Goal: Information Seeking & Learning: Check status

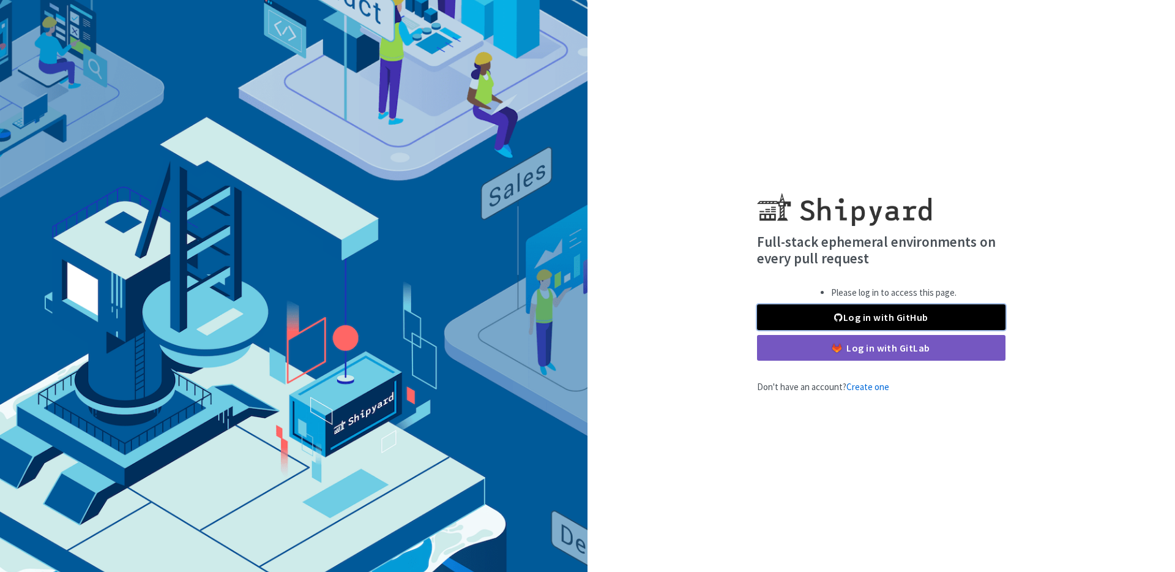
click at [934, 317] on link "Log in with GitHub" at bounding box center [881, 317] width 248 height 26
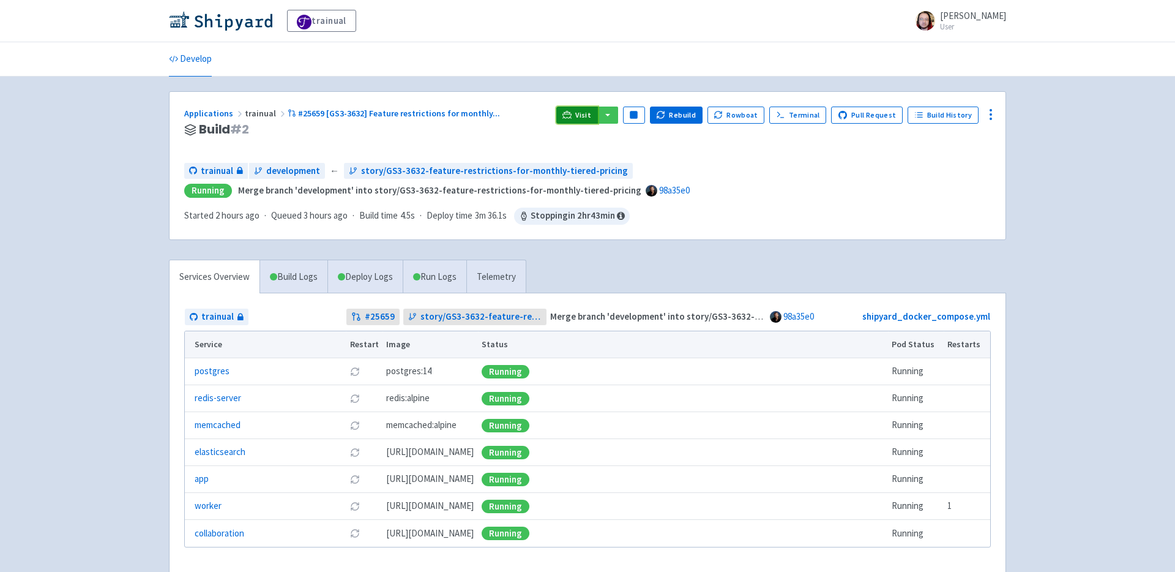
click at [572, 117] on icon at bounding box center [567, 117] width 10 height 1
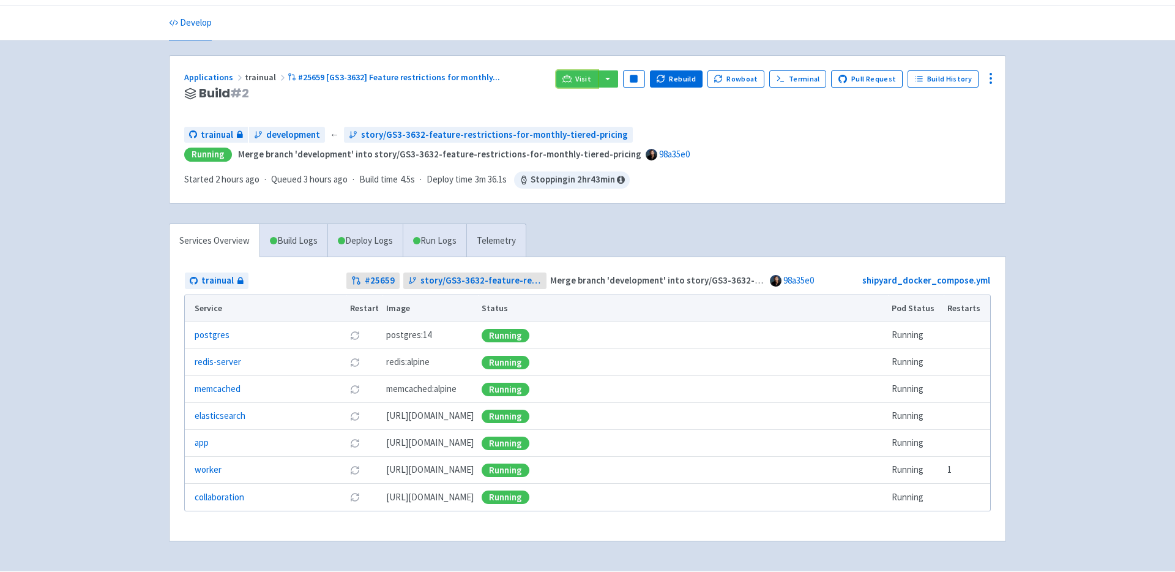
scroll to position [38, 0]
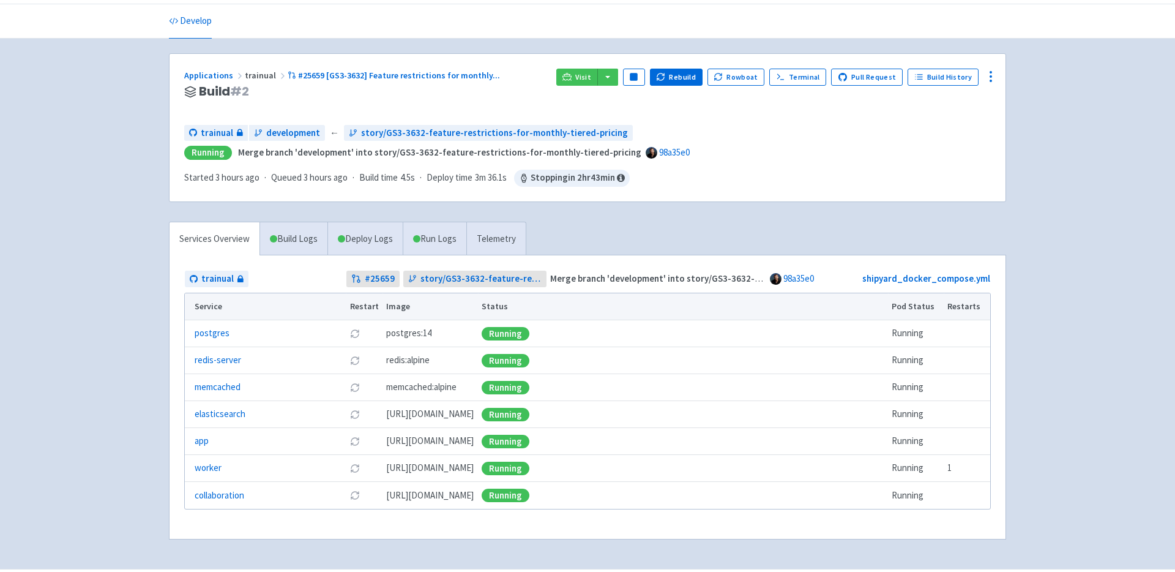
click at [1115, 197] on div "trainual alex-rns User Profile Sign out Develop" at bounding box center [587, 265] width 1175 height 606
click at [611, 78] on button "button" at bounding box center [607, 77] width 21 height 17
click at [665, 101] on link "trainual (admin)" at bounding box center [654, 101] width 115 height 19
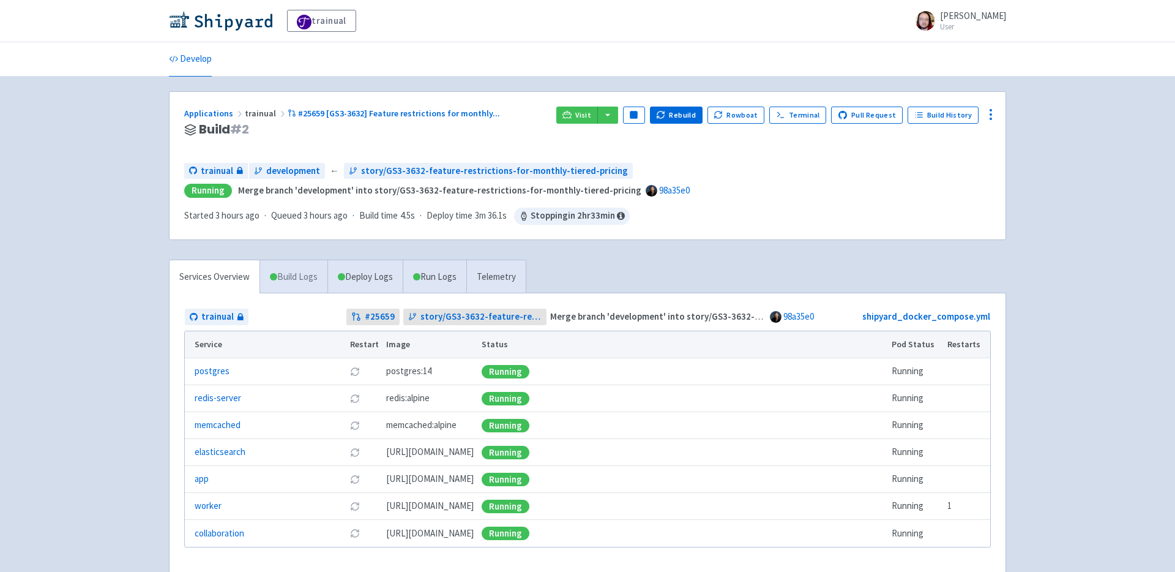
click at [291, 276] on link "Build Logs" at bounding box center [293, 277] width 67 height 34
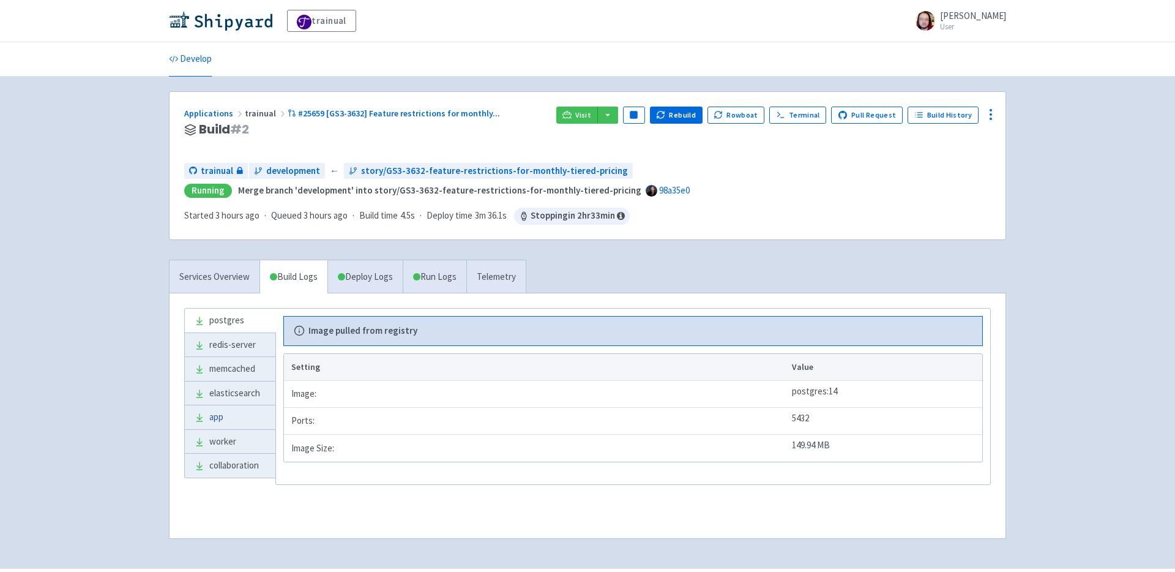
click at [222, 415] on link "app" at bounding box center [230, 417] width 91 height 24
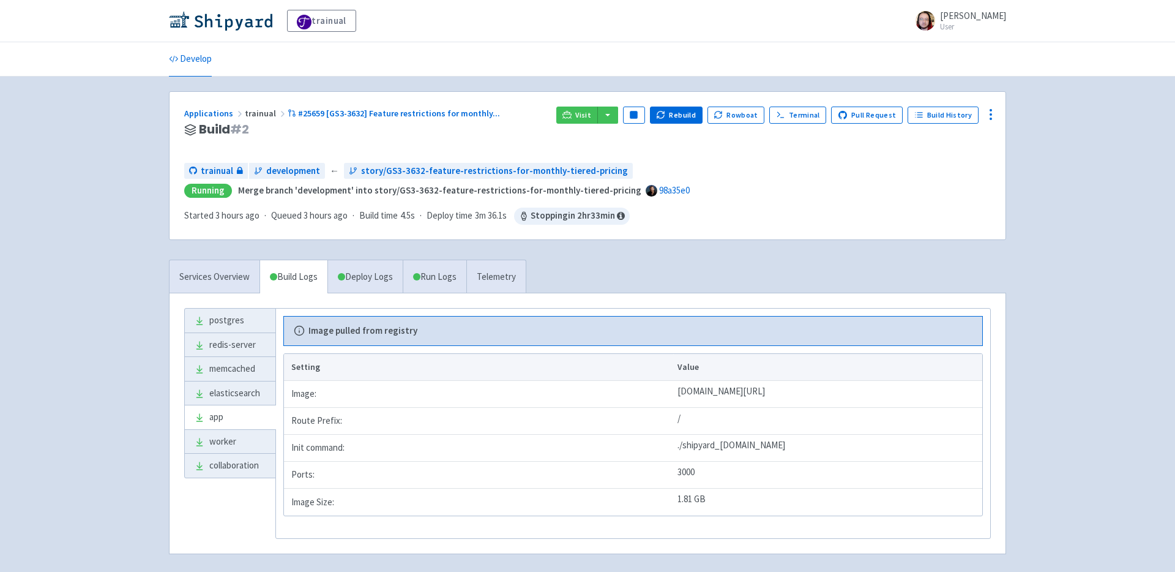
scroll to position [50, 0]
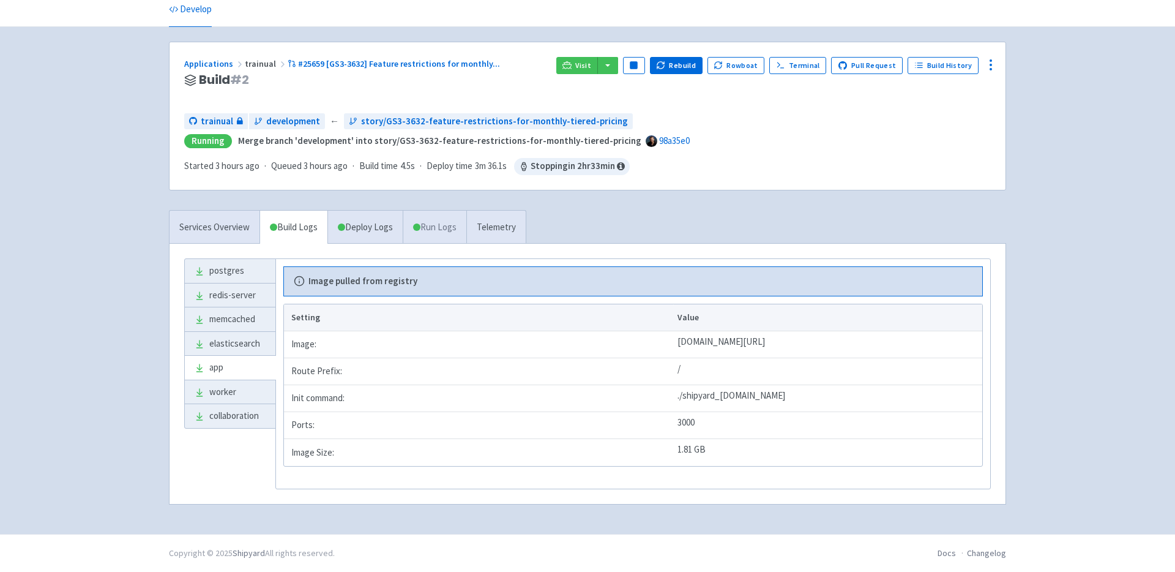
click at [439, 229] on link "Run Logs" at bounding box center [435, 228] width 64 height 34
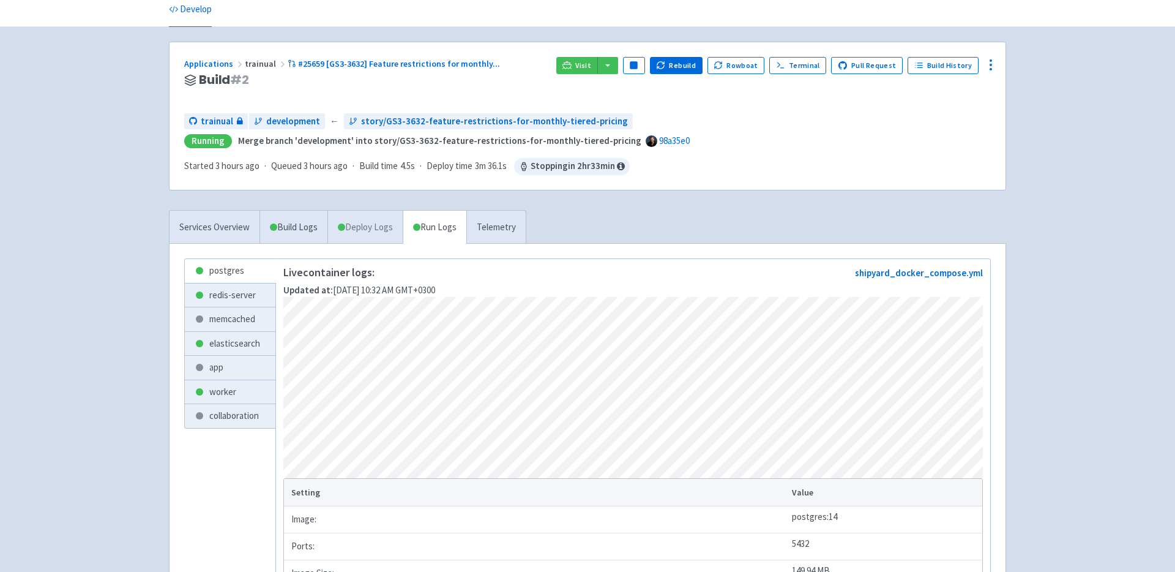
click at [365, 224] on link "Deploy Logs" at bounding box center [364, 228] width 75 height 34
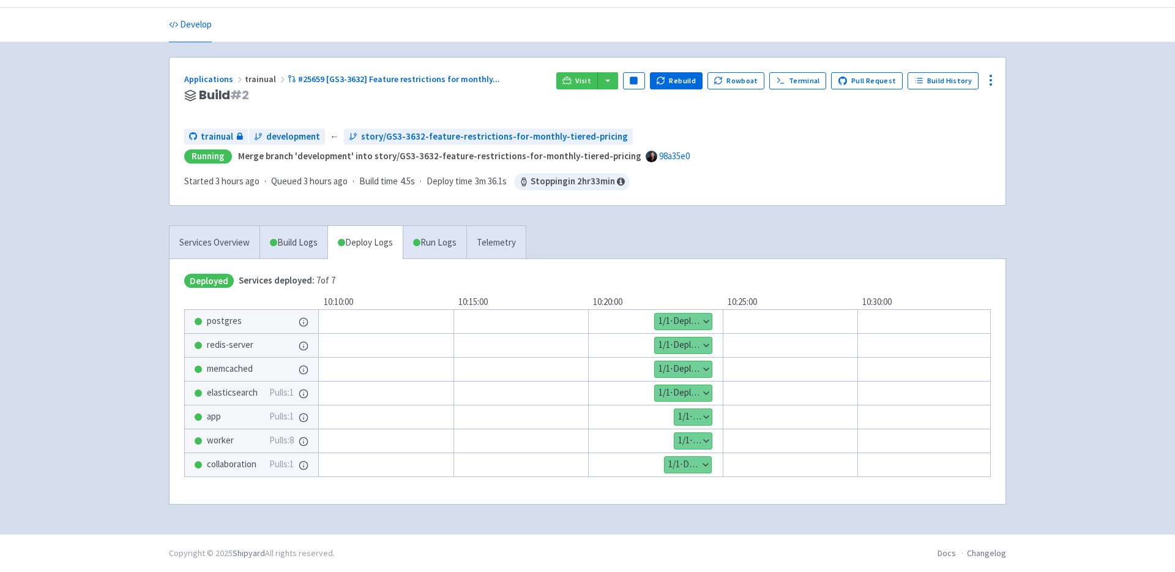
scroll to position [34, 0]
click at [706, 412] on button "Show details" at bounding box center [692, 417] width 37 height 16
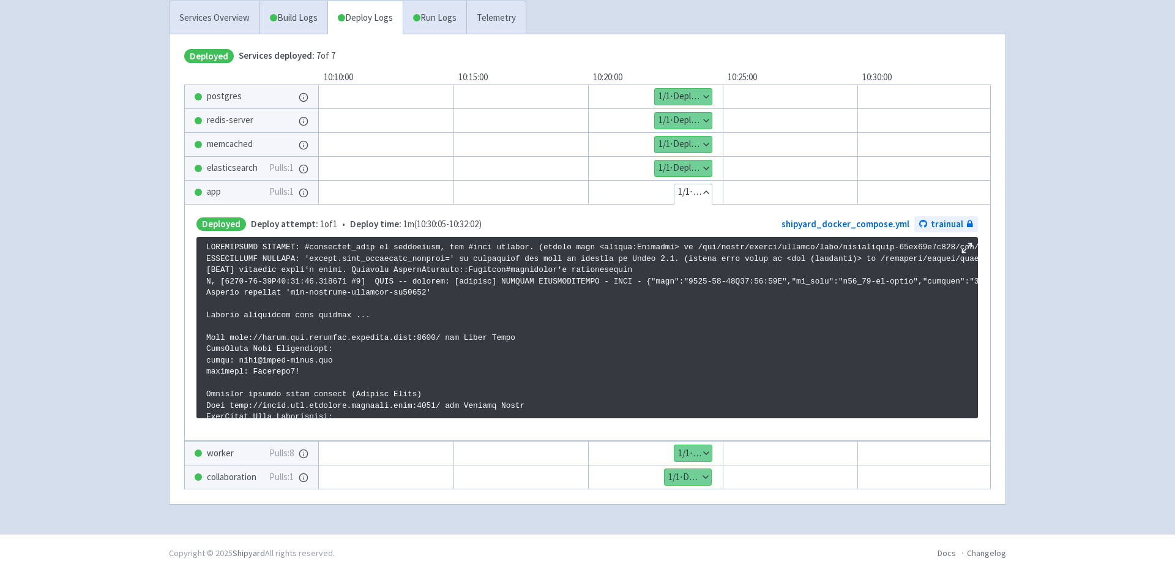
click at [705, 453] on button "Show details" at bounding box center [692, 453] width 37 height 16
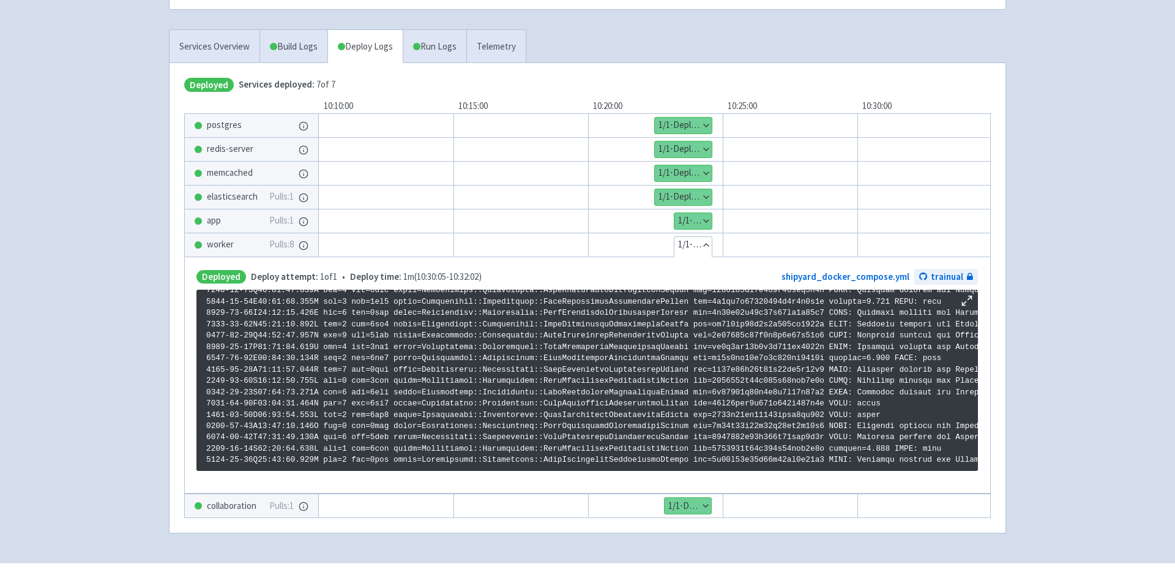
scroll to position [228, 0]
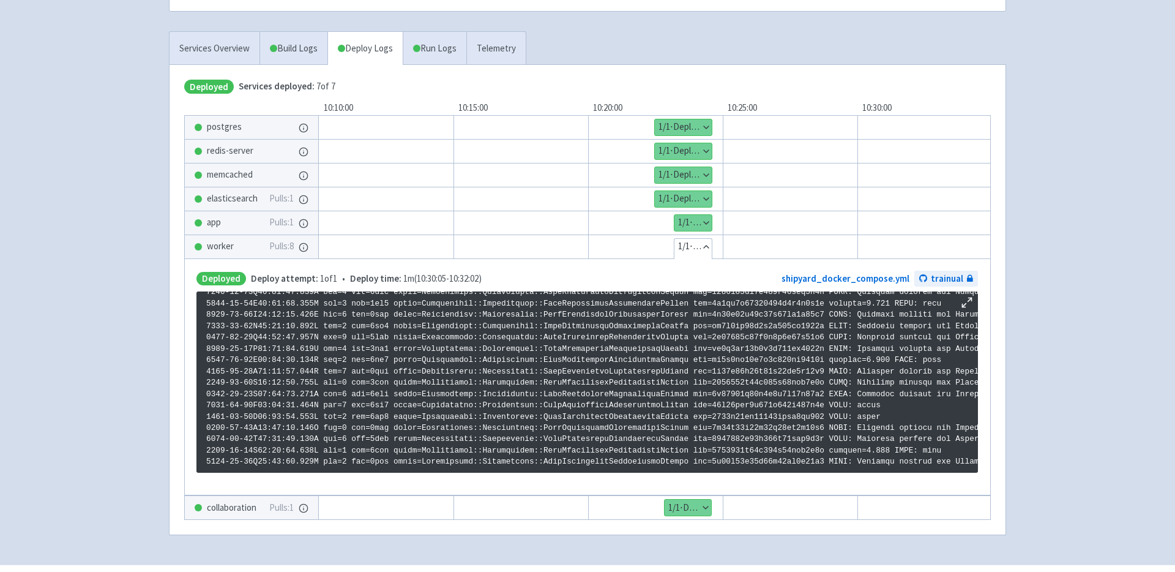
click at [705, 220] on button "Show details" at bounding box center [692, 223] width 37 height 16
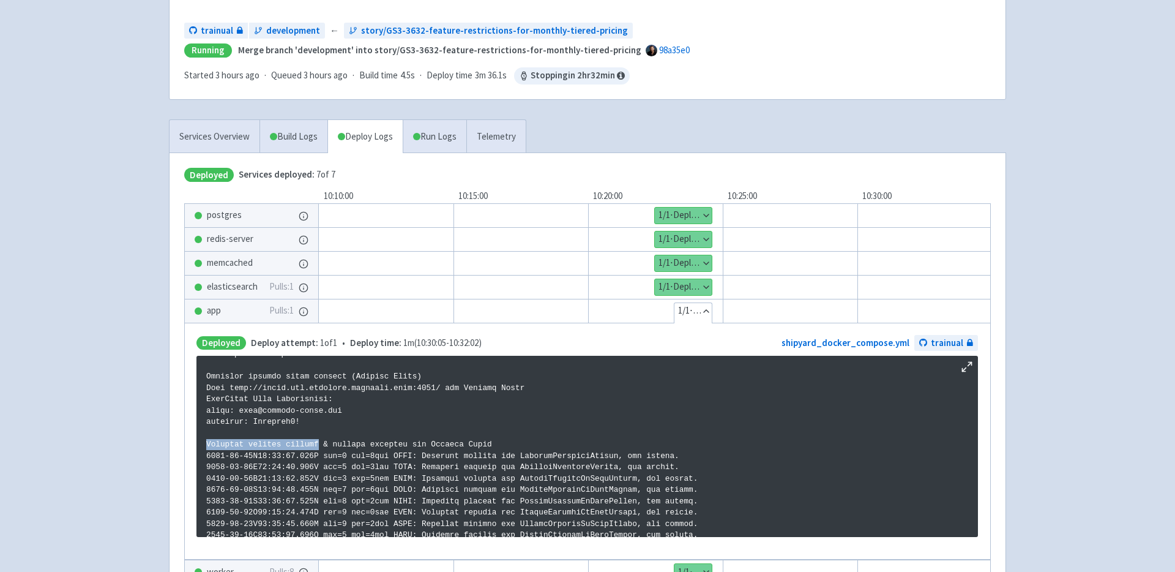
drag, startPoint x: 207, startPoint y: 443, endPoint x: 319, endPoint y: 444, distance: 112.0
copy p "Creating partner regular"
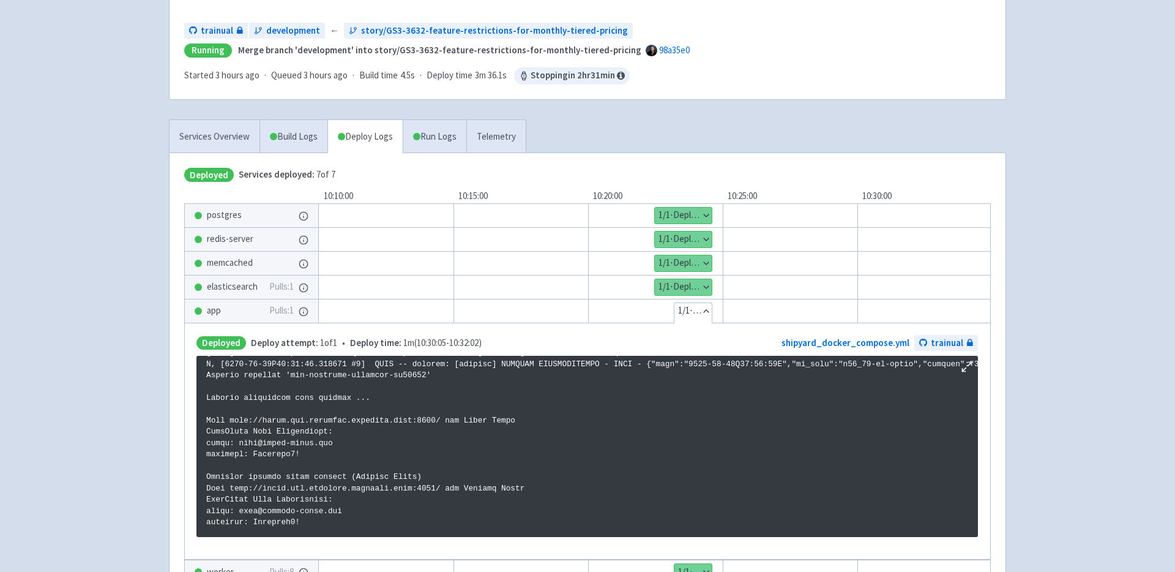
scroll to position [34, 0]
drag, startPoint x: 208, startPoint y: 401, endPoint x: 352, endPoint y: 402, distance: 144.4
copy p "Running production seed scripts"
drag, startPoint x: 207, startPoint y: 433, endPoint x: 346, endPoint y: 433, distance: 138.9
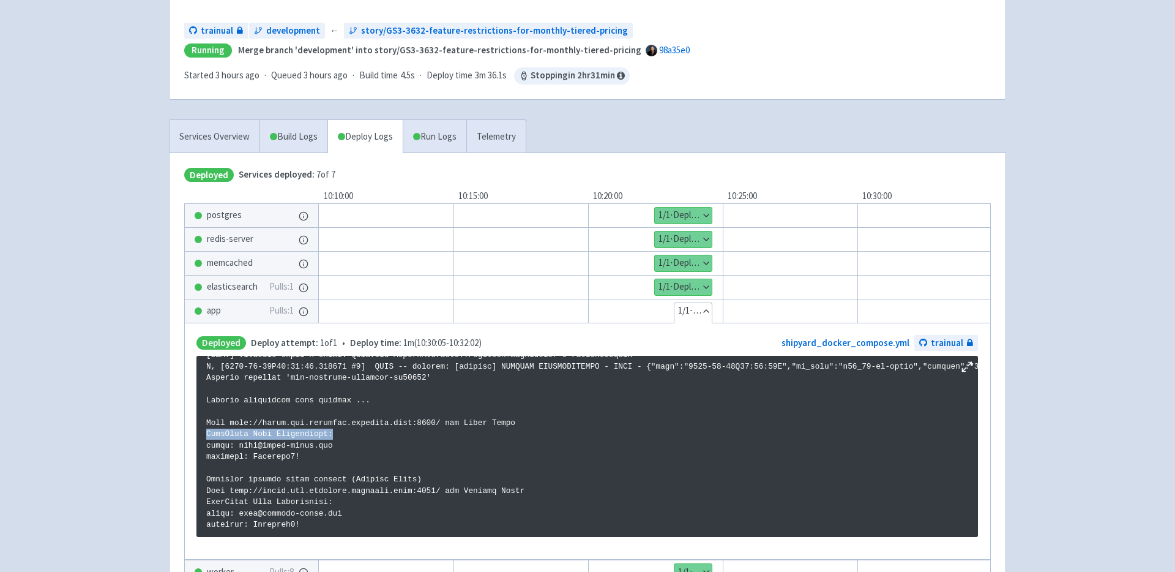
copy p "SaasAdmin User Credentials:"
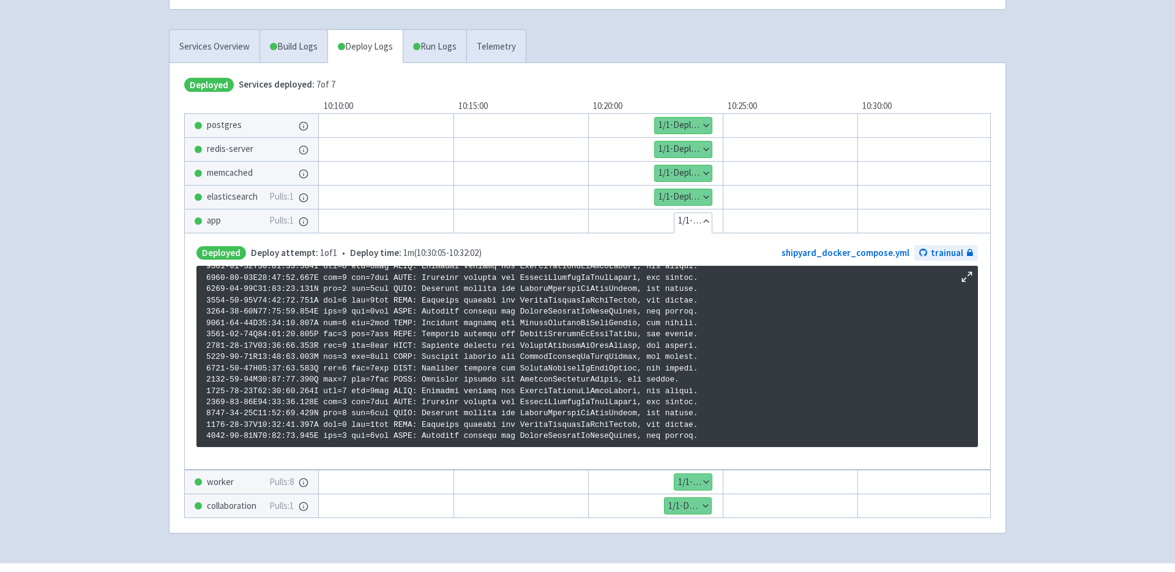
scroll to position [263, 0]
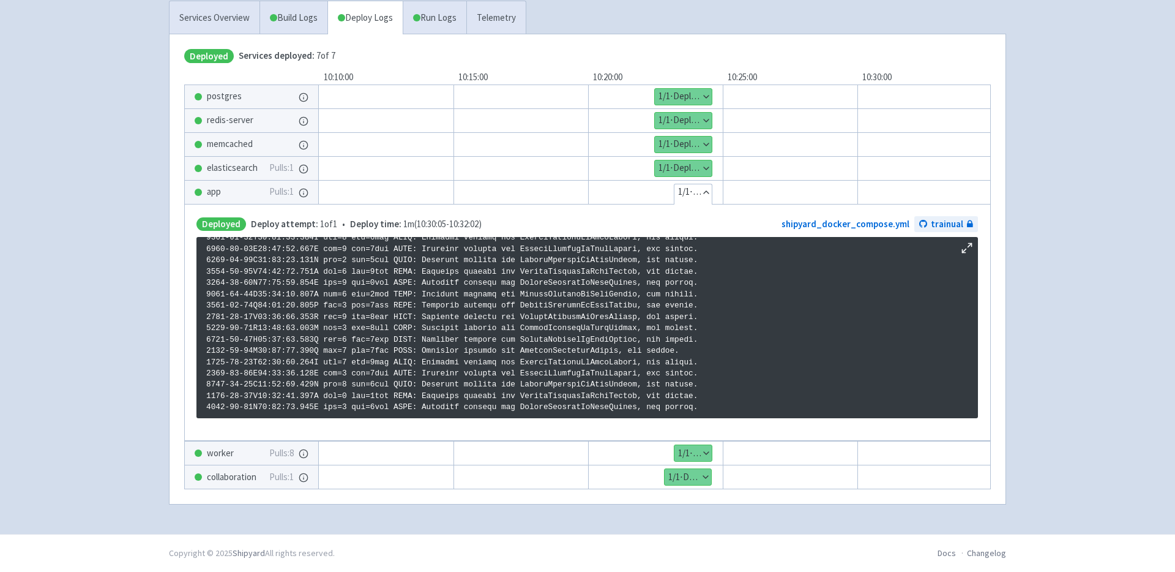
click at [702, 447] on button "Show details" at bounding box center [692, 453] width 37 height 16
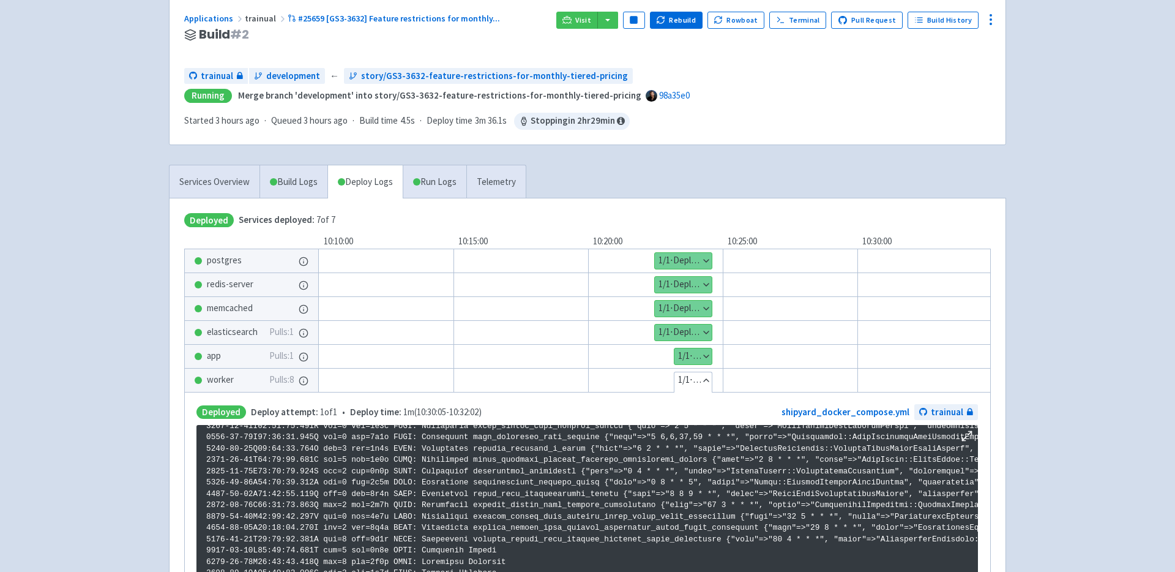
scroll to position [91, 0]
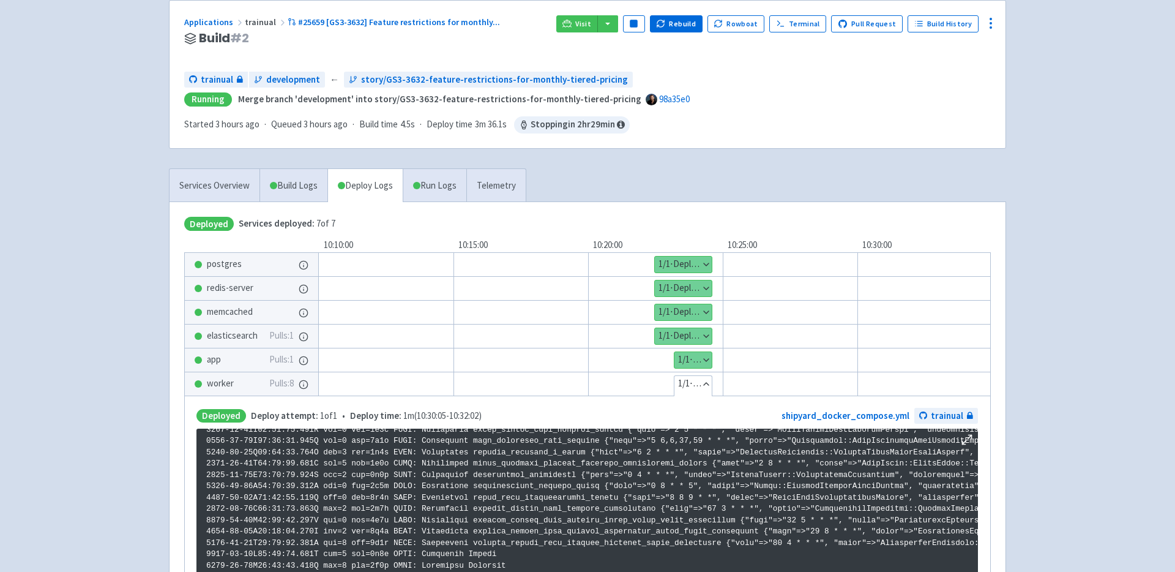
click at [705, 263] on button "Show details" at bounding box center [683, 264] width 57 height 16
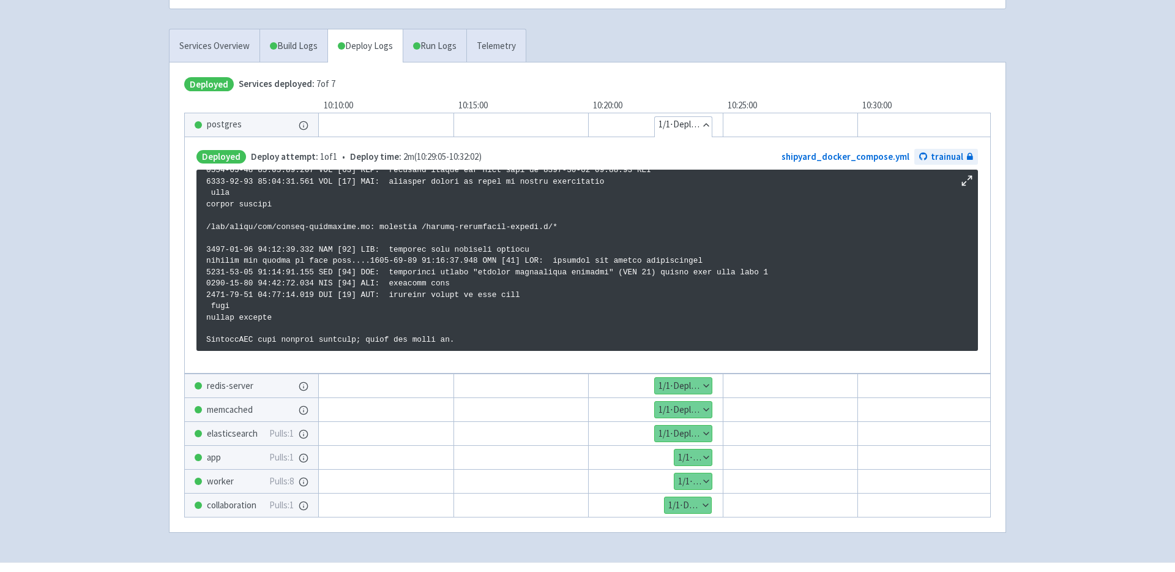
scroll to position [263, 0]
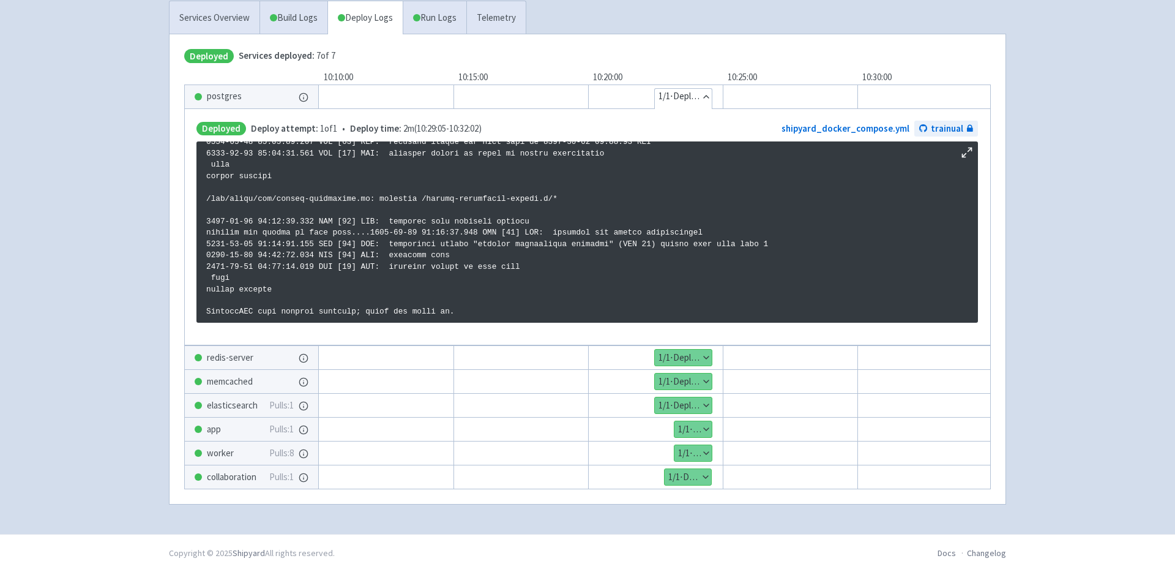
click at [707, 352] on button "Show details" at bounding box center [683, 357] width 57 height 16
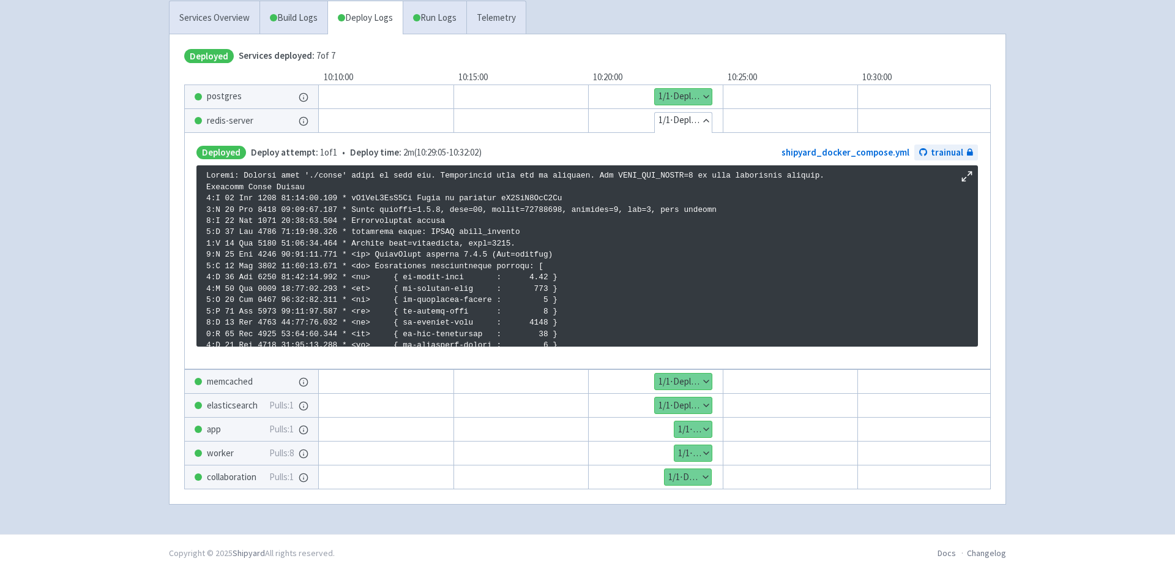
scroll to position [545, 0]
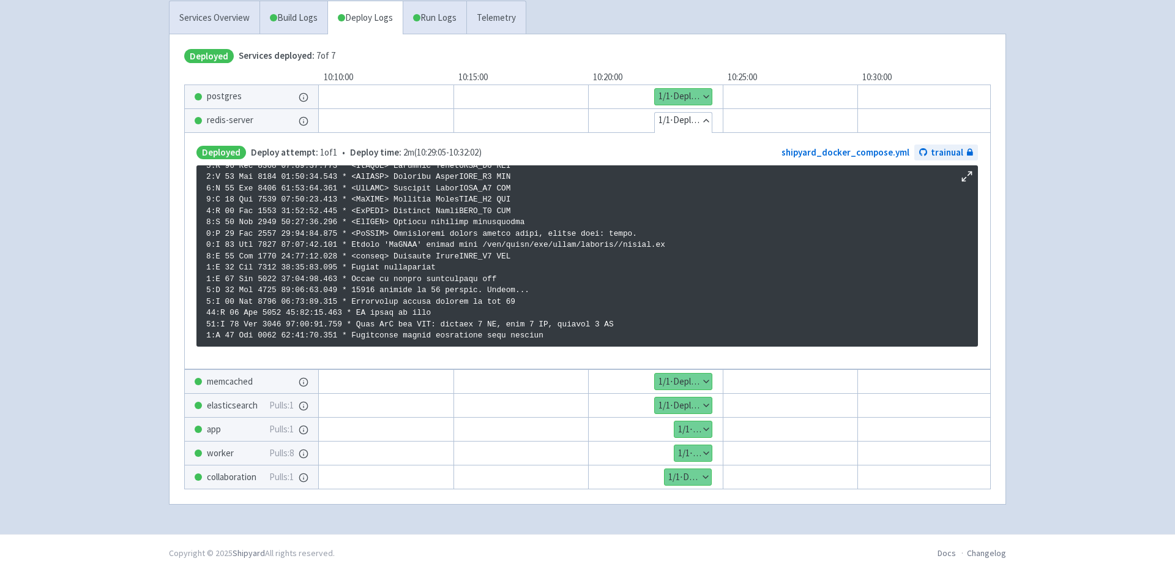
click at [706, 377] on button "Show details" at bounding box center [683, 381] width 57 height 16
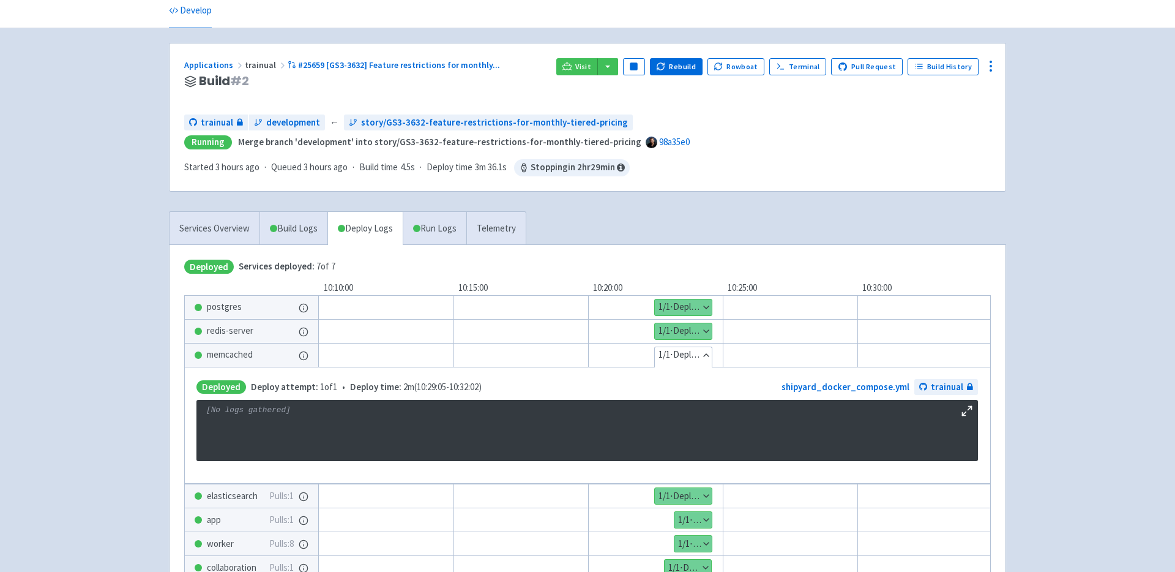
scroll to position [45, 0]
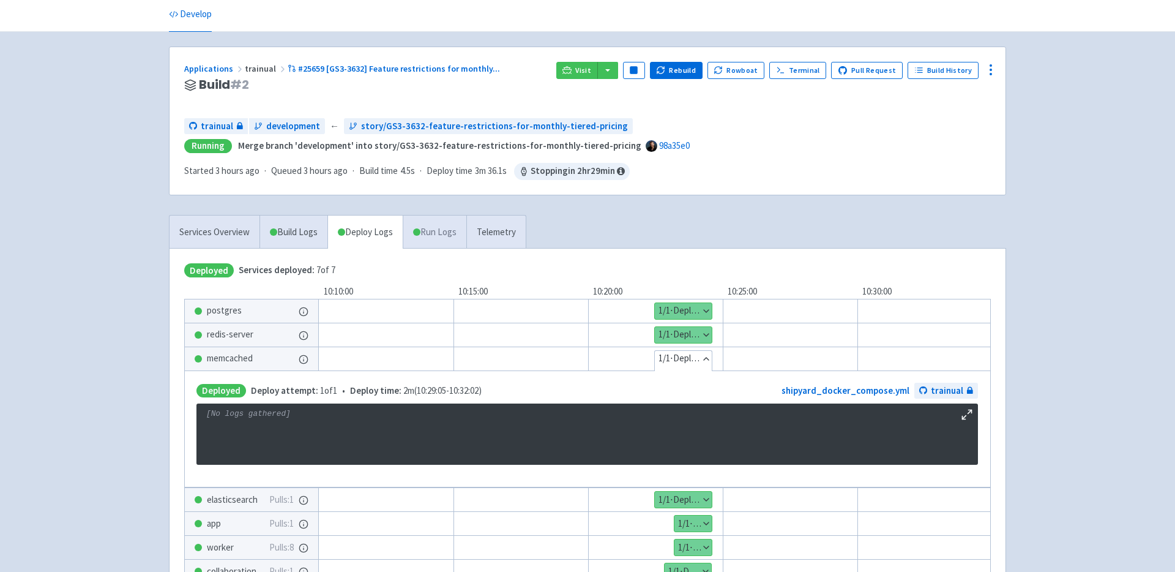
click at [451, 231] on link "Run Logs" at bounding box center [435, 232] width 64 height 34
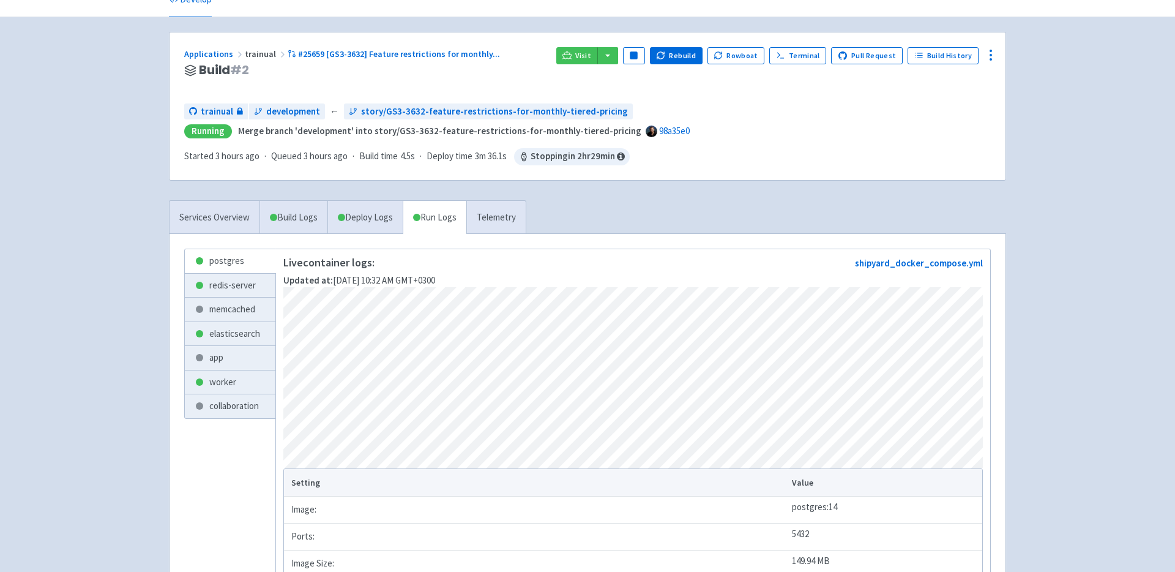
scroll to position [59, 0]
click at [212, 355] on link "app" at bounding box center [230, 358] width 91 height 24
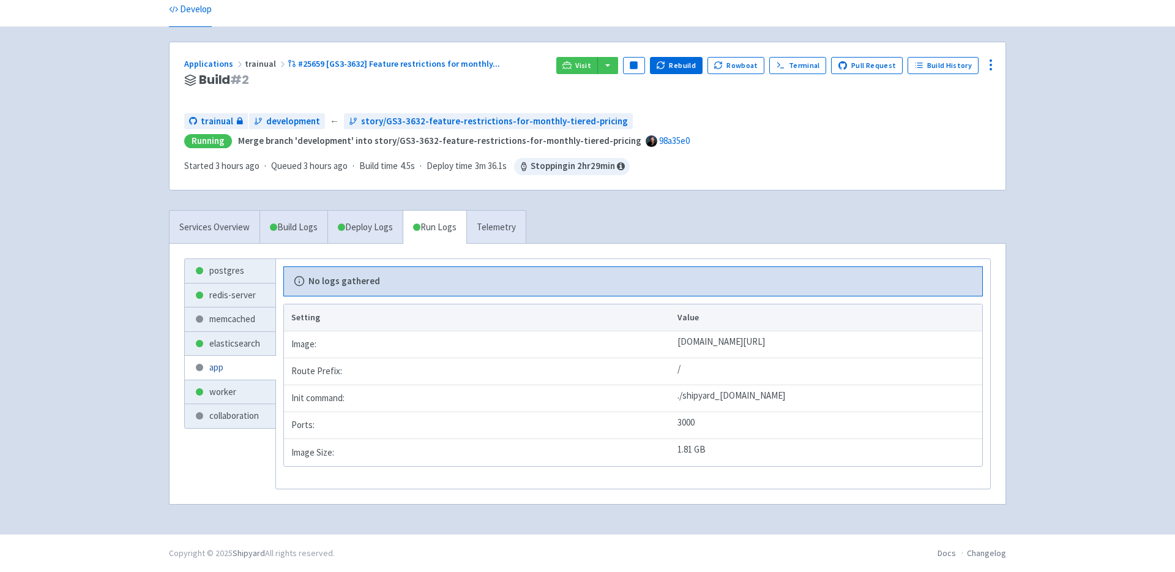
scroll to position [50, 0]
click at [221, 387] on link "worker" at bounding box center [230, 392] width 91 height 24
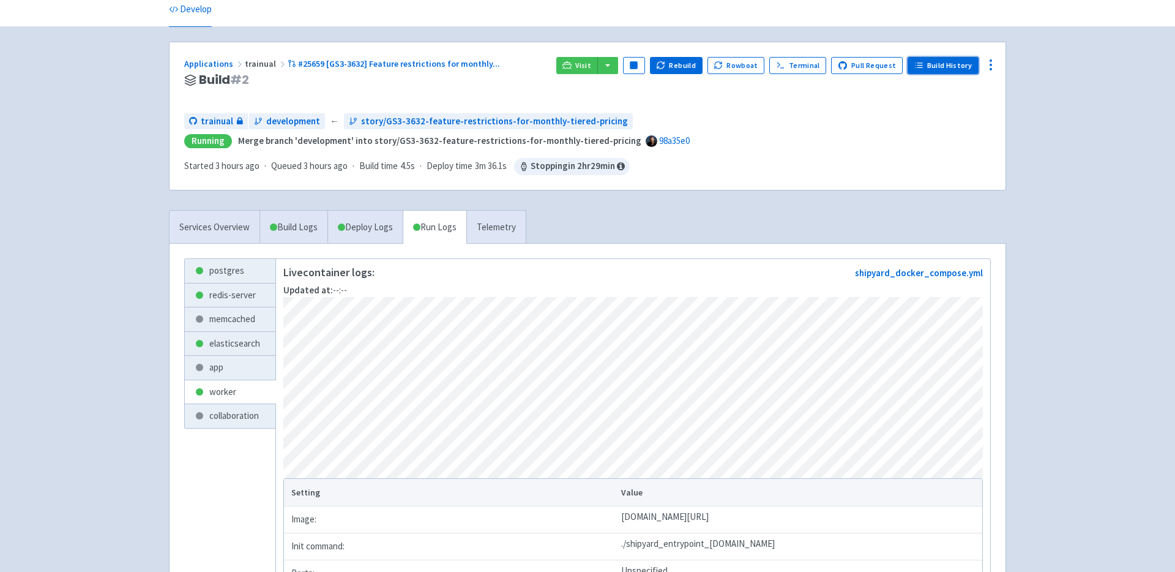
click at [945, 65] on link "Build History" at bounding box center [942, 65] width 71 height 17
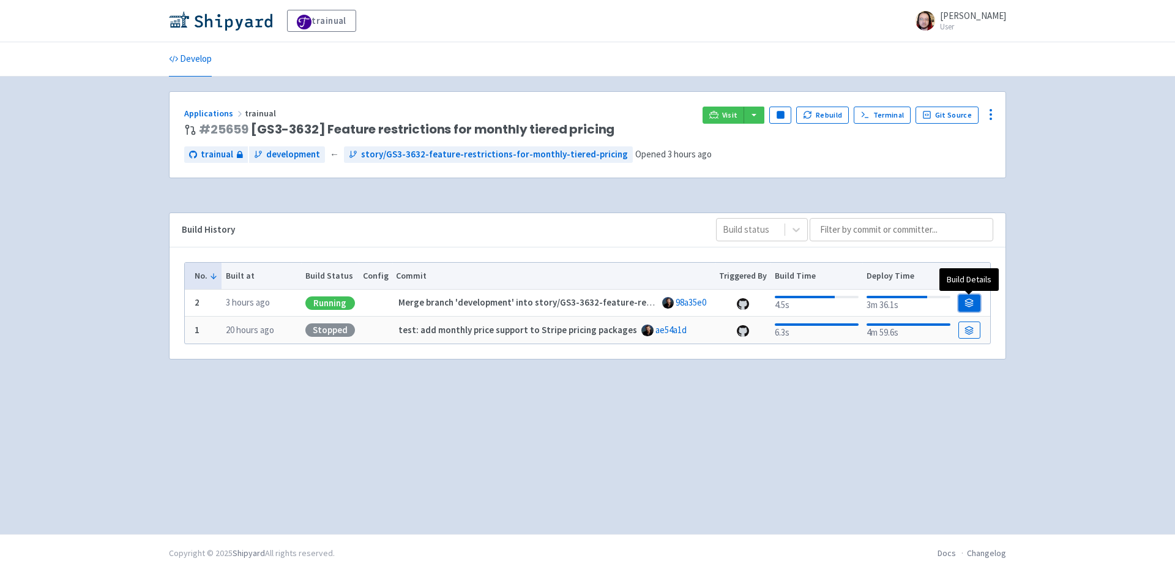
click at [964, 302] on icon at bounding box center [968, 302] width 9 height 9
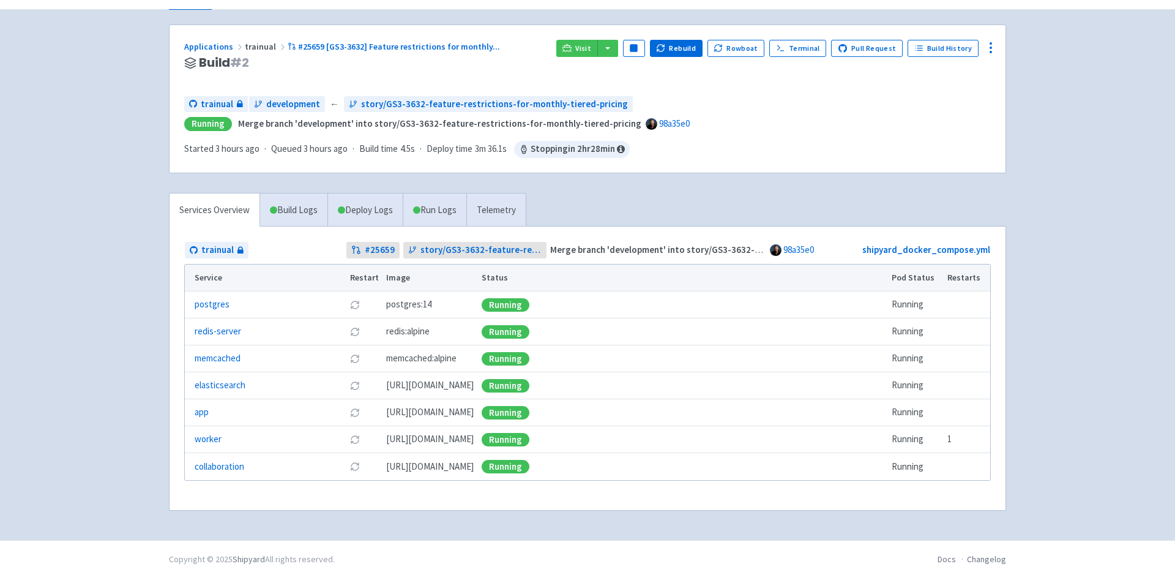
scroll to position [67, 0]
click at [305, 207] on link "Build Logs" at bounding box center [293, 210] width 67 height 34
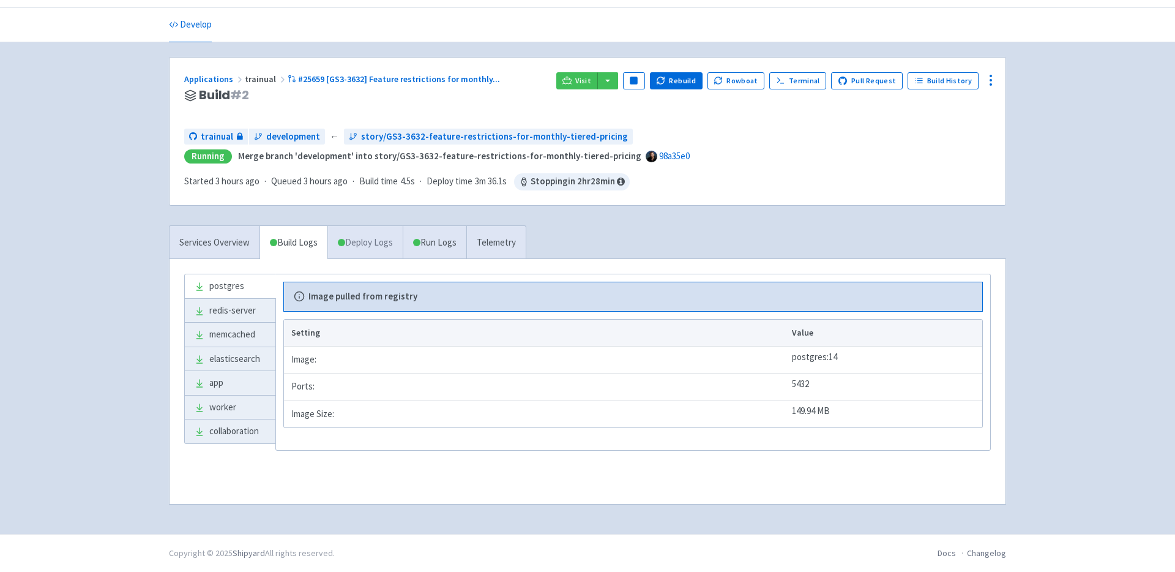
click at [365, 238] on link "Deploy Logs" at bounding box center [364, 243] width 75 height 34
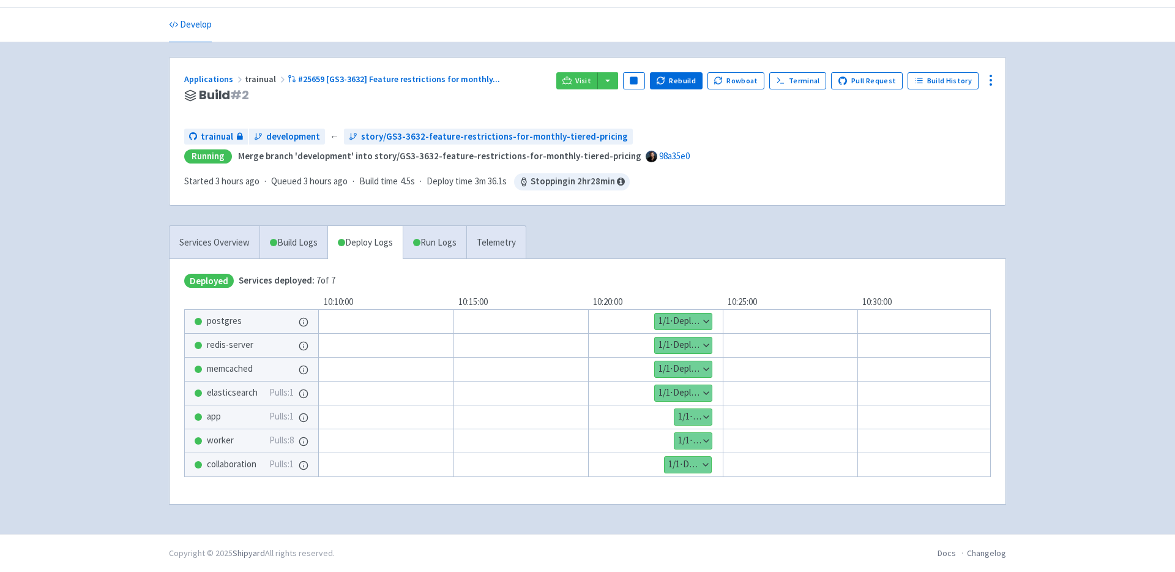
click at [704, 414] on button "Show details" at bounding box center [692, 417] width 37 height 16
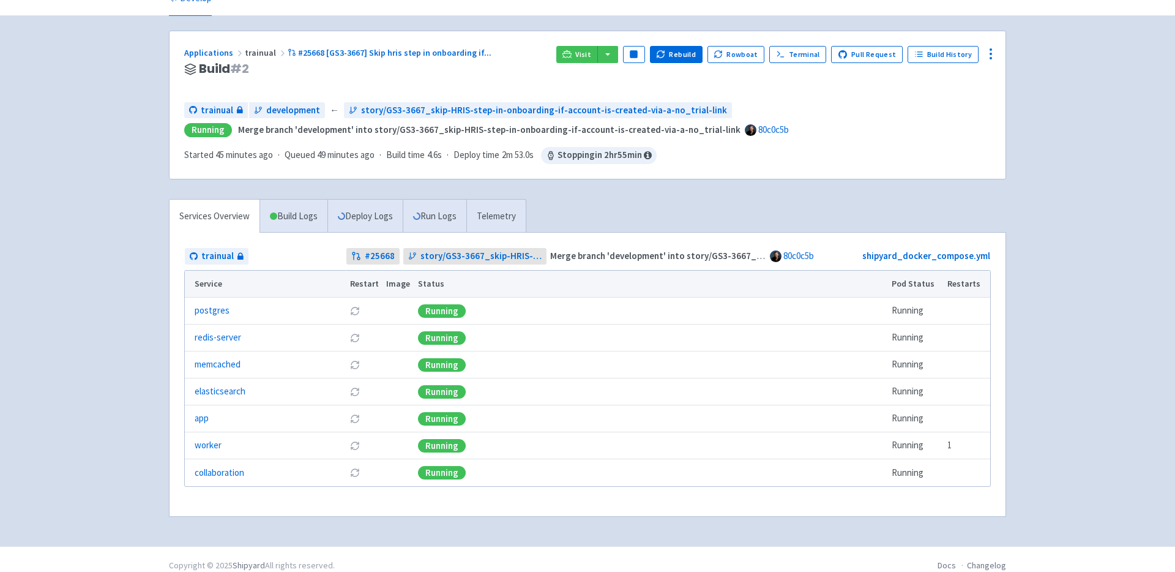
scroll to position [73, 0]
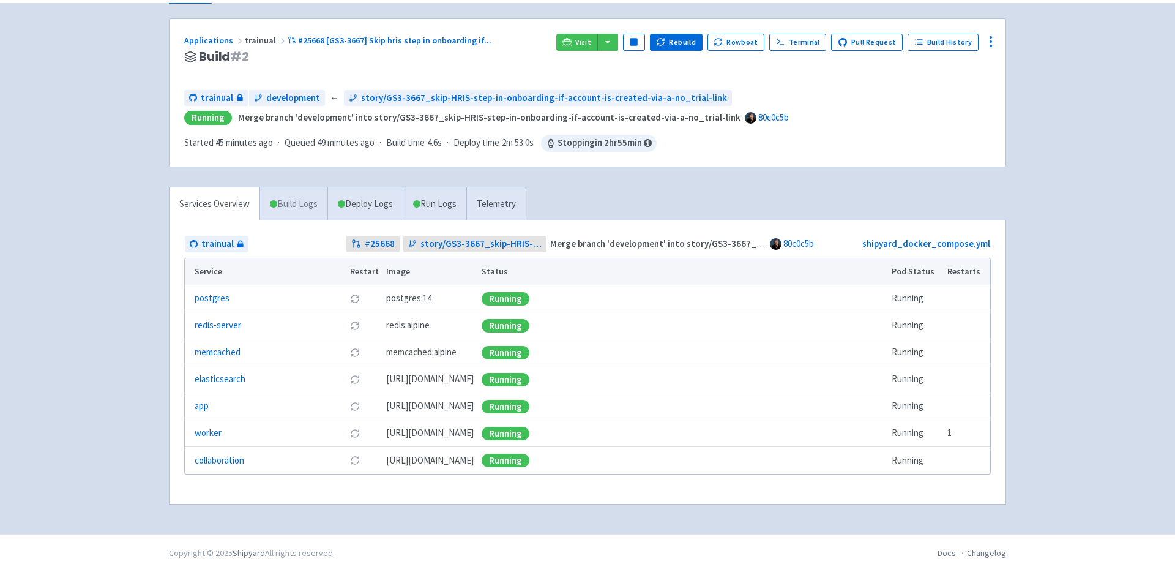
click at [290, 198] on link "Build Logs" at bounding box center [293, 204] width 67 height 34
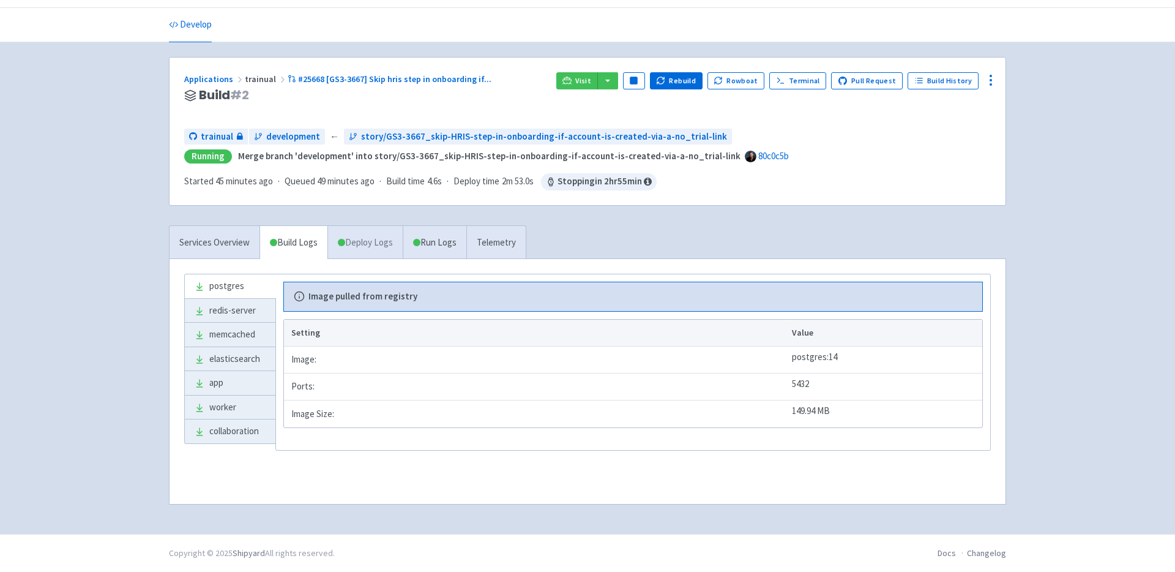
click at [387, 246] on link "Deploy Logs" at bounding box center [364, 243] width 75 height 34
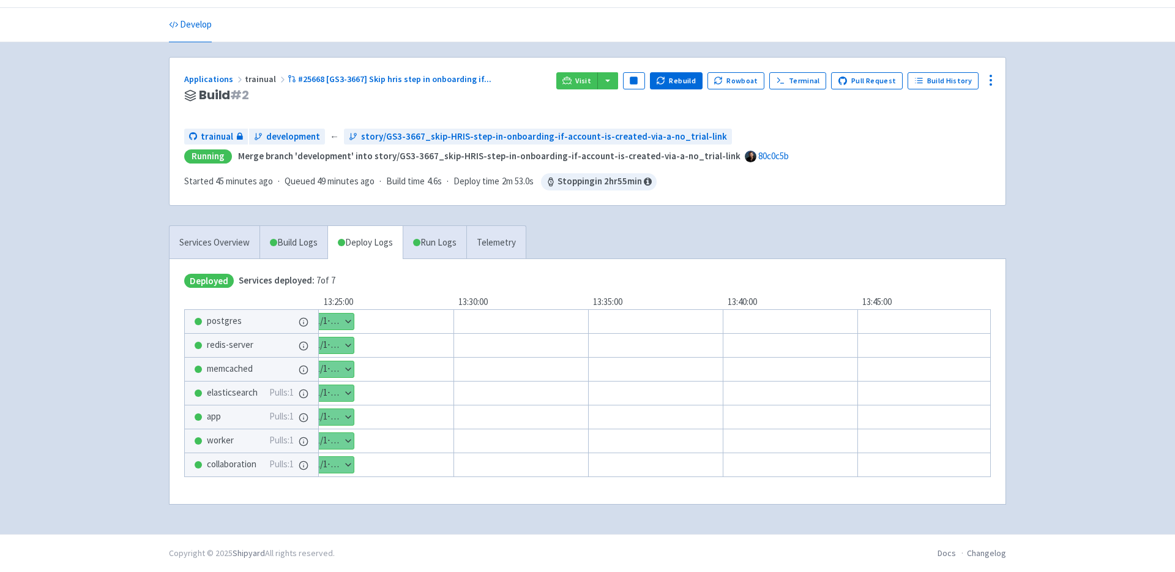
click at [349, 412] on button "Show details" at bounding box center [333, 417] width 42 height 16
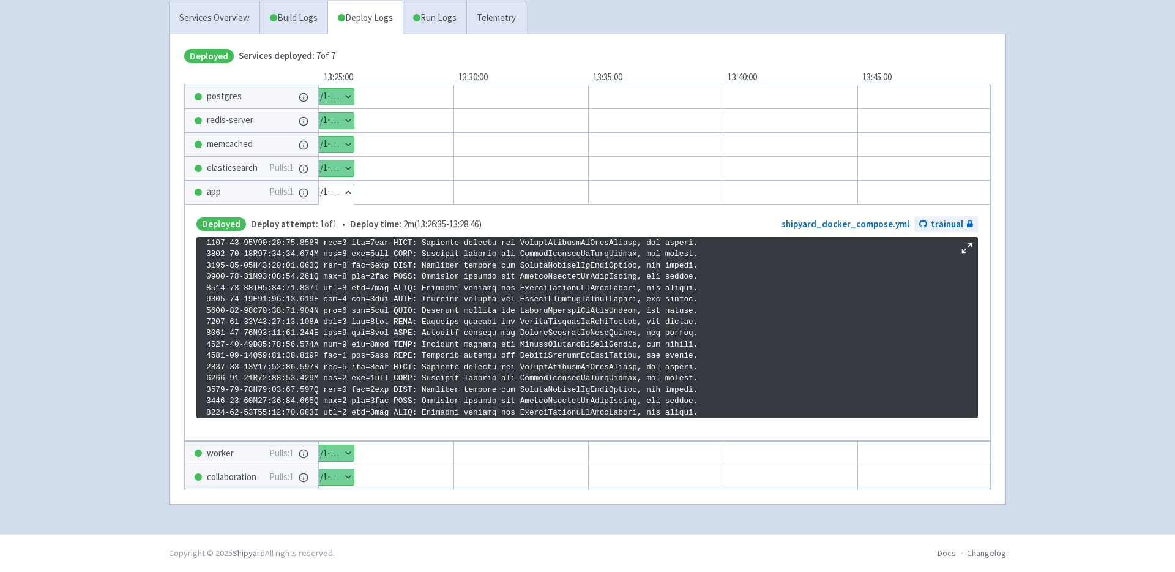
scroll to position [2095, 0]
click at [347, 449] on button "Show details" at bounding box center [333, 453] width 42 height 16
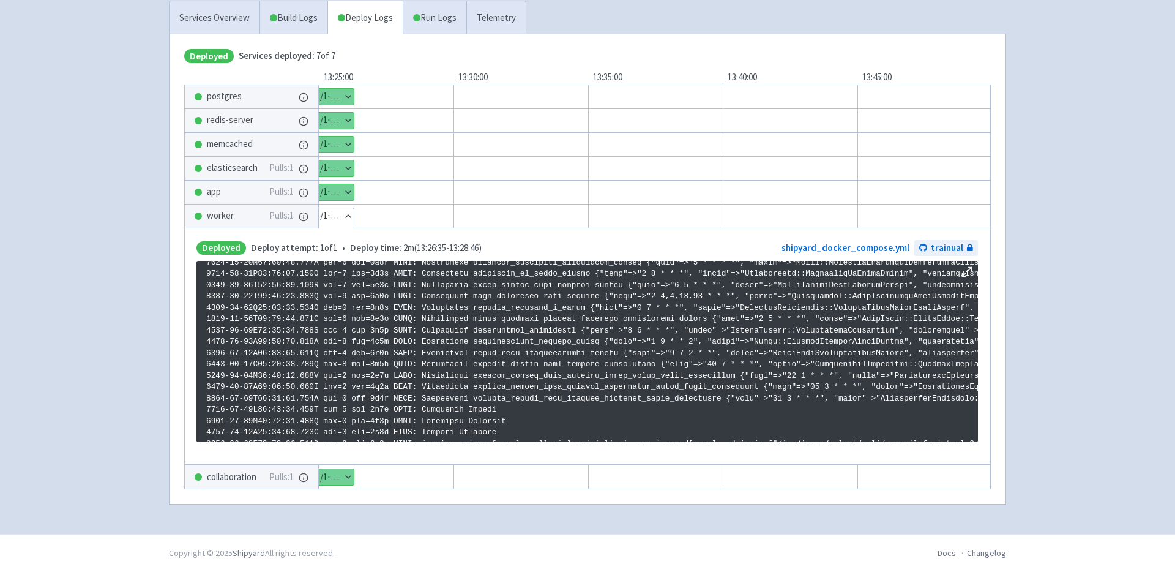
scroll to position [1501, 0]
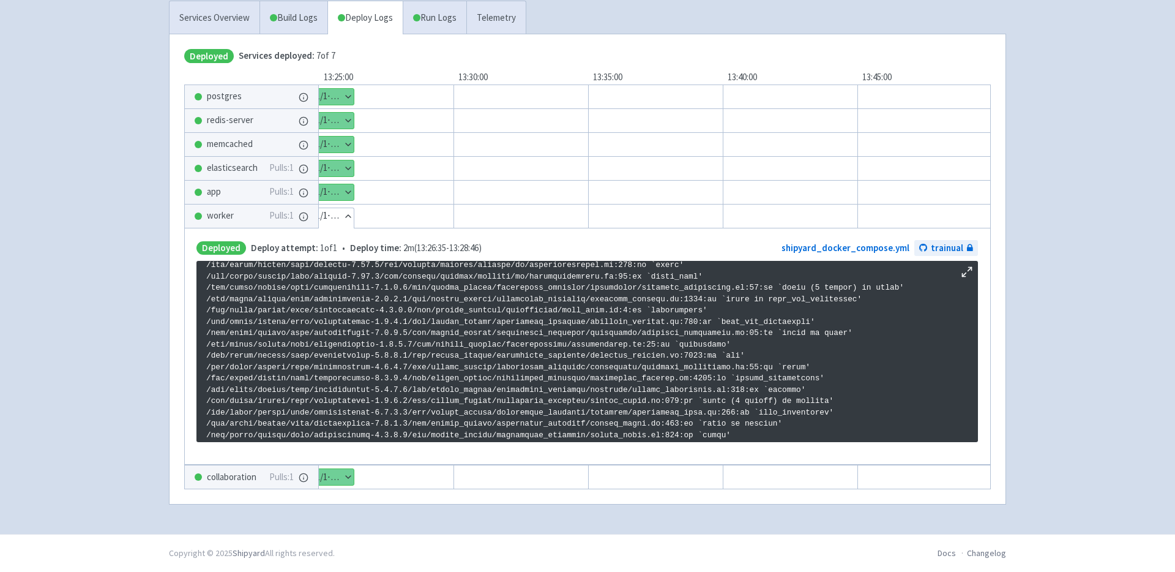
scroll to position [0, 0]
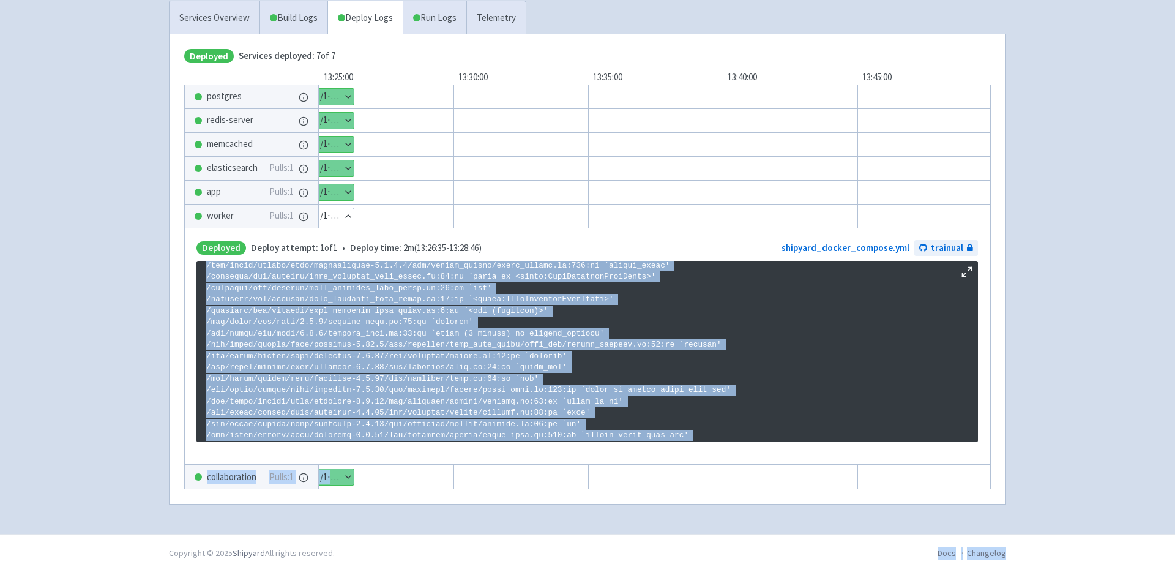
scroll to position [2095, 0]
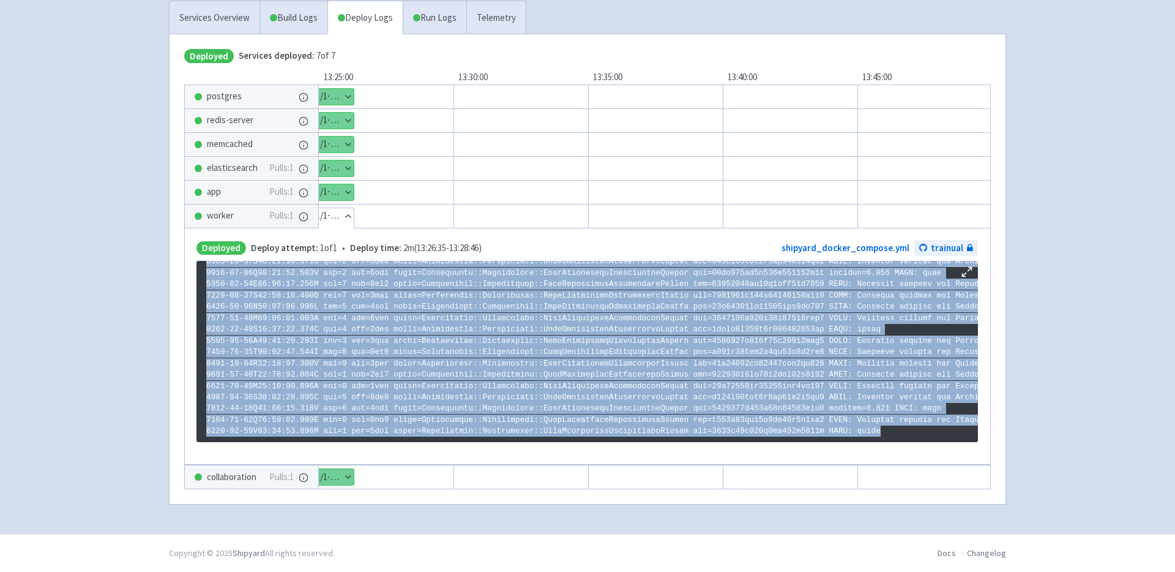
drag, startPoint x: 206, startPoint y: 265, endPoint x: 926, endPoint y: 423, distance: 737.3
copy p "DEPRECATION WARNING: #sanitized_file is deprecated, use #file instead. (called …"
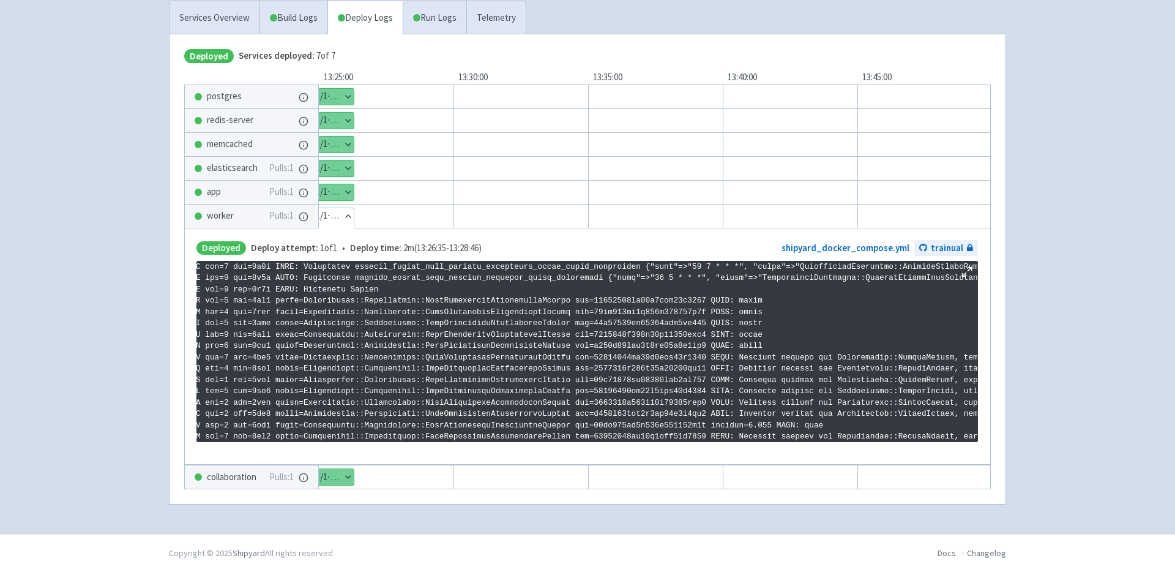
scroll to position [1939, 57]
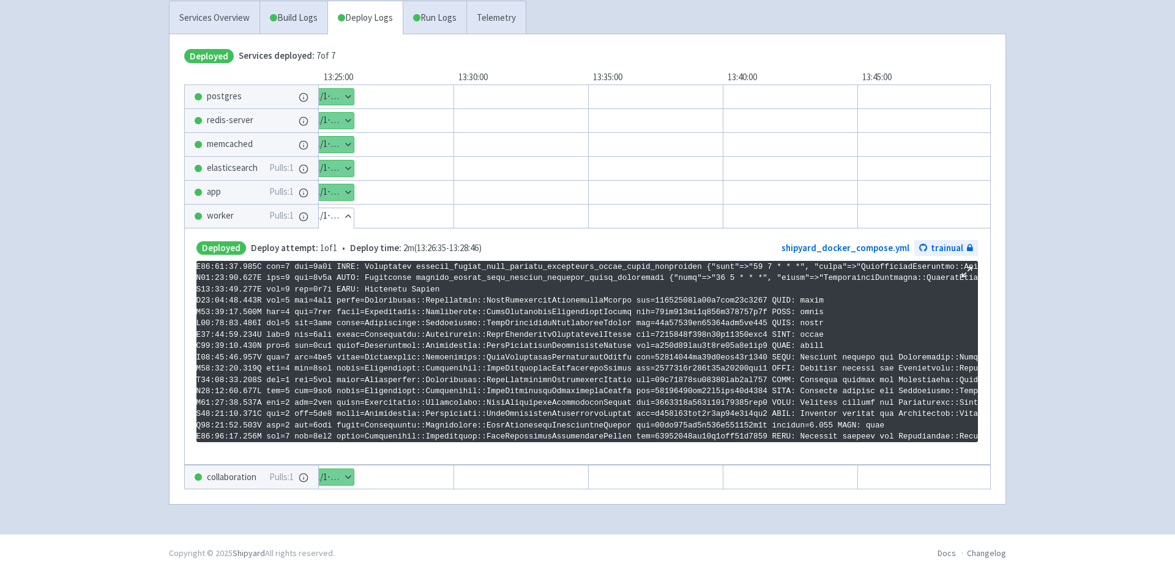
drag, startPoint x: 632, startPoint y: 345, endPoint x: 364, endPoint y: 343, distance: 268.0
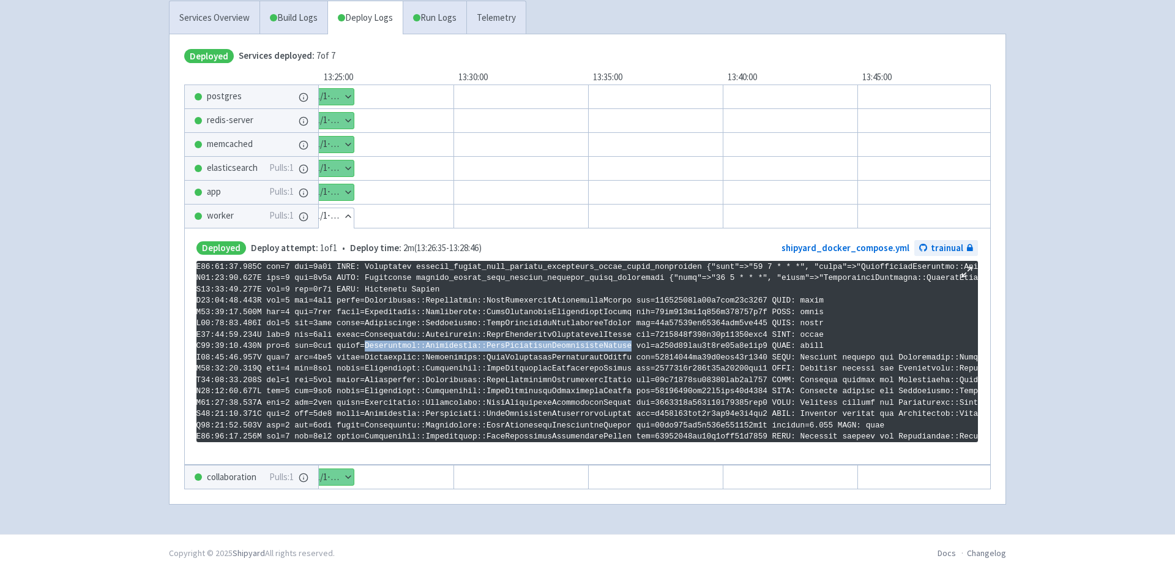
copy p "Curriculums::Assignments::SyncCurriculumAssignmentsWorker"
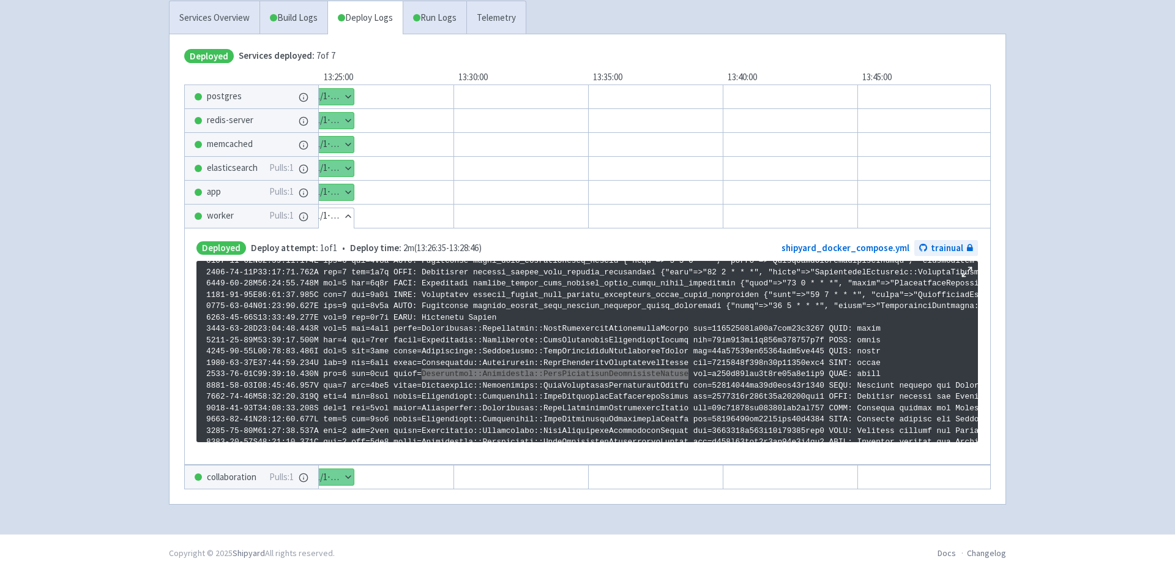
scroll to position [1841, 0]
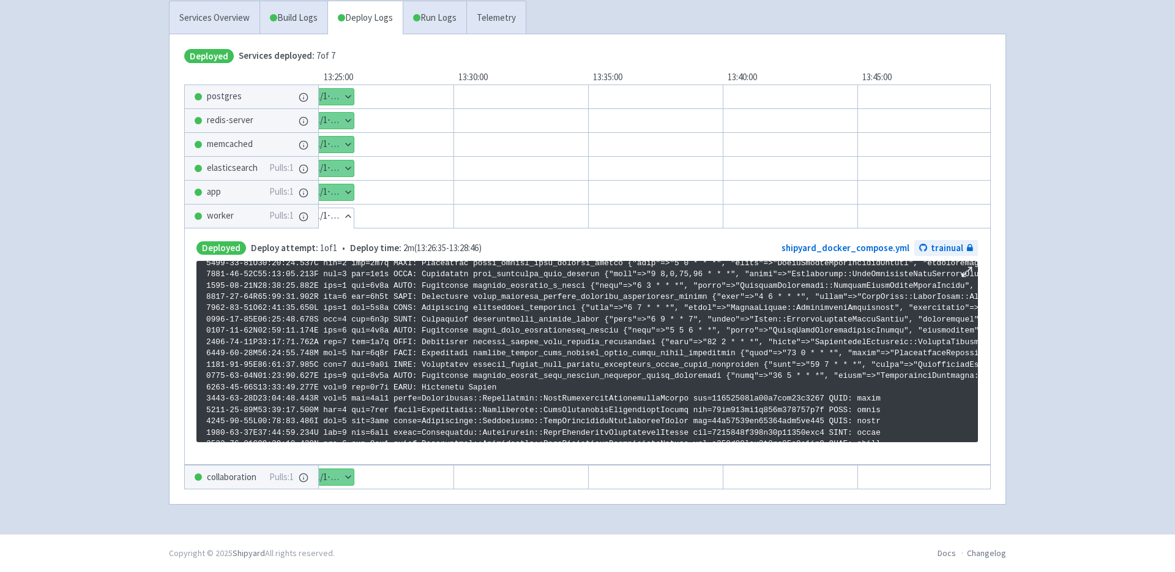
copy p "account_active_user_metrics_searches_count_enrichment"
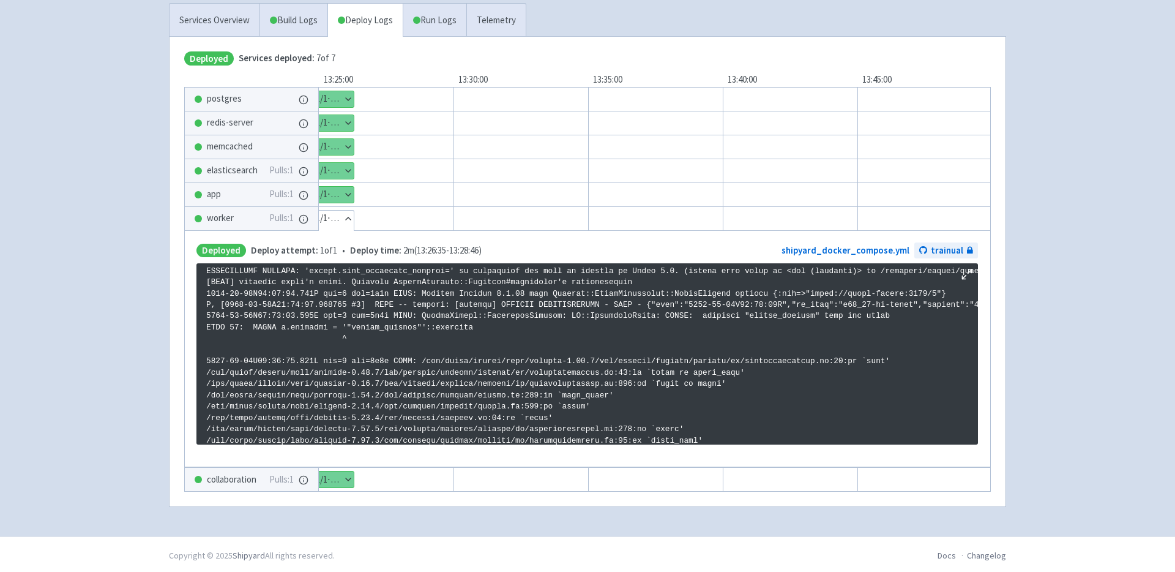
scroll to position [13, 0]
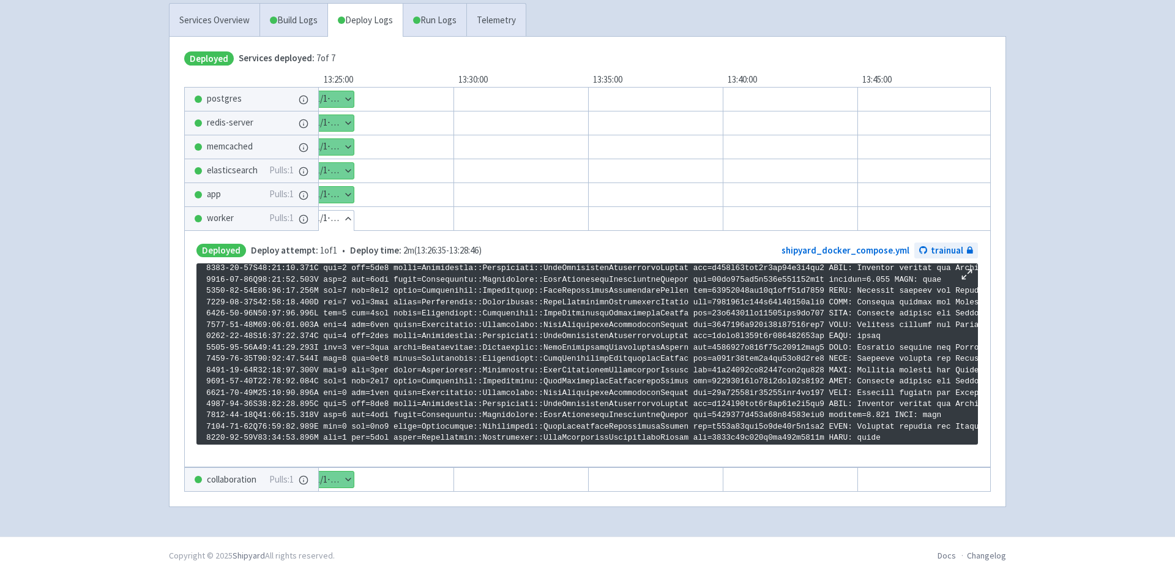
scroll to position [2095, 0]
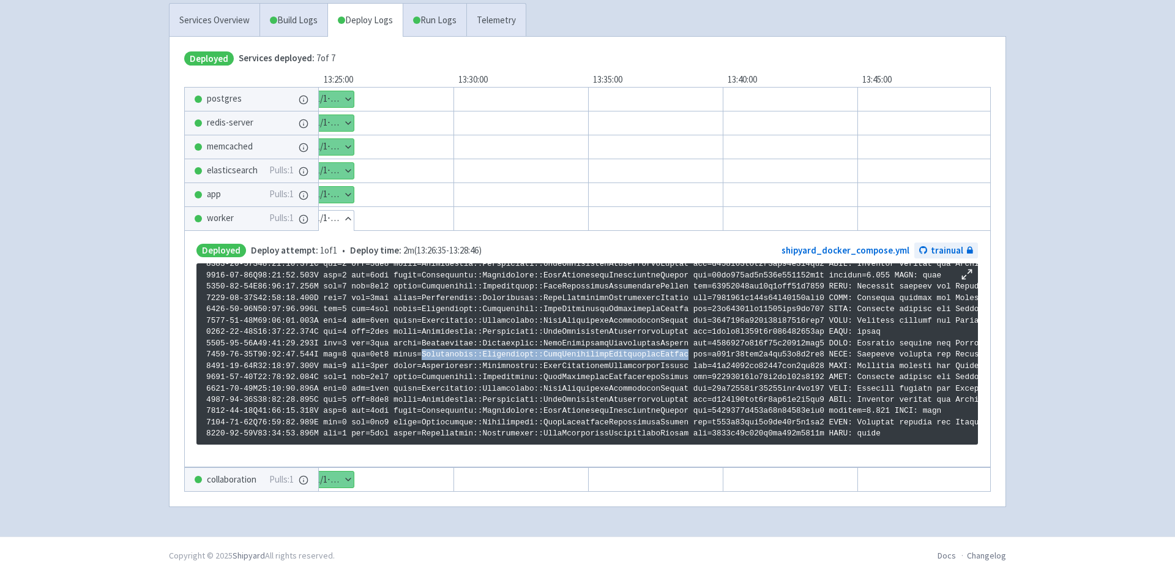
drag, startPoint x: 688, startPoint y: 352, endPoint x: 422, endPoint y: 352, distance: 265.6
copy p "Curriculums::Assignments::SyncCurriculumAssignmentsWorker"
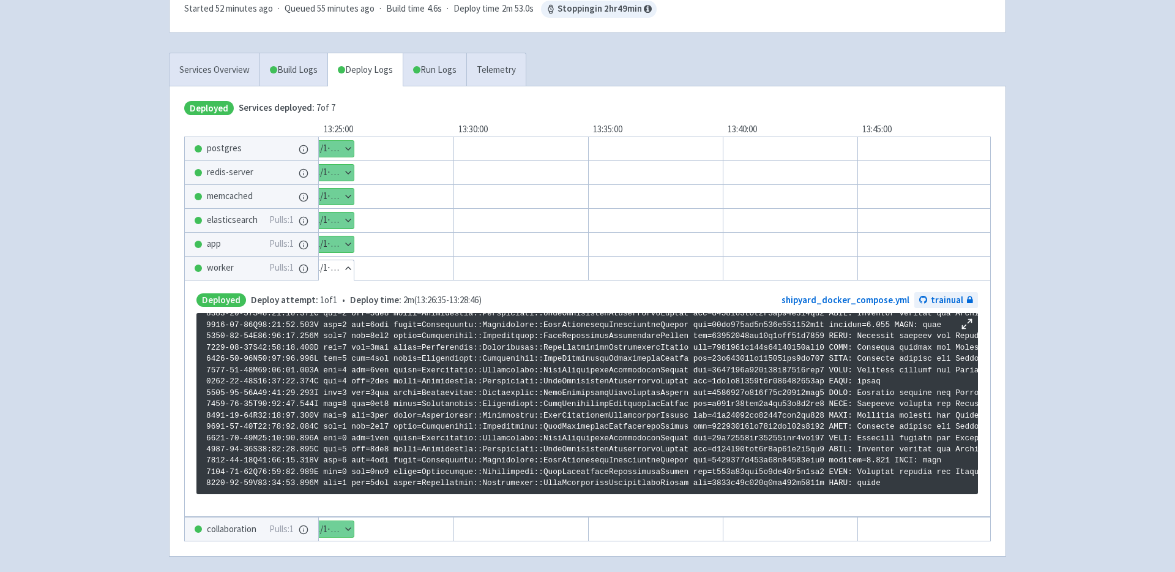
click at [348, 266] on button "Hide details" at bounding box center [333, 268] width 42 height 16
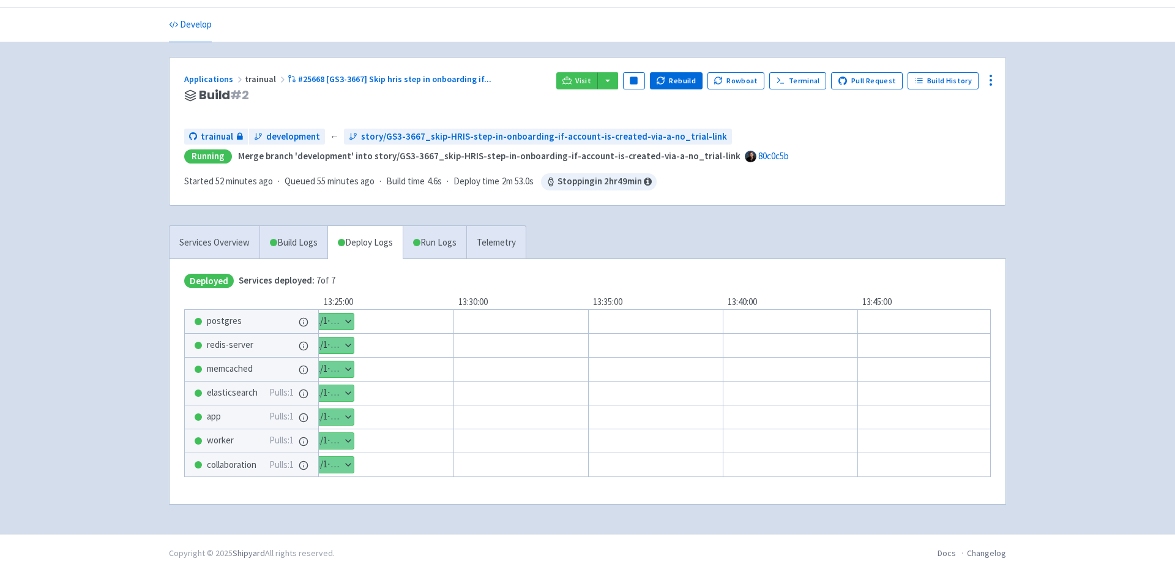
scroll to position [34, 0]
click at [617, 83] on button "button" at bounding box center [607, 80] width 21 height 17
click at [1074, 242] on div "trainual alex-rns User Profile Sign out Develop" at bounding box center [587, 250] width 1175 height 568
click at [992, 78] on icon at bounding box center [990, 80] width 15 height 15
click at [1062, 230] on div "trainual alex-rns User Profile Sign out Develop" at bounding box center [587, 250] width 1175 height 568
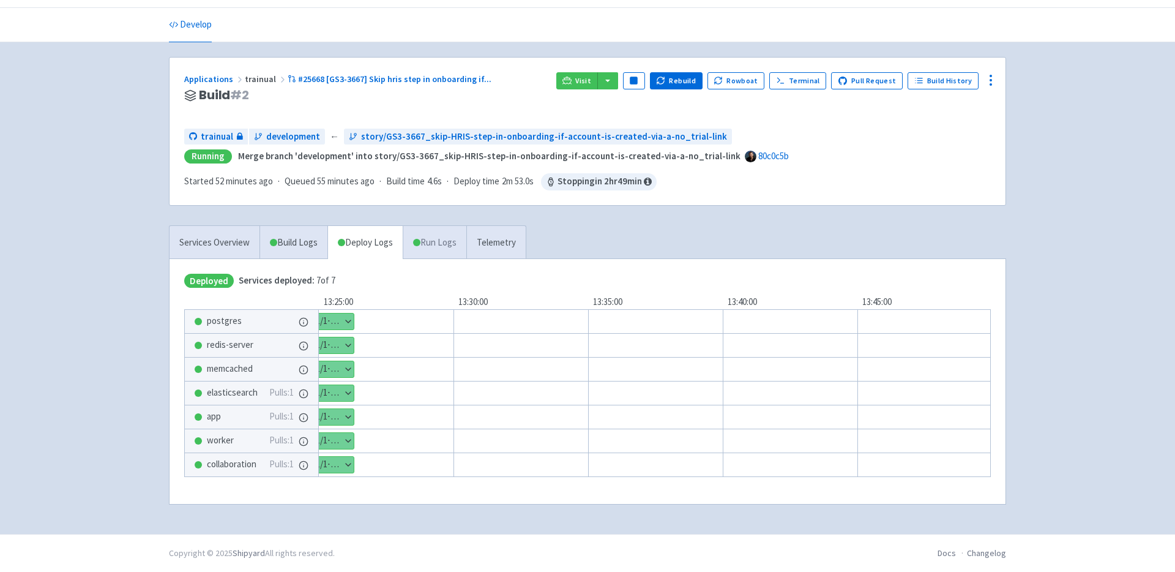
click at [445, 248] on link "Run Logs" at bounding box center [435, 243] width 64 height 34
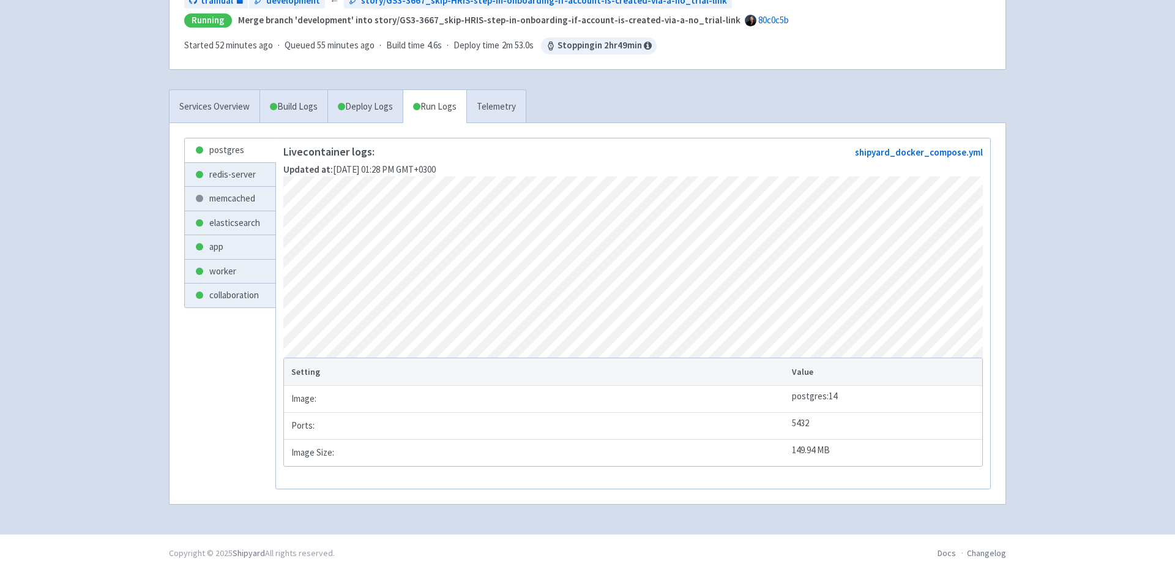
scroll to position [184, 0]
click at [223, 235] on link "app" at bounding box center [230, 247] width 91 height 24
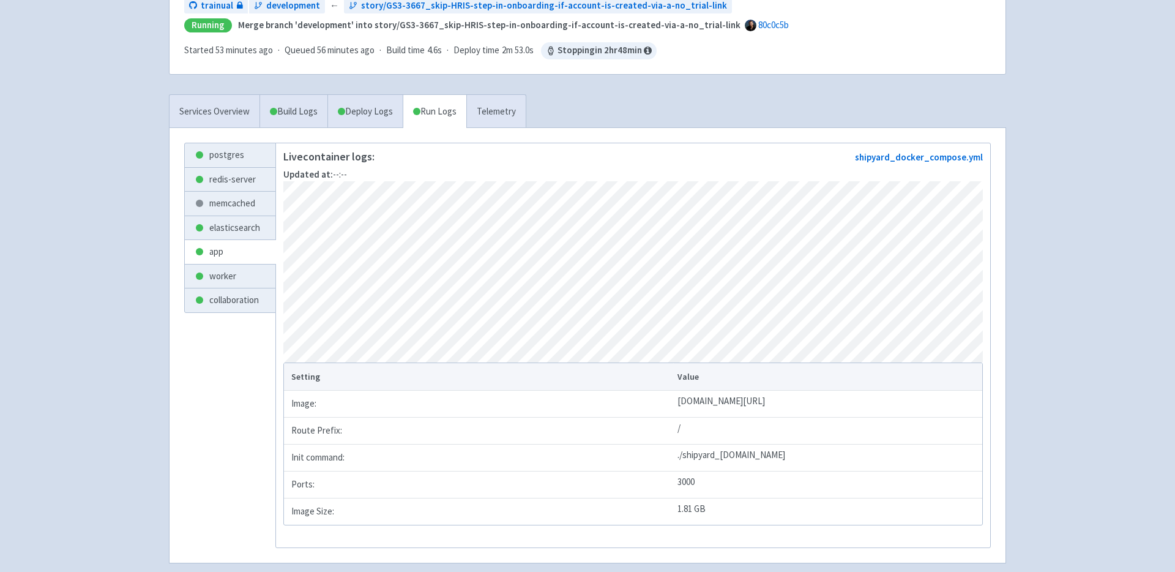
scroll to position [144, 0]
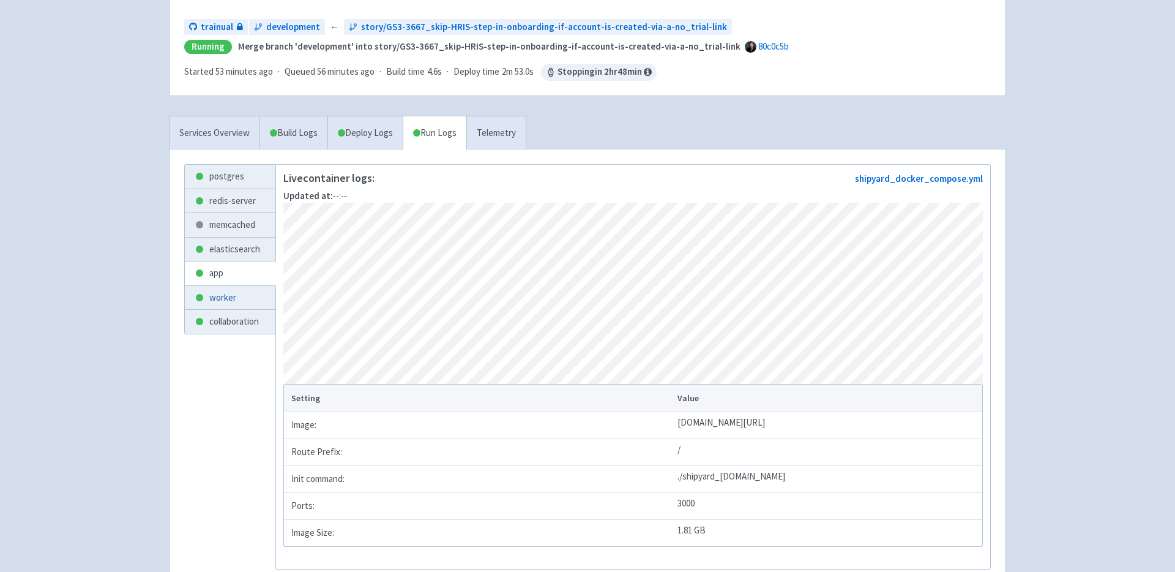
click at [221, 297] on link "worker" at bounding box center [230, 298] width 91 height 24
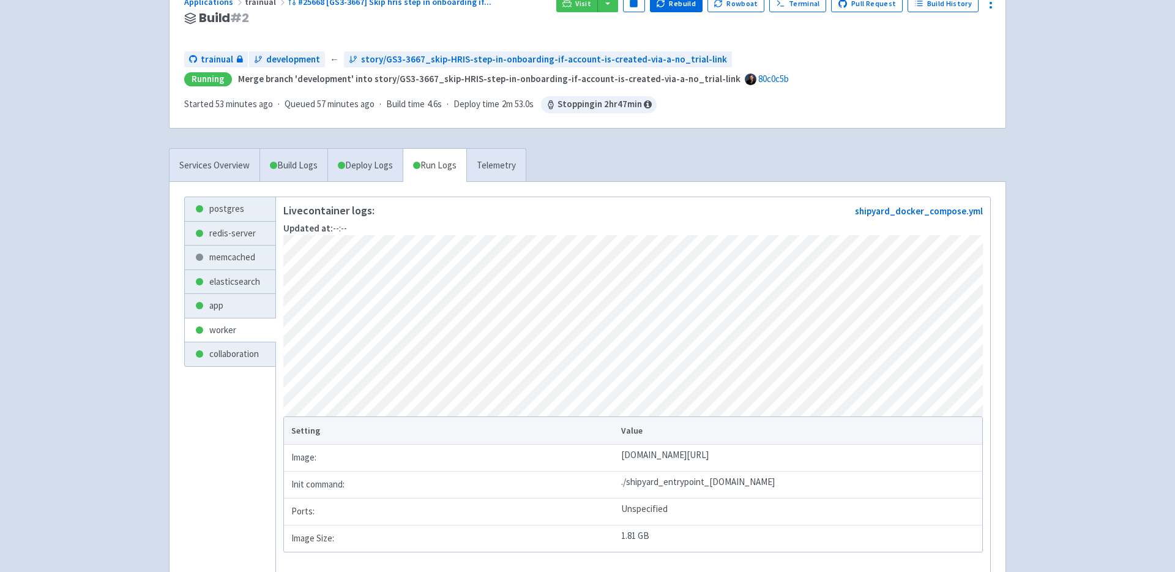
scroll to position [70, 0]
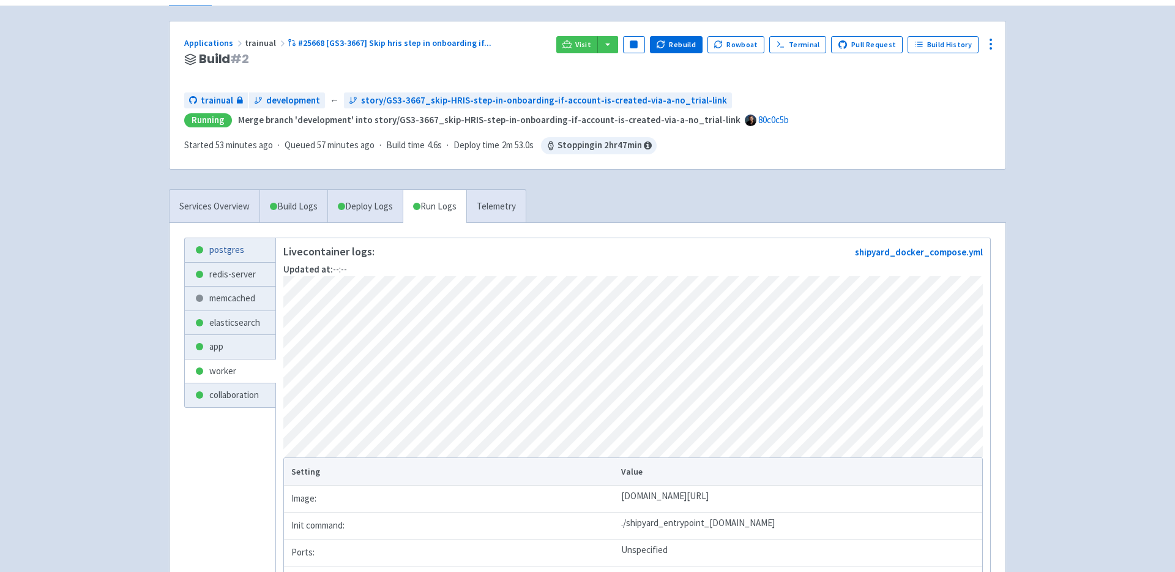
click at [217, 250] on link "postgres" at bounding box center [230, 250] width 91 height 24
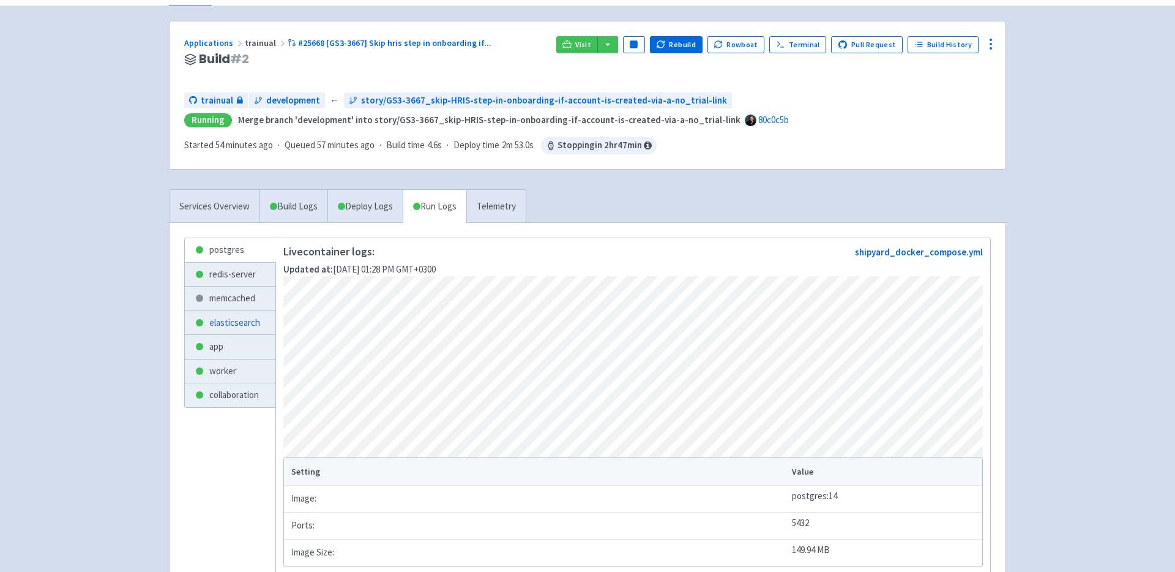
click at [215, 319] on link "elasticsearch" at bounding box center [230, 323] width 91 height 24
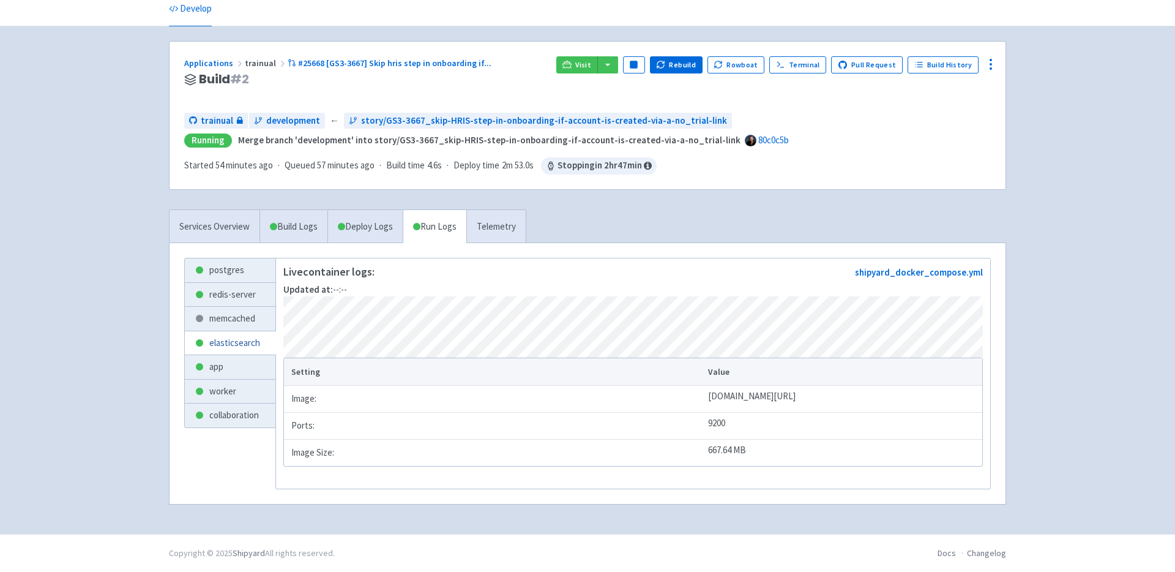
scroll to position [65, 0]
click at [221, 307] on link "memcached" at bounding box center [230, 319] width 91 height 24
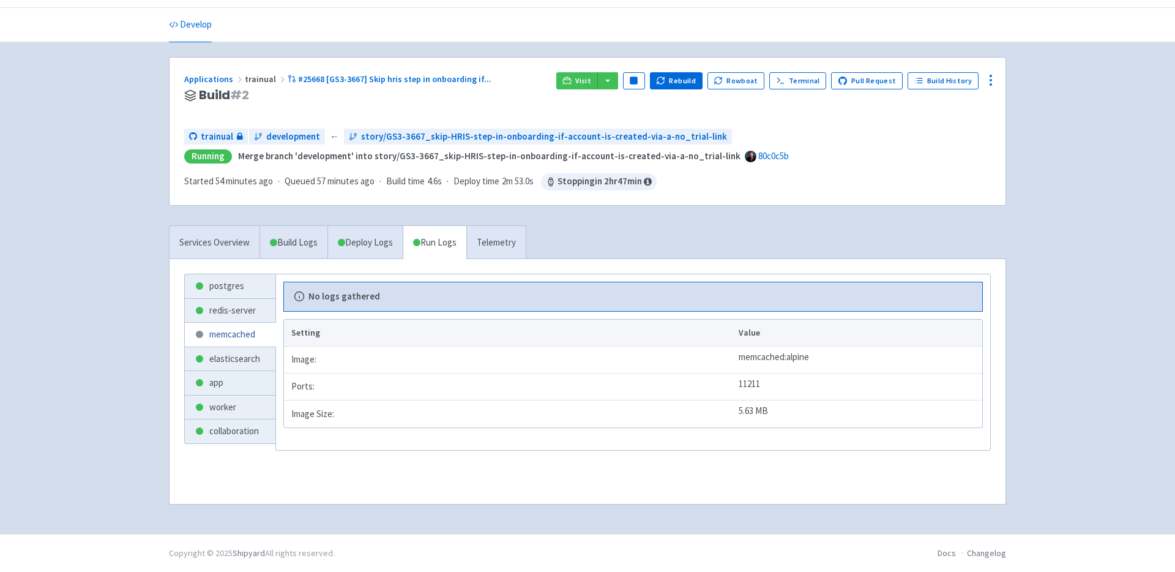
scroll to position [34, 0]
click at [225, 371] on link "app" at bounding box center [230, 383] width 91 height 24
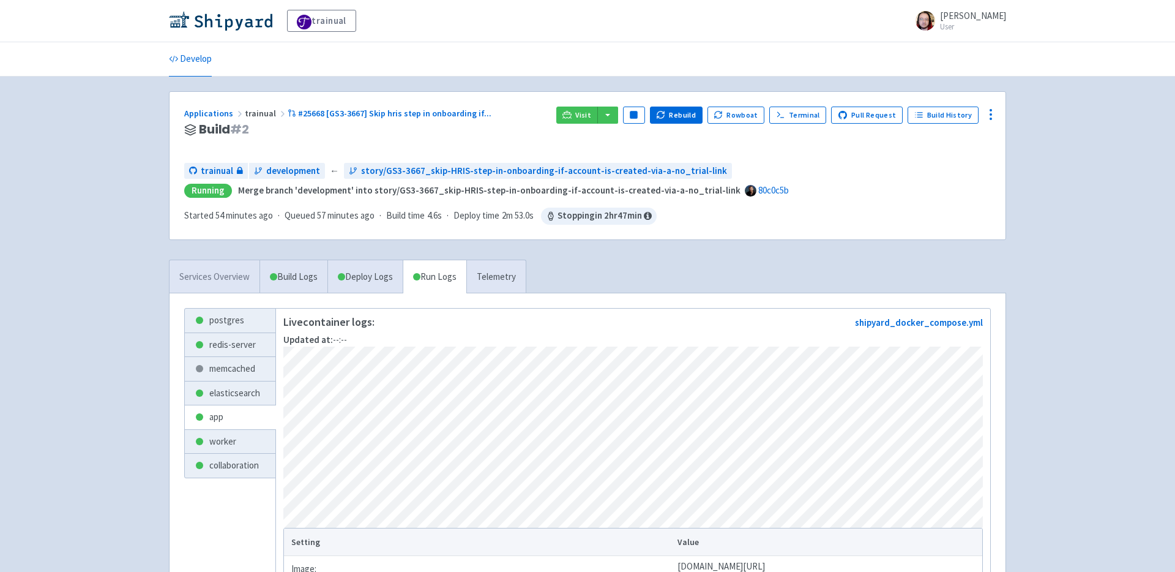
click at [211, 281] on link "Services Overview" at bounding box center [215, 277] width 90 height 34
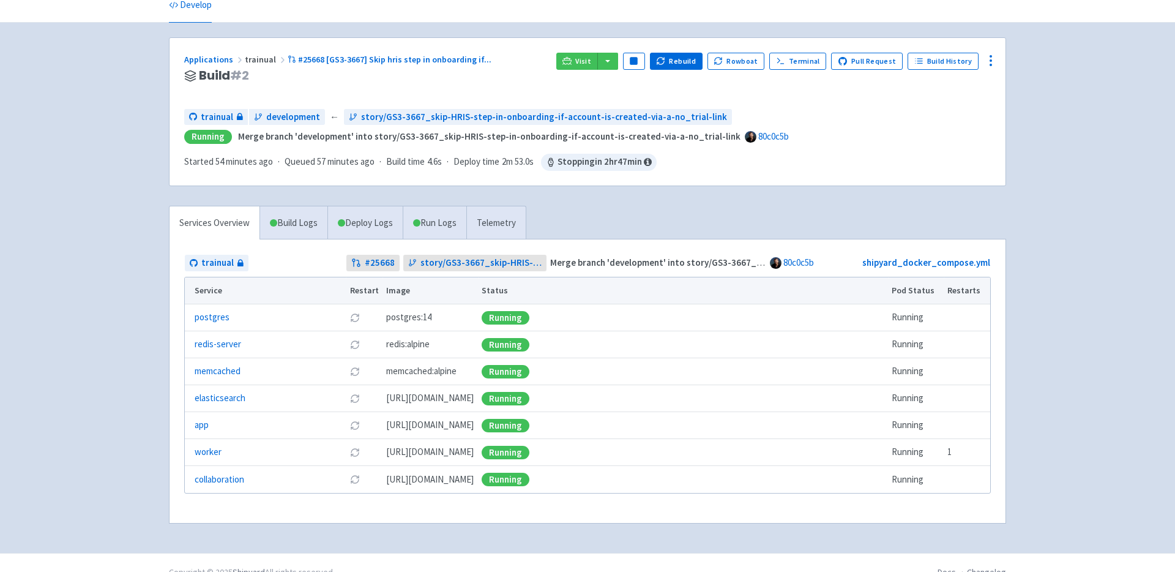
scroll to position [73, 0]
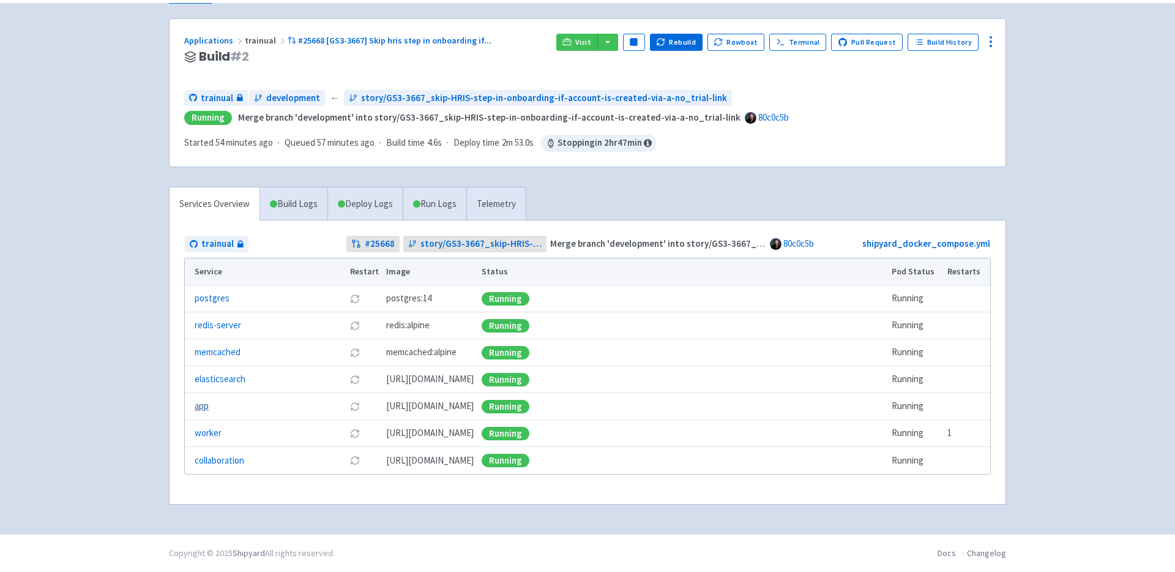
click at [203, 406] on link "app" at bounding box center [202, 406] width 14 height 14
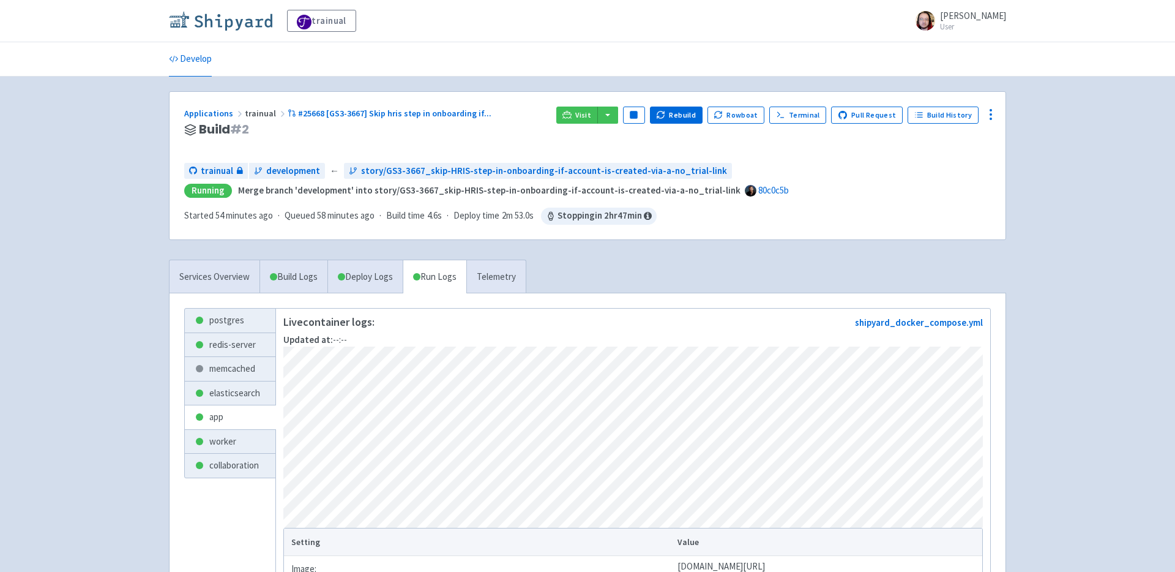
click at [211, 23] on img at bounding box center [220, 21] width 103 height 20
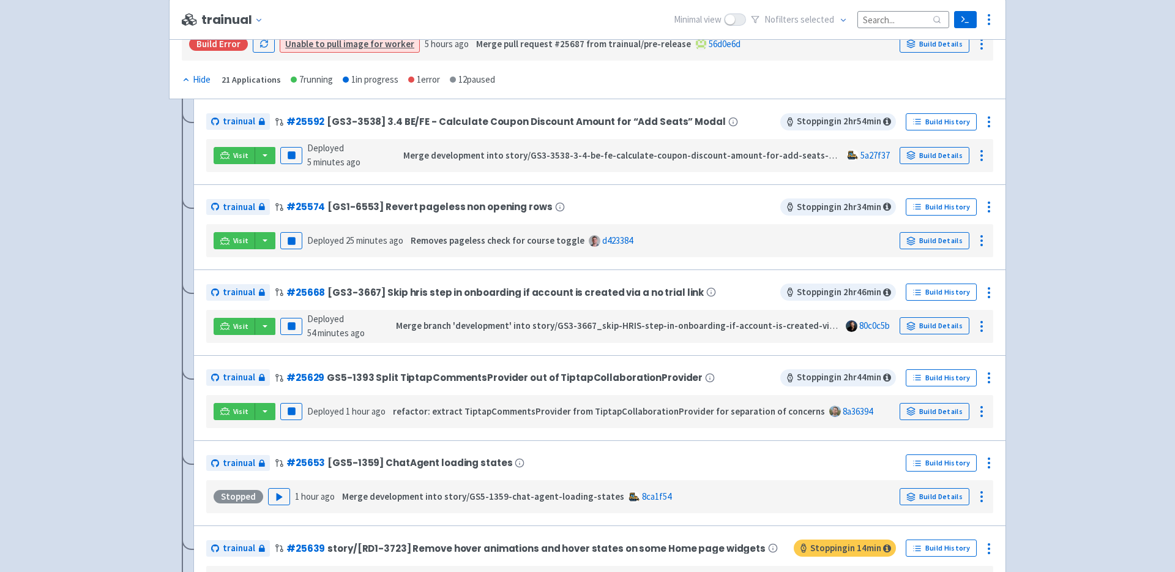
scroll to position [231, 0]
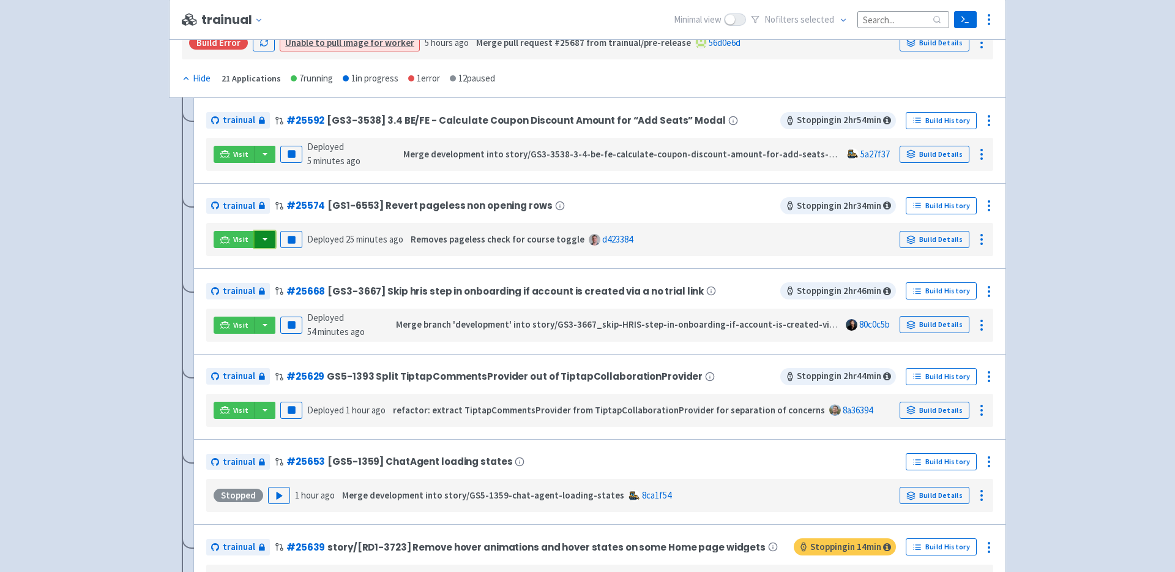
click at [262, 241] on button "button" at bounding box center [265, 239] width 21 height 17
click at [928, 239] on link "Build Details" at bounding box center [935, 239] width 70 height 17
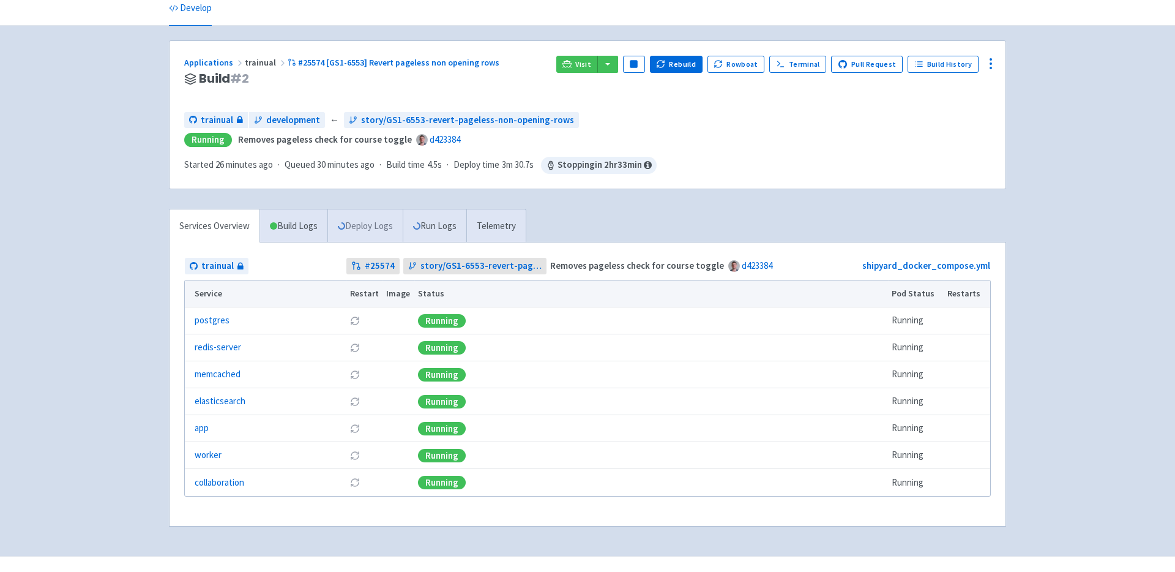
click at [384, 218] on link "Deploy Logs" at bounding box center [364, 226] width 75 height 34
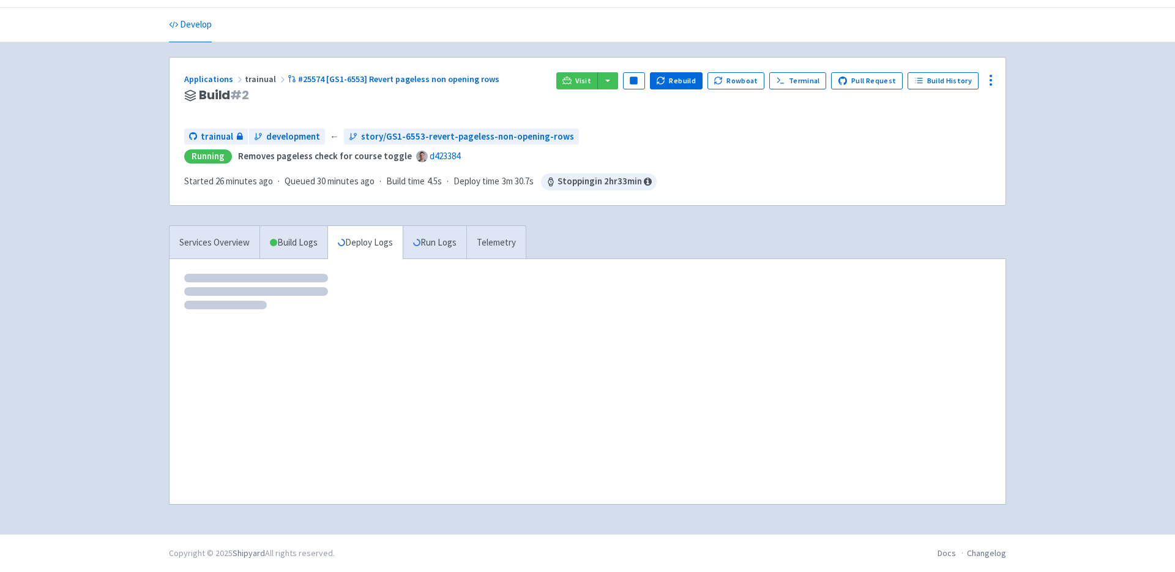
scroll to position [34, 0]
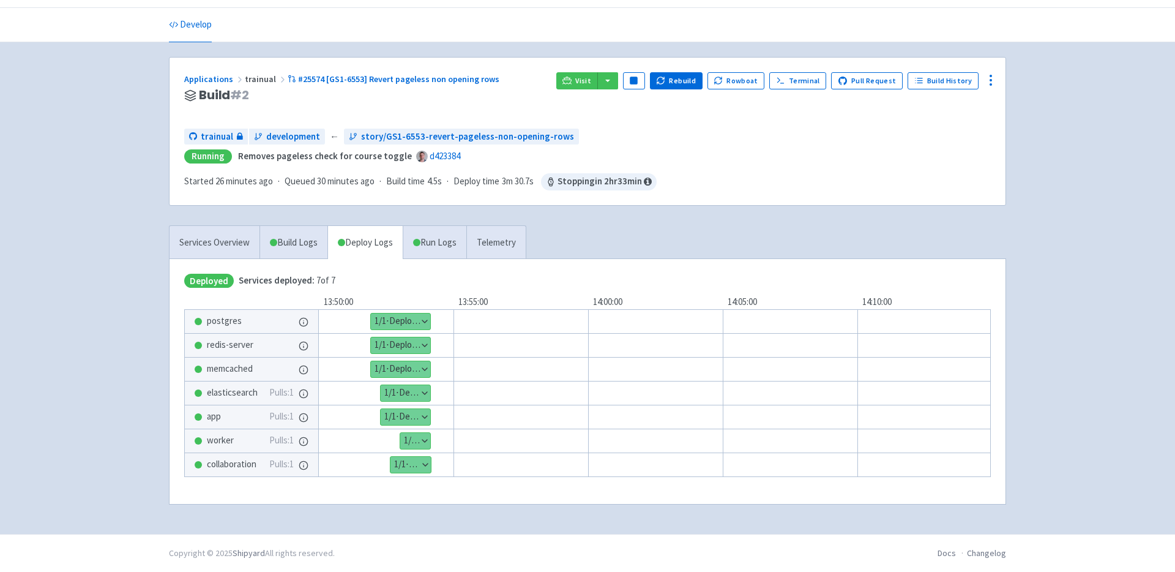
click at [426, 414] on button "Show details" at bounding box center [406, 417] width 50 height 16
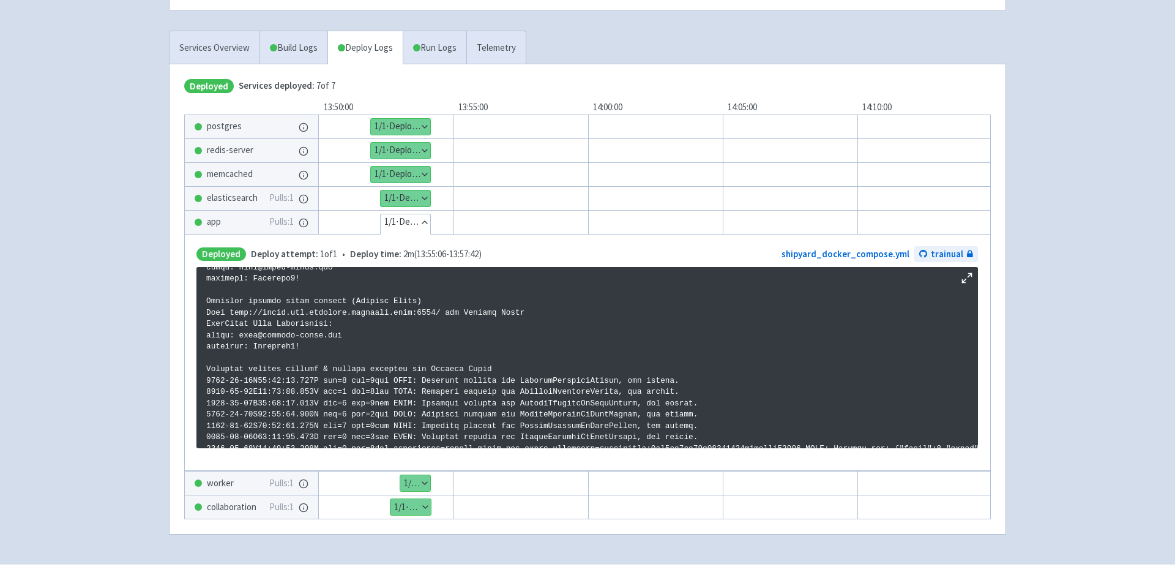
scroll to position [119, 0]
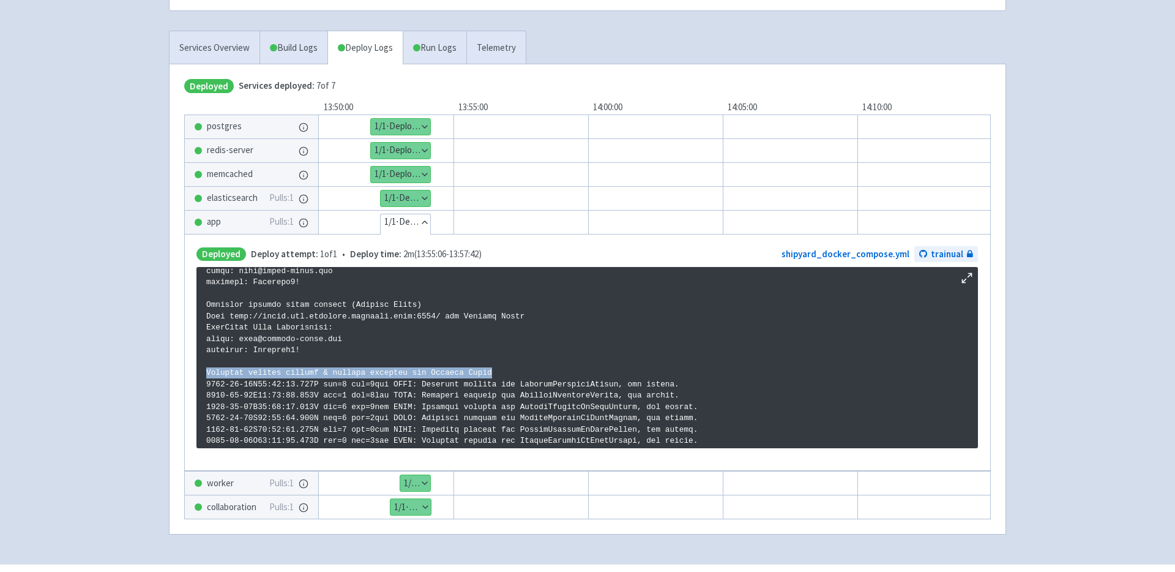
drag, startPoint x: 496, startPoint y: 373, endPoint x: 205, endPoint y: 372, distance: 291.3
click at [205, 373] on pre at bounding box center [586, 357] width 781 height 181
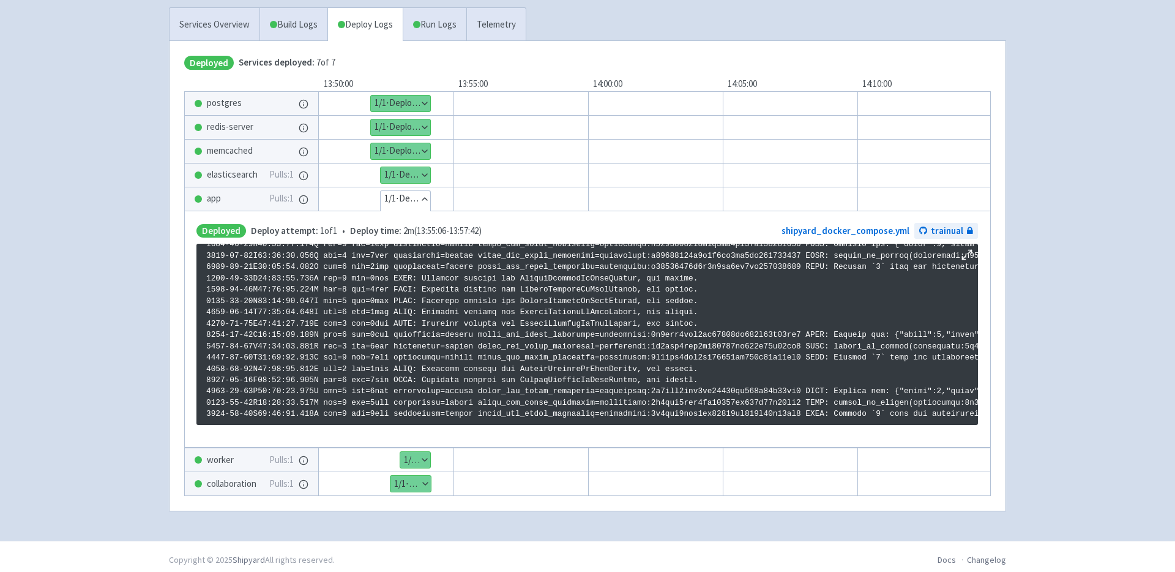
scroll to position [263, 0]
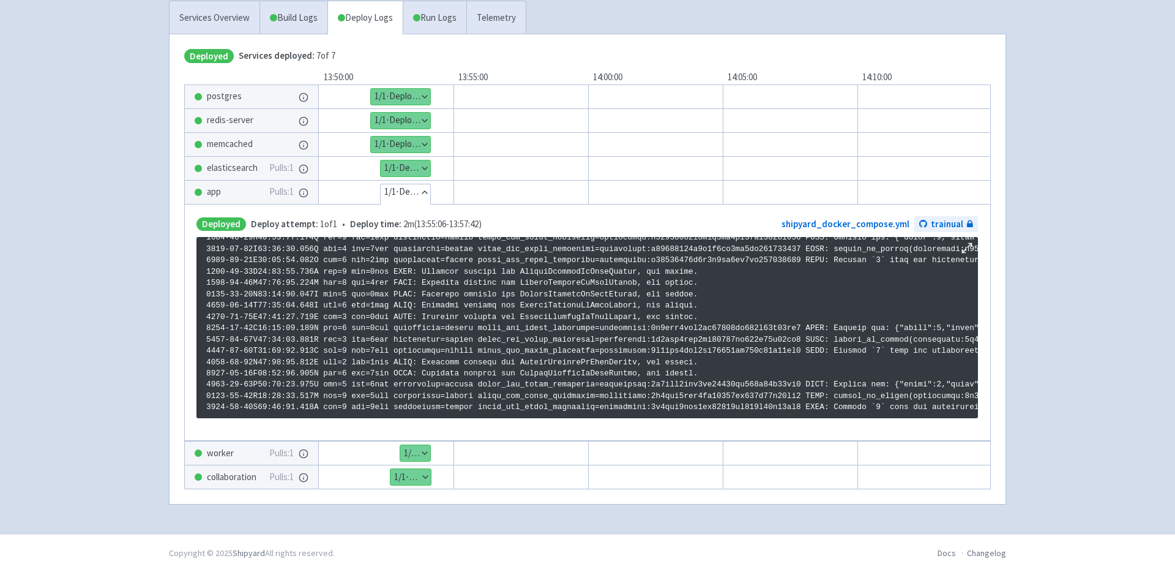
click at [425, 448] on button "Show details" at bounding box center [415, 453] width 30 height 16
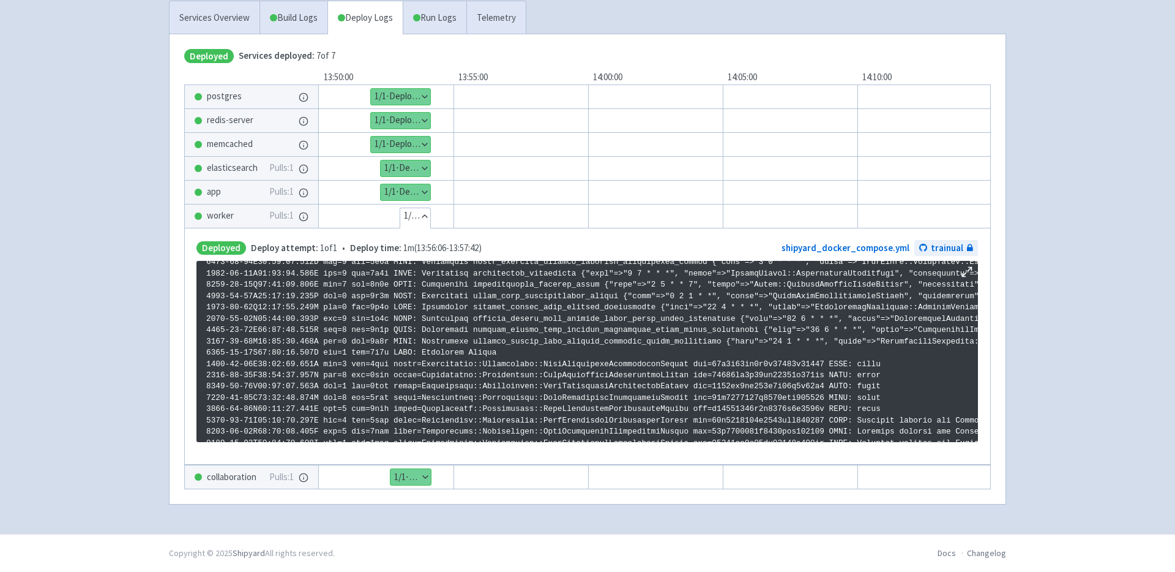
scroll to position [658, 0]
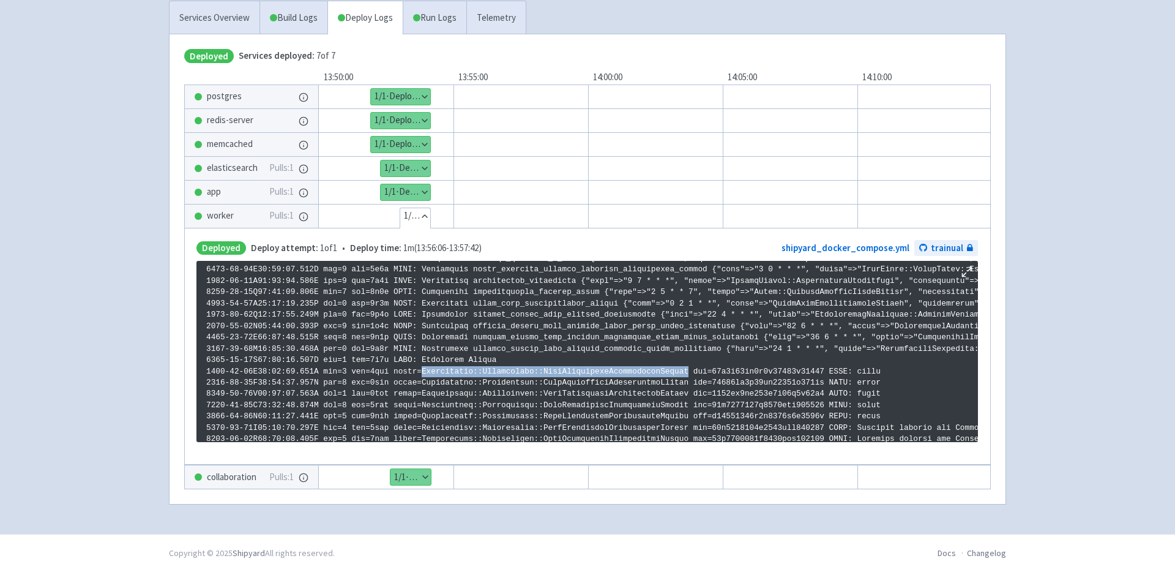
drag, startPoint x: 688, startPoint y: 367, endPoint x: 421, endPoint y: 365, distance: 267.4
copy p "Curriculums::Assignments::SyncCurriculumAssignmentsWorker"
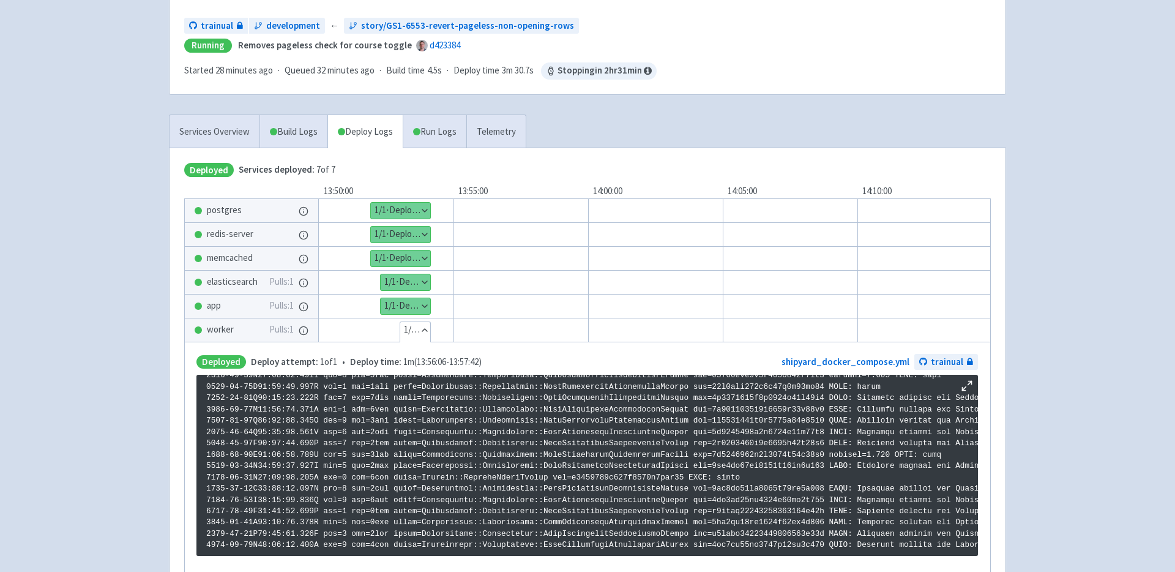
scroll to position [0, 0]
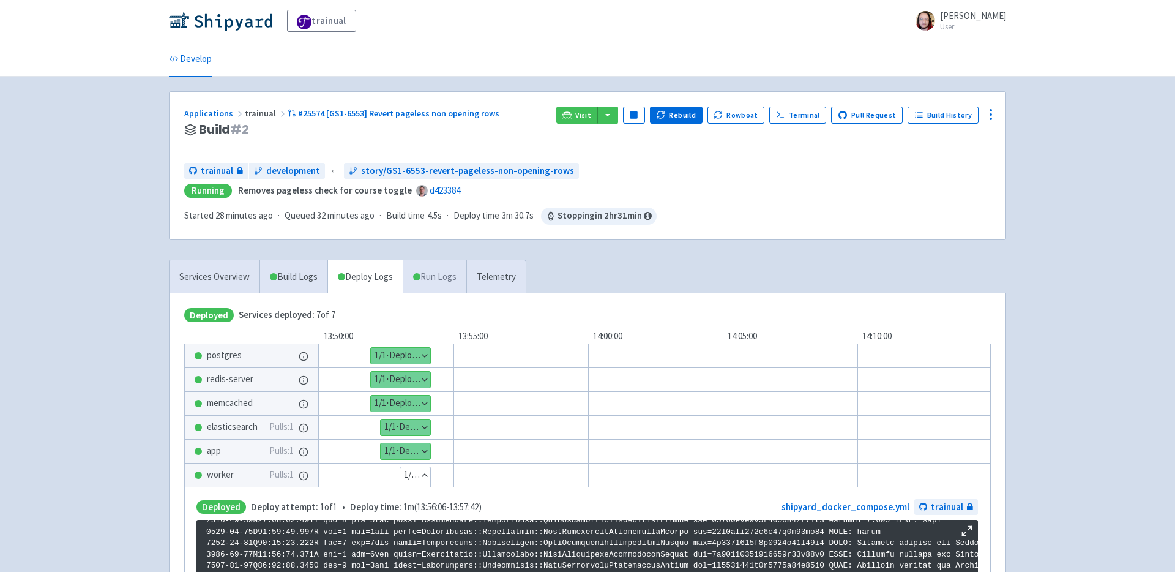
click at [426, 277] on link "Run Logs" at bounding box center [435, 277] width 64 height 34
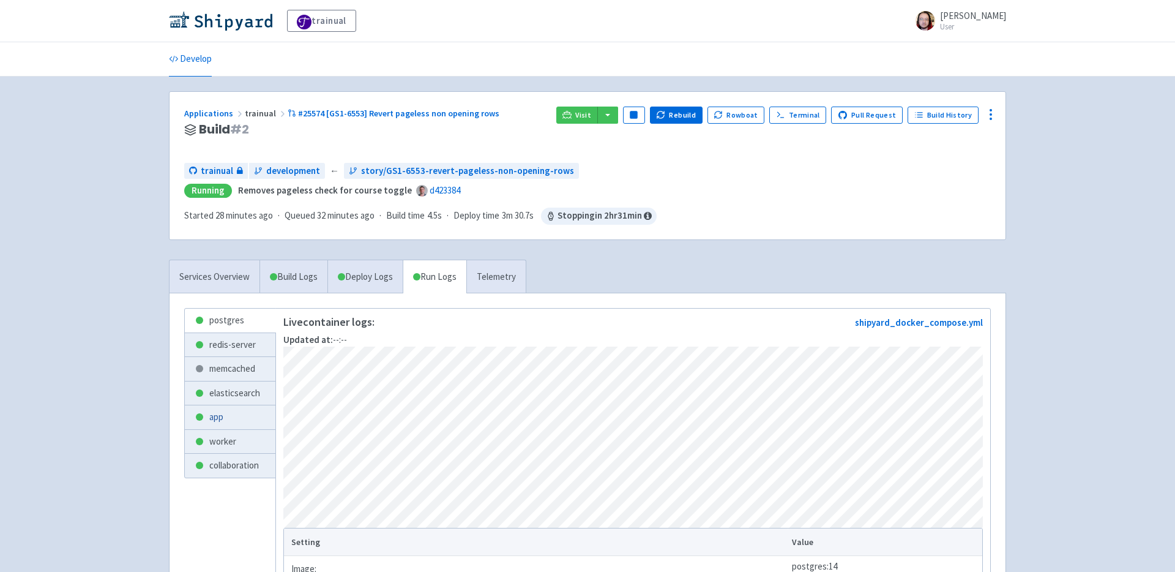
click at [211, 417] on link "app" at bounding box center [230, 417] width 91 height 24
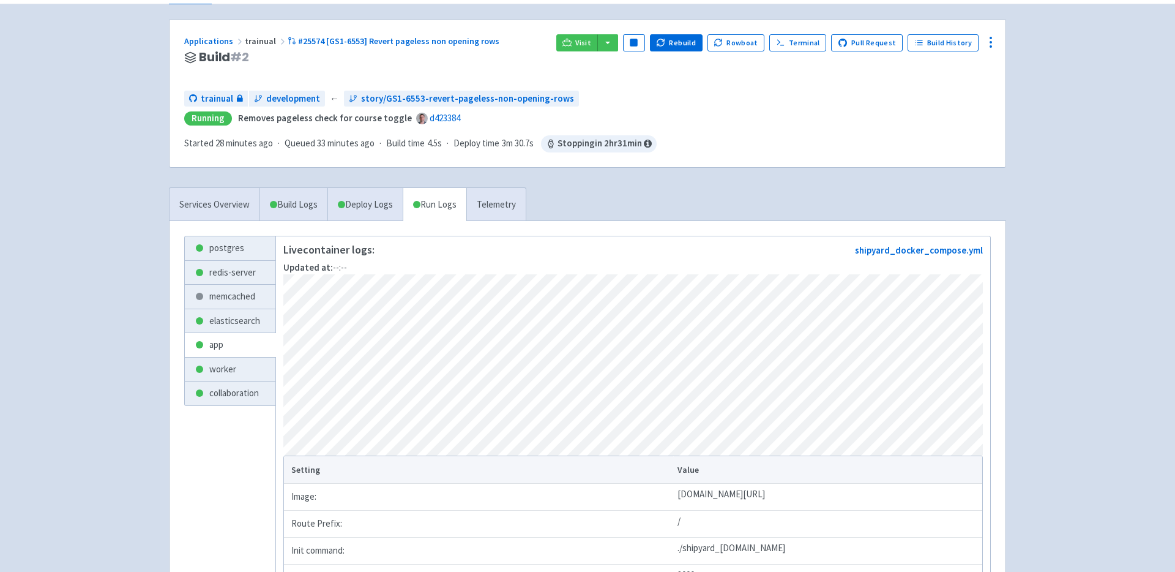
scroll to position [73, 0]
click at [226, 369] on link "worker" at bounding box center [230, 368] width 91 height 24
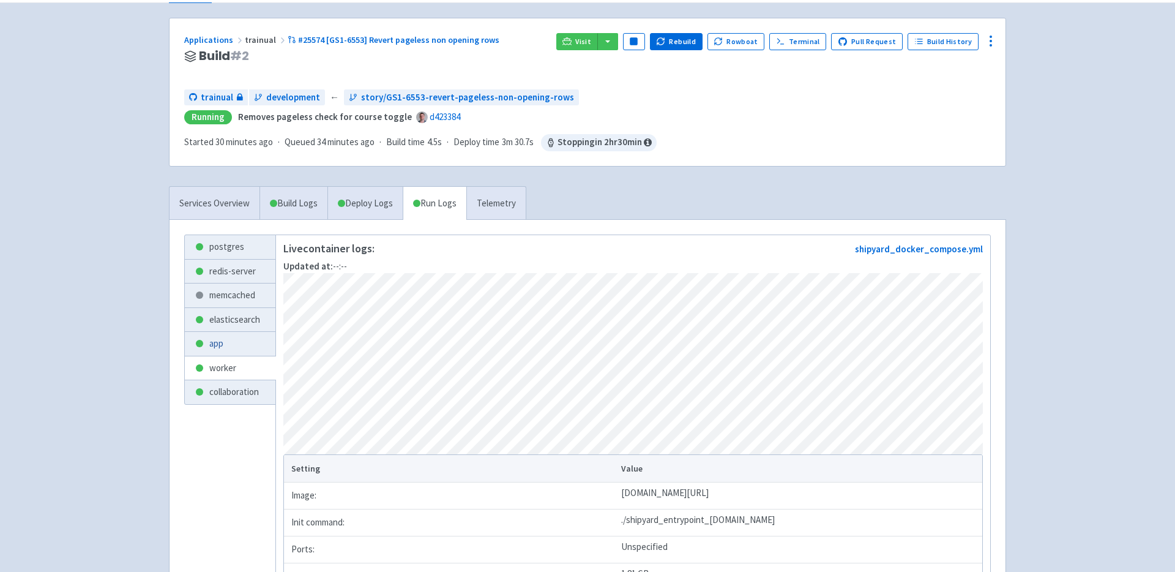
scroll to position [212, 0]
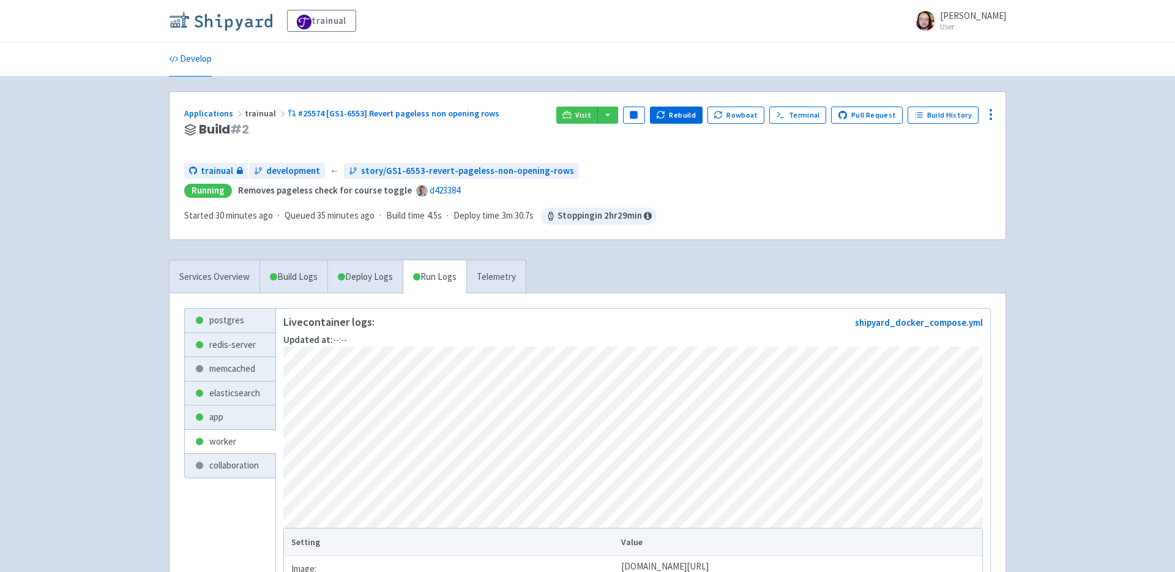
click at [231, 23] on img at bounding box center [220, 21] width 103 height 20
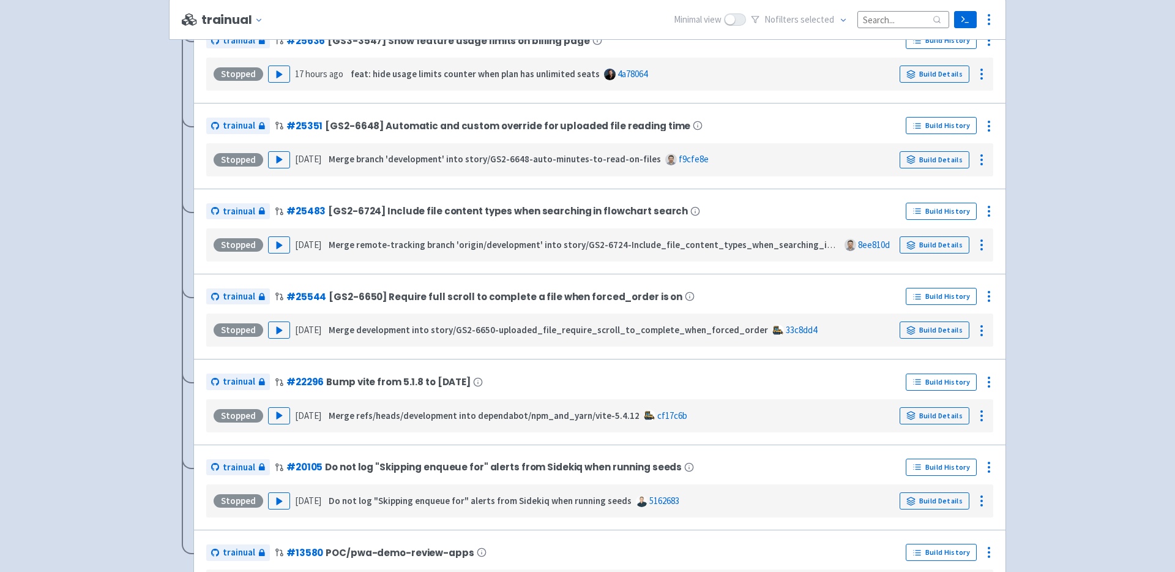
scroll to position [1420, 0]
click at [945, 330] on link "Build Details" at bounding box center [935, 329] width 70 height 17
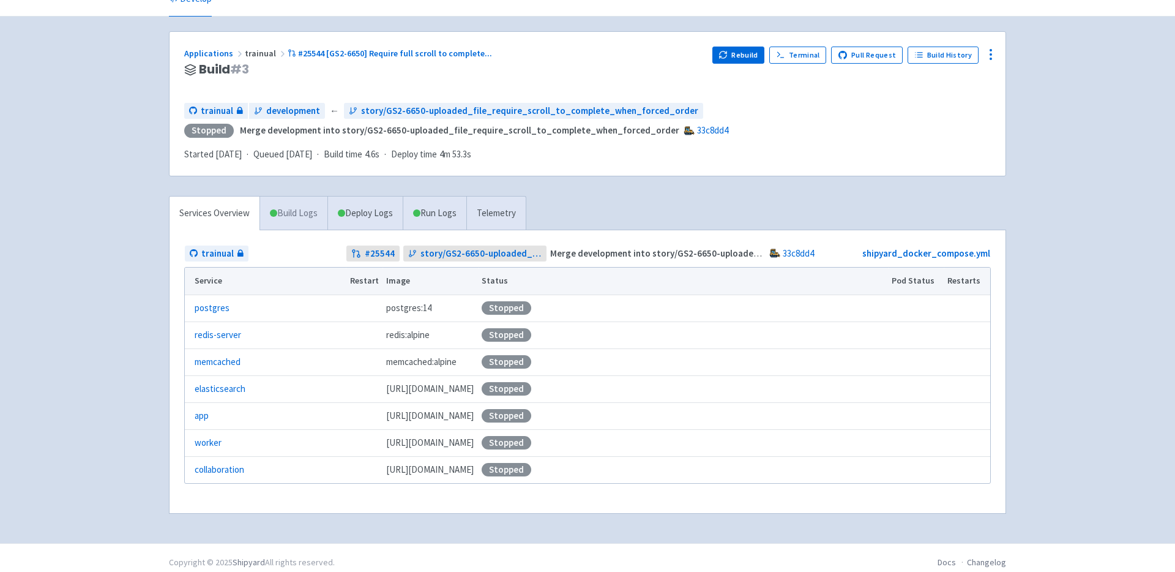
click at [299, 218] on link "Build Logs" at bounding box center [293, 213] width 67 height 34
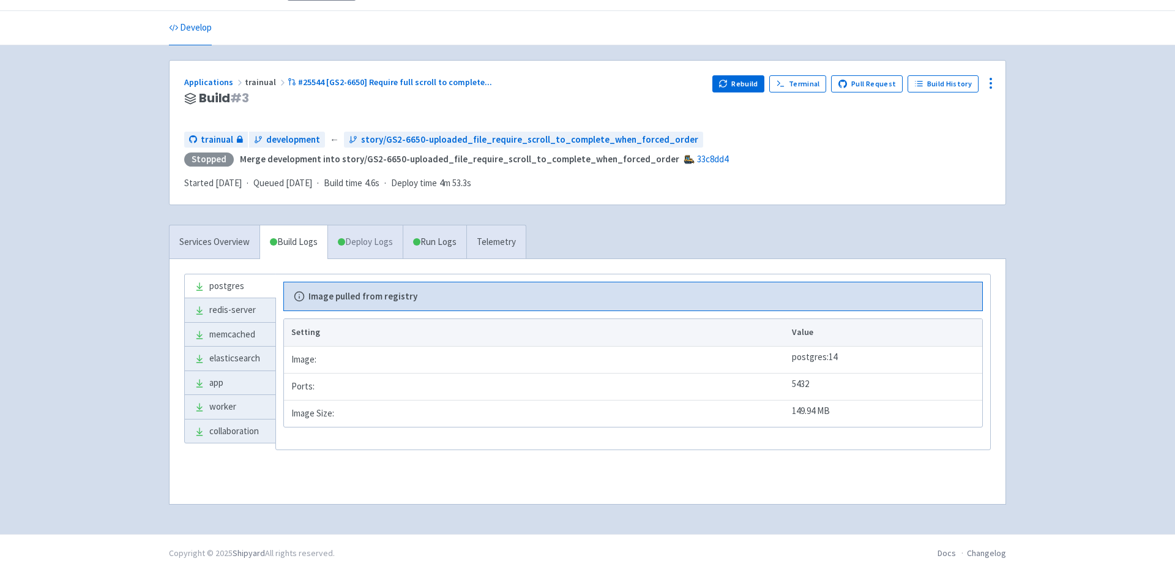
click at [370, 247] on link "Deploy Logs" at bounding box center [364, 242] width 75 height 34
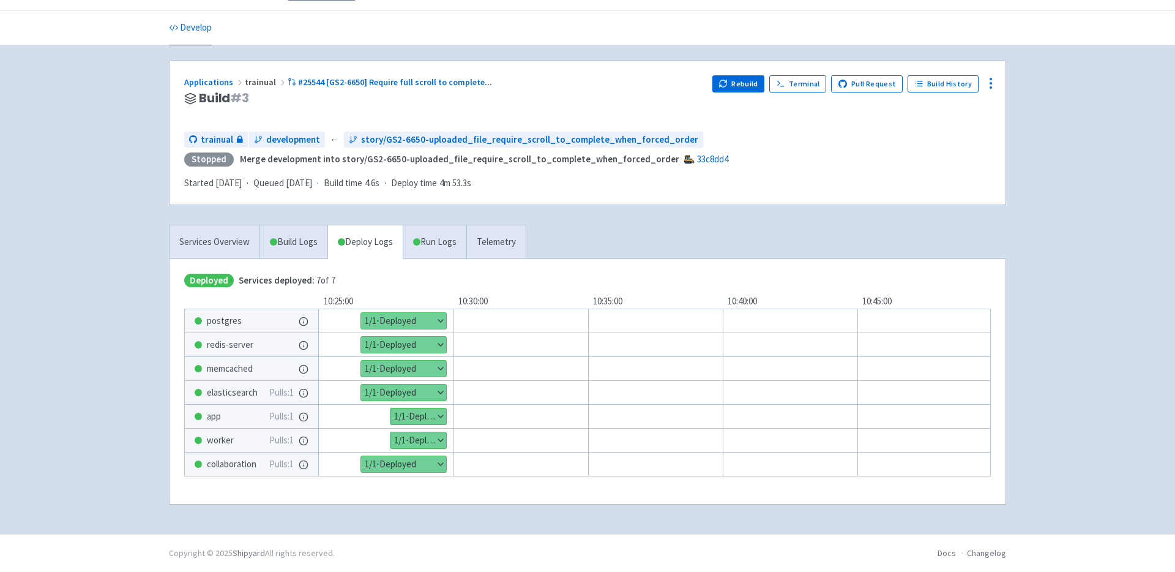
click at [441, 416] on button "Show details" at bounding box center [418, 416] width 56 height 16
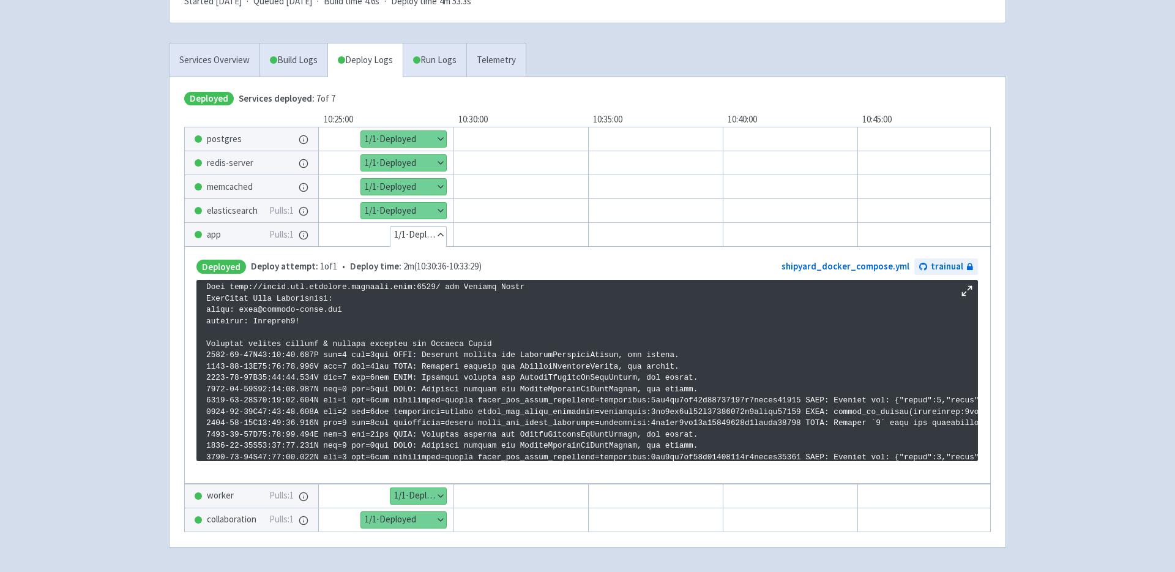
scroll to position [163, 0]
click at [437, 498] on button "Show details" at bounding box center [418, 496] width 56 height 16
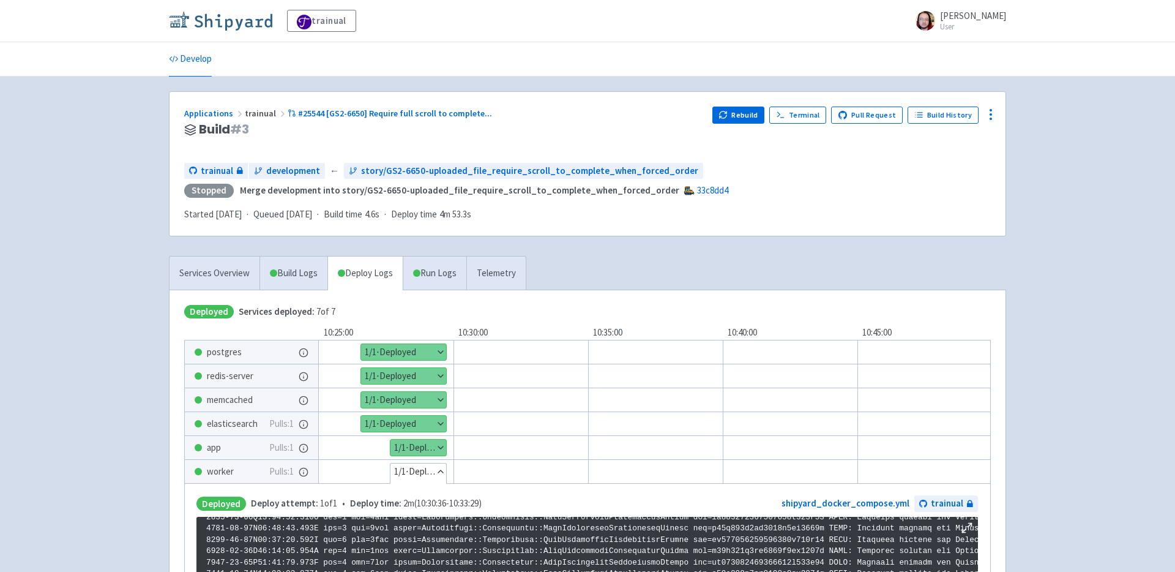
click at [223, 18] on img at bounding box center [220, 21] width 103 height 20
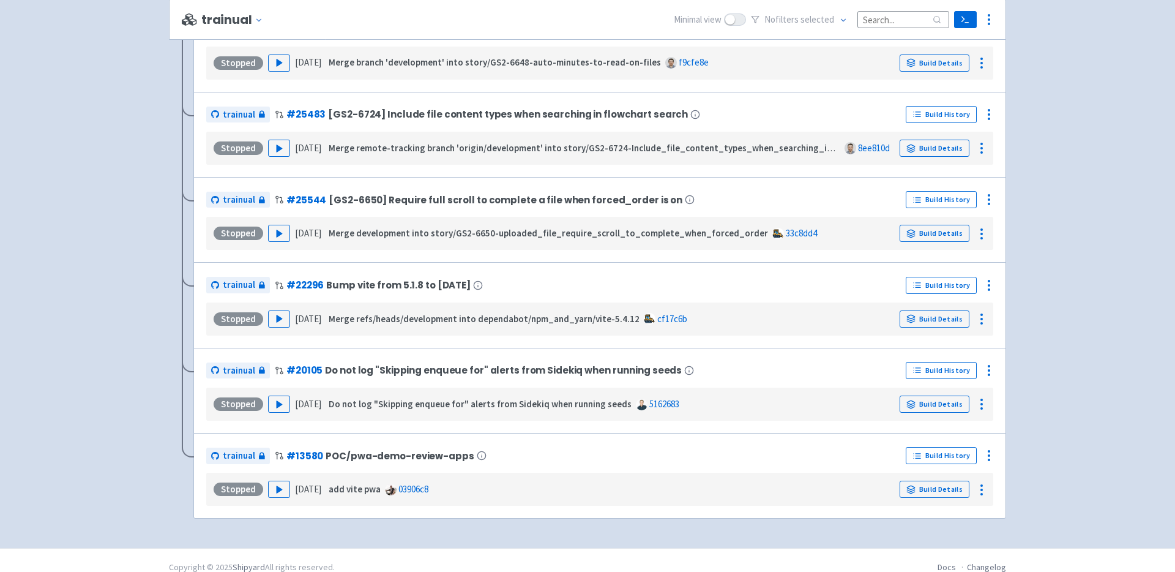
scroll to position [1530, 0]
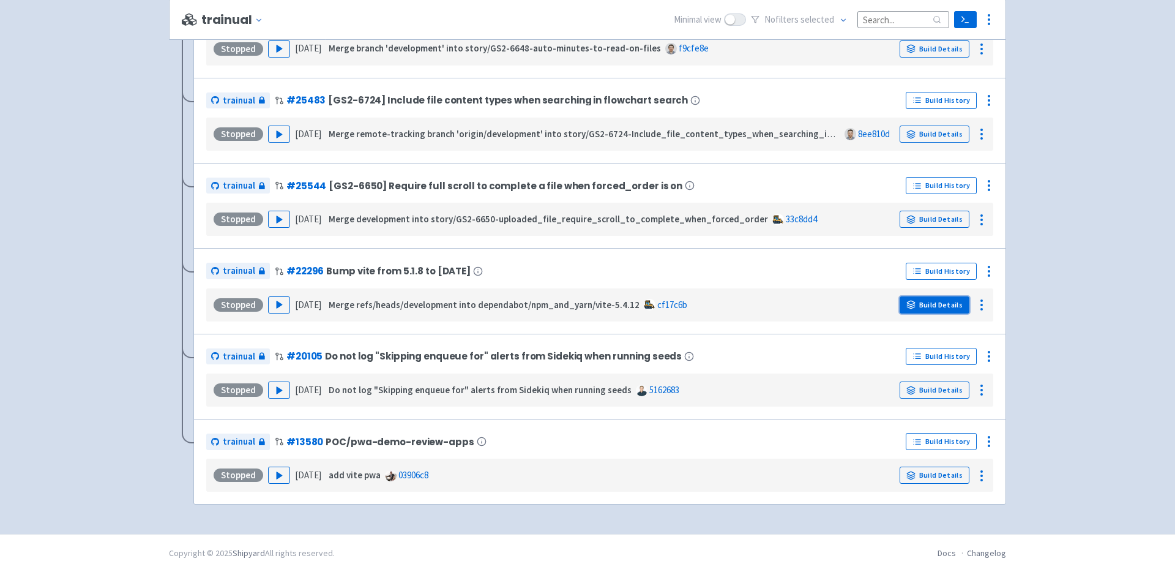
click at [925, 307] on link "Build Details" at bounding box center [935, 304] width 70 height 17
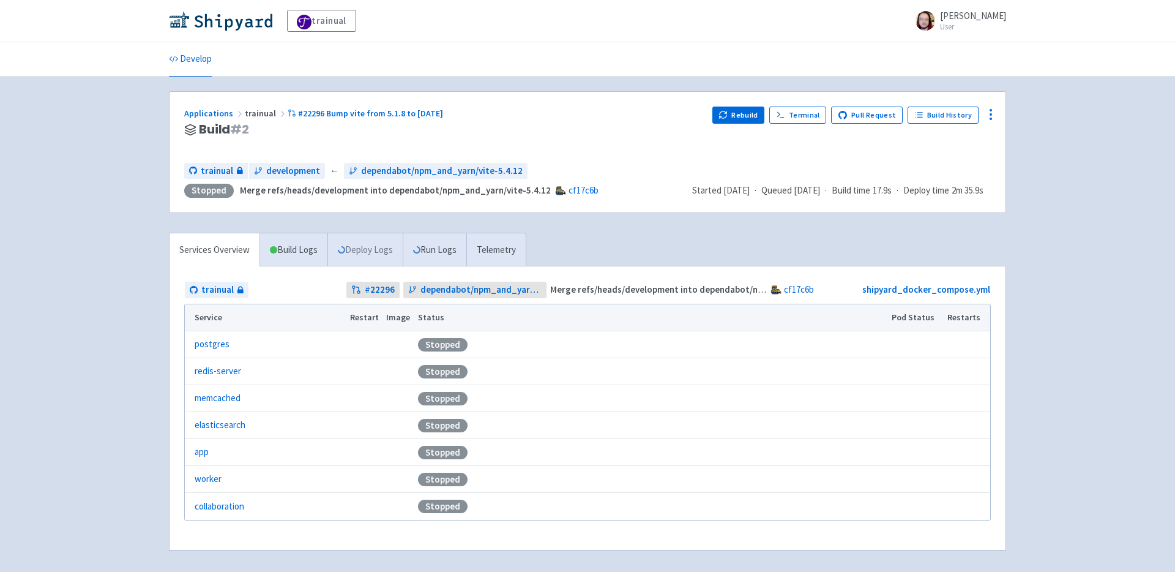
click at [360, 249] on link "Deploy Logs" at bounding box center [364, 250] width 75 height 34
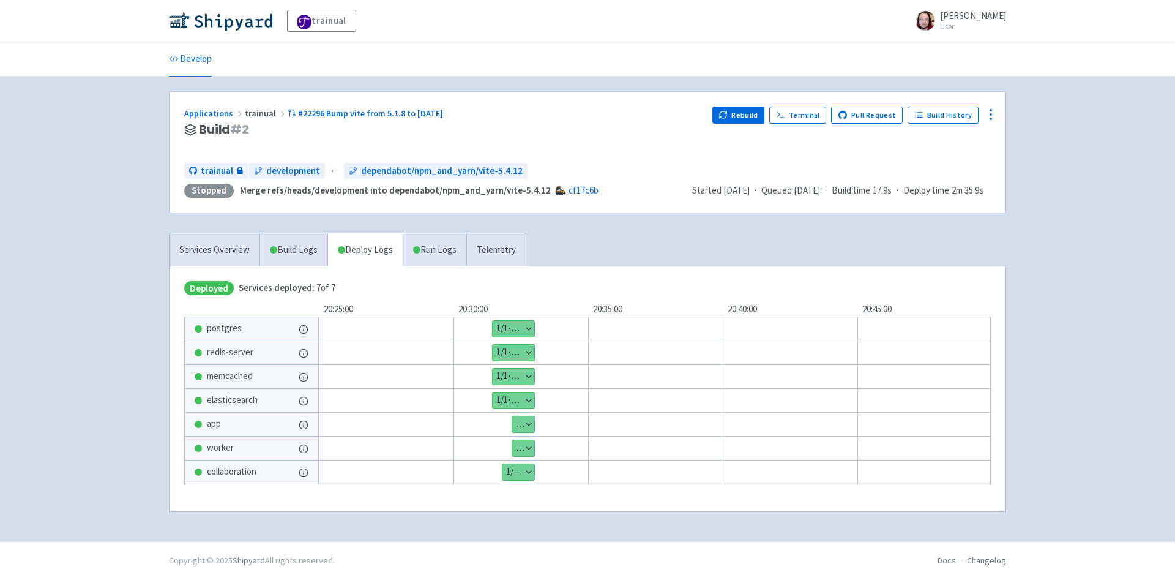
click at [526, 423] on button "Show details" at bounding box center [523, 424] width 22 height 16
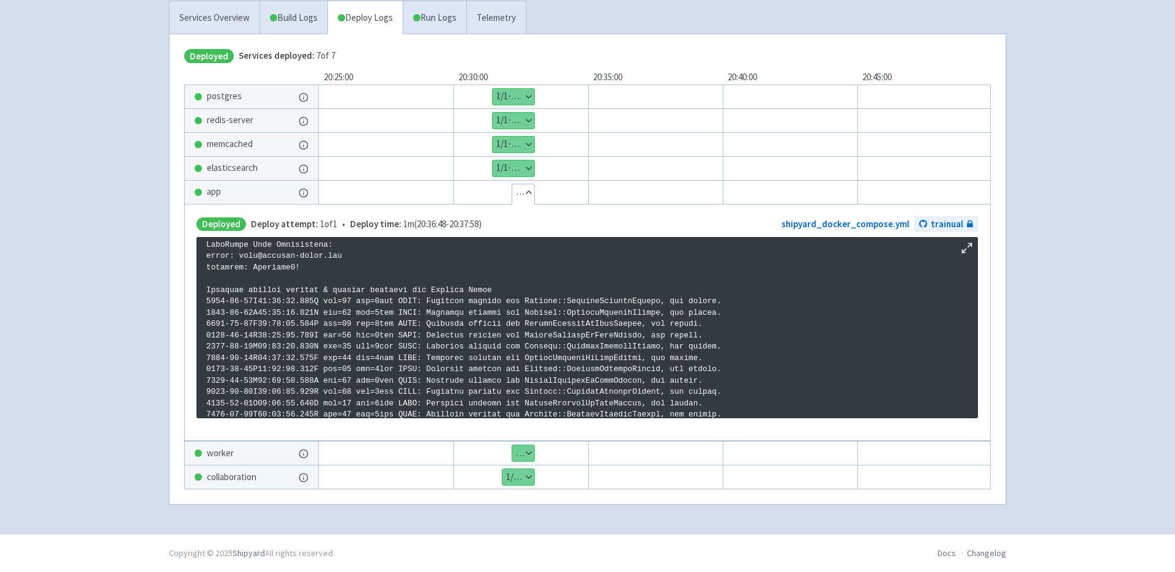
scroll to position [177, 0]
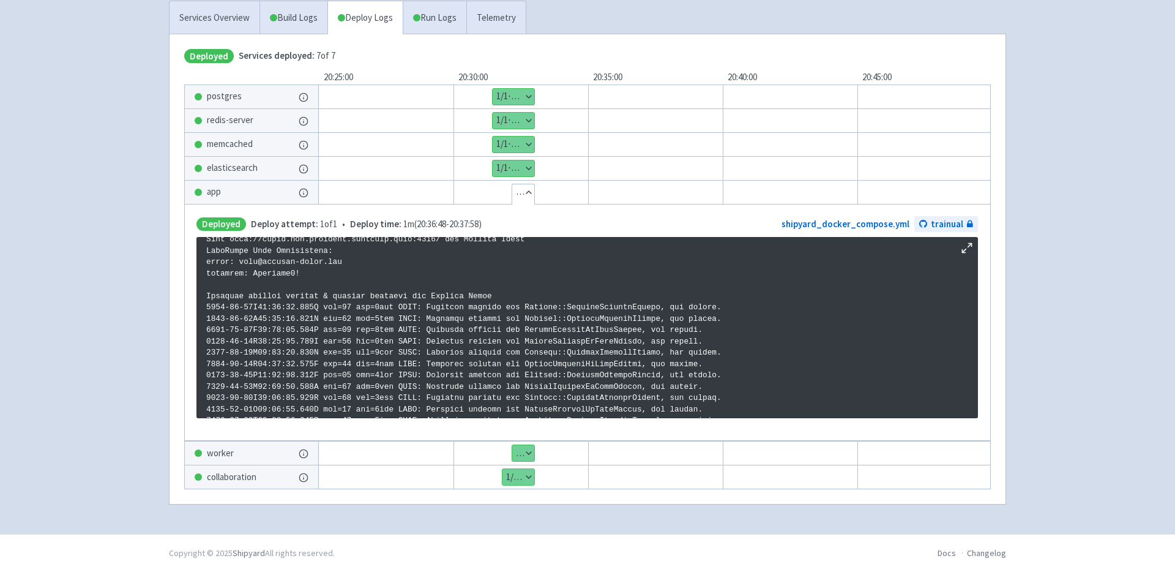
click at [526, 447] on button "Show details" at bounding box center [523, 453] width 22 height 16
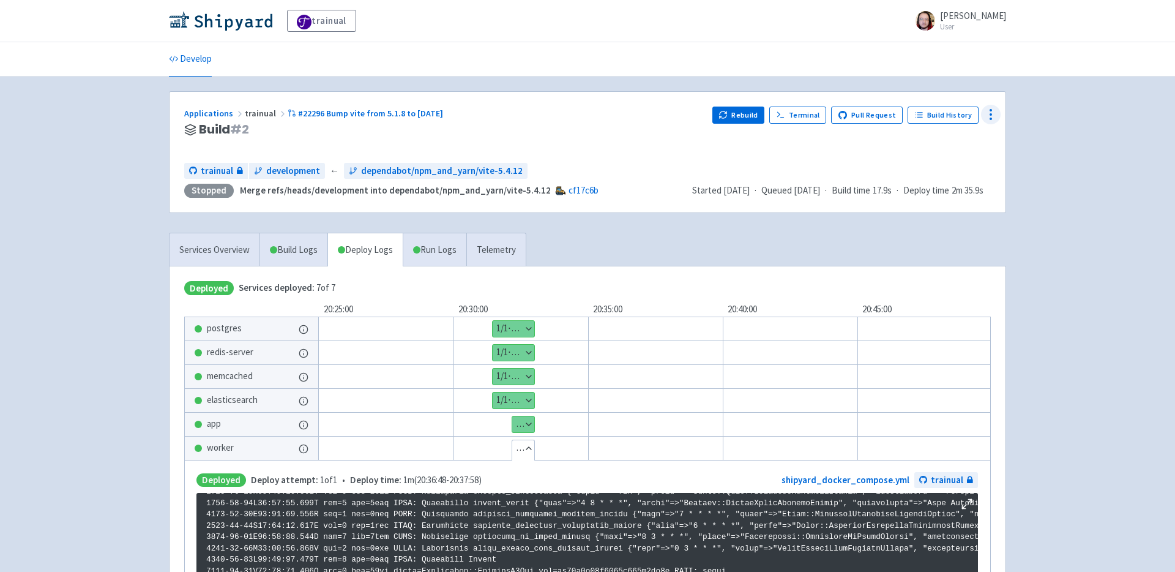
click at [994, 111] on icon at bounding box center [990, 114] width 15 height 15
click at [1106, 253] on div "trainual alex-rns User Profile Sign out Develop" at bounding box center [587, 383] width 1175 height 766
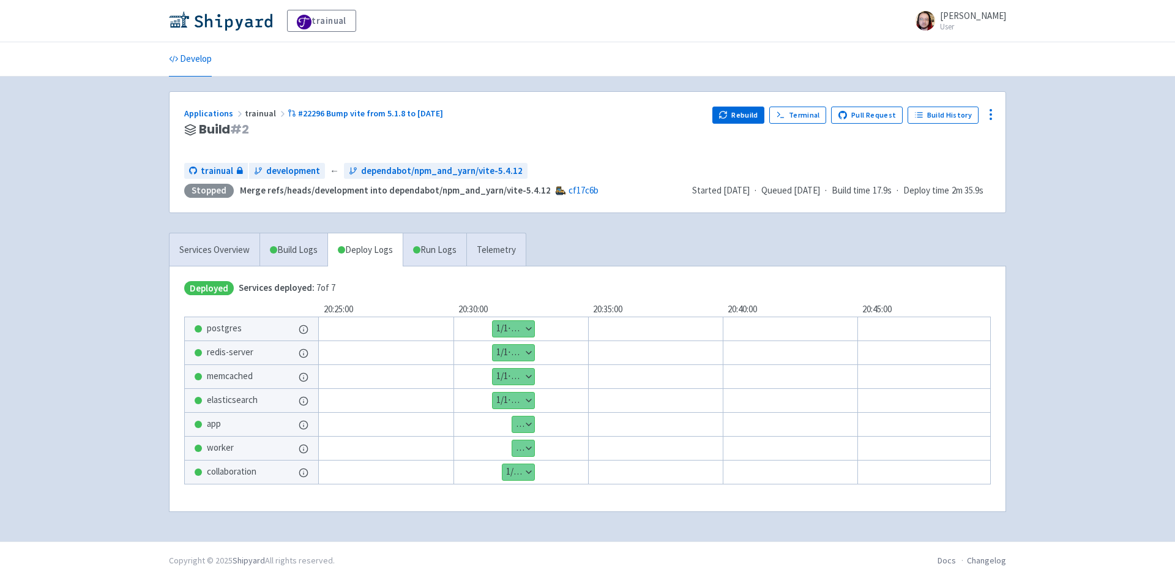
click at [529, 447] on button "Show details" at bounding box center [523, 448] width 22 height 16
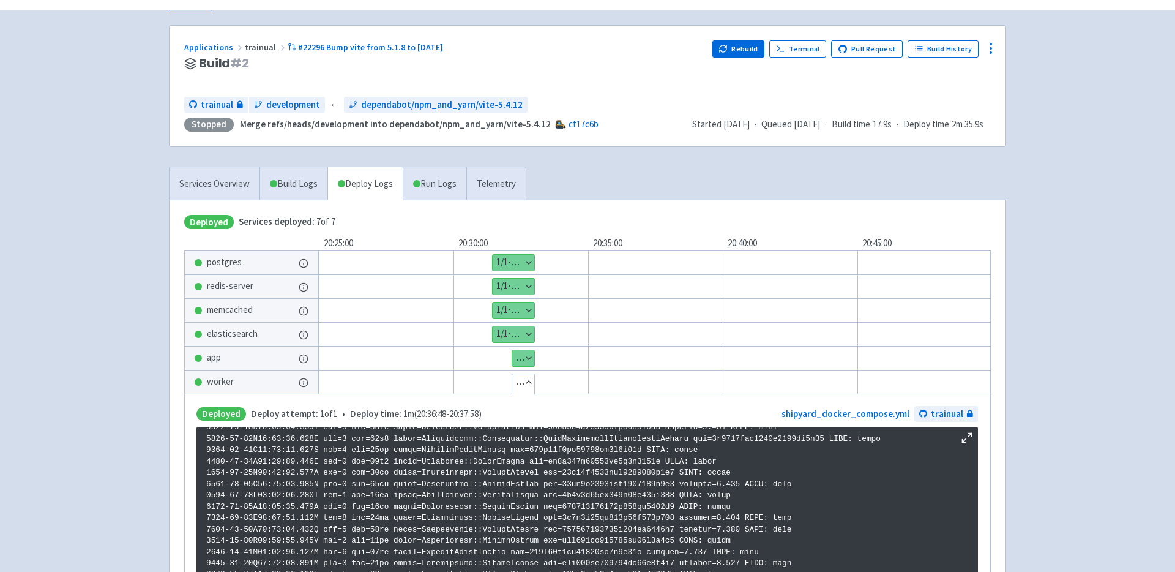
scroll to position [23, 0]
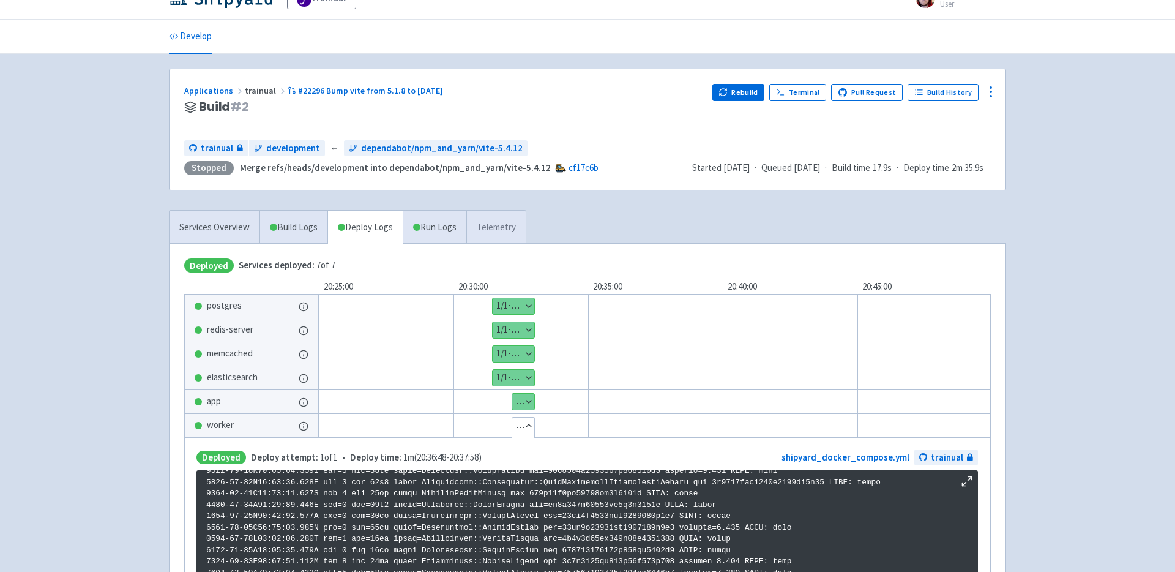
click at [509, 223] on link "Telemetry" at bounding box center [495, 228] width 59 height 34
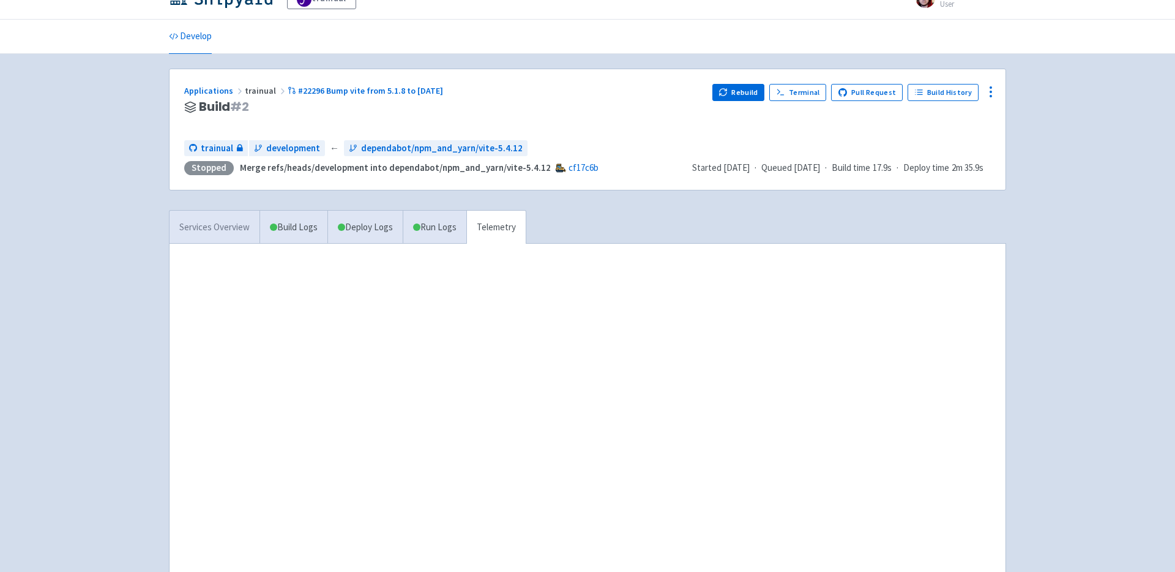
click at [228, 221] on link "Services Overview" at bounding box center [215, 228] width 90 height 34
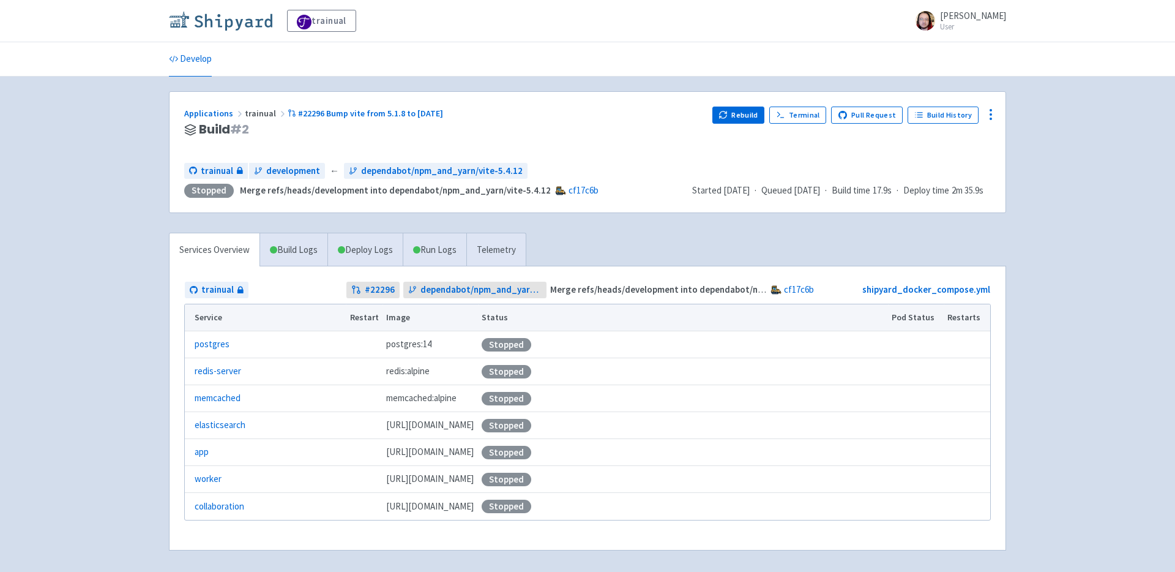
click at [234, 16] on img at bounding box center [220, 21] width 103 height 20
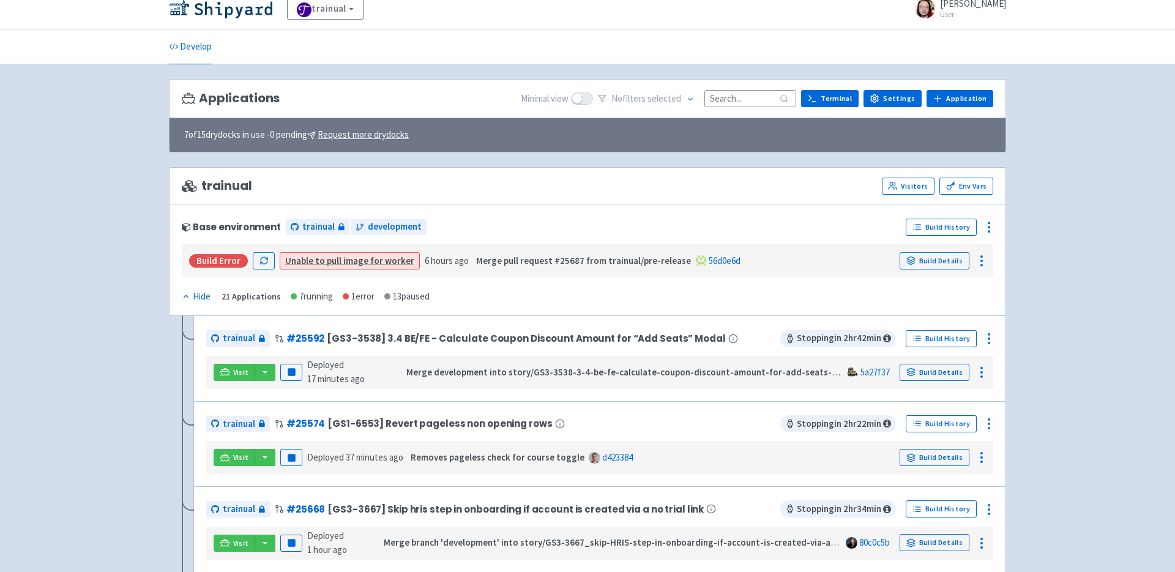
scroll to position [15, 0]
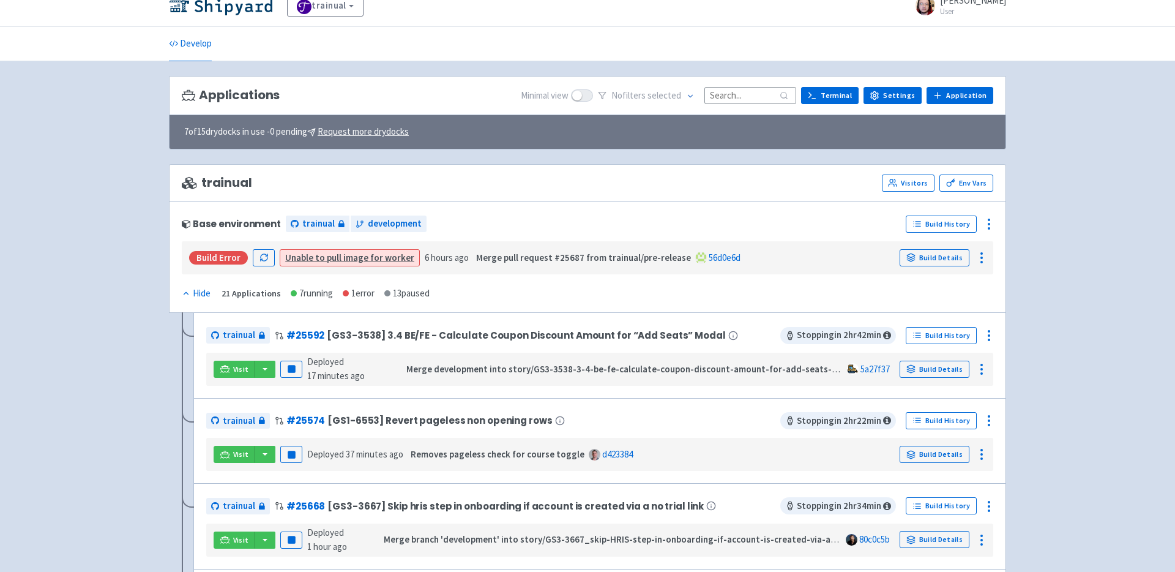
click at [934, 335] on link "Build History" at bounding box center [941, 335] width 71 height 17
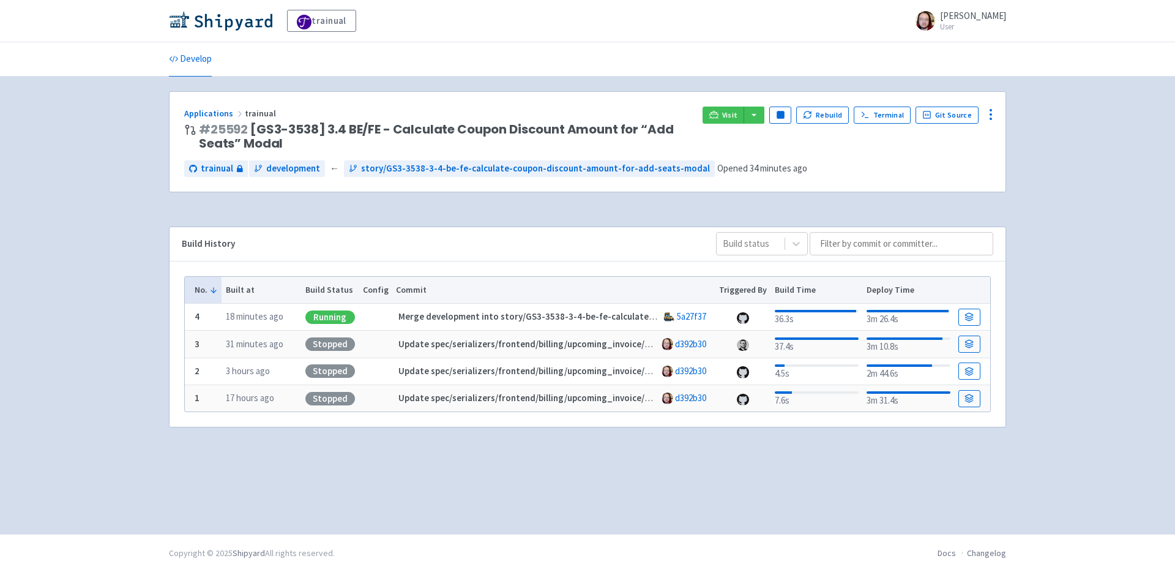
click at [480, 502] on div "Applications trainual # 25592 [GS3-3538] 3.4 BE/FE - Calculate Coupon Discount …" at bounding box center [587, 305] width 837 height 428
click at [971, 314] on icon at bounding box center [970, 315] width 8 height 4
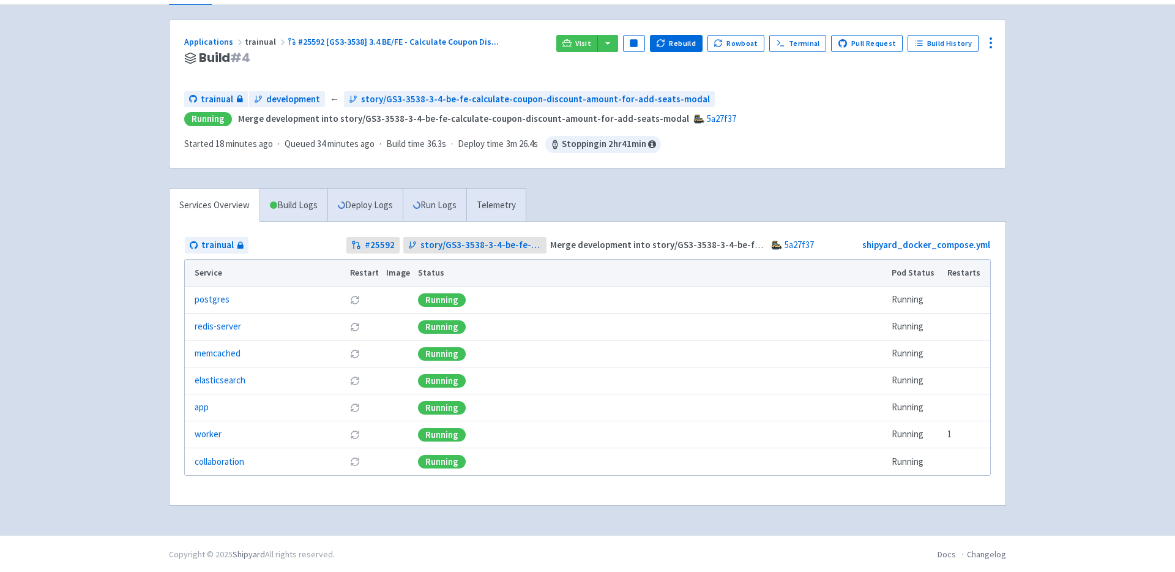
scroll to position [73, 0]
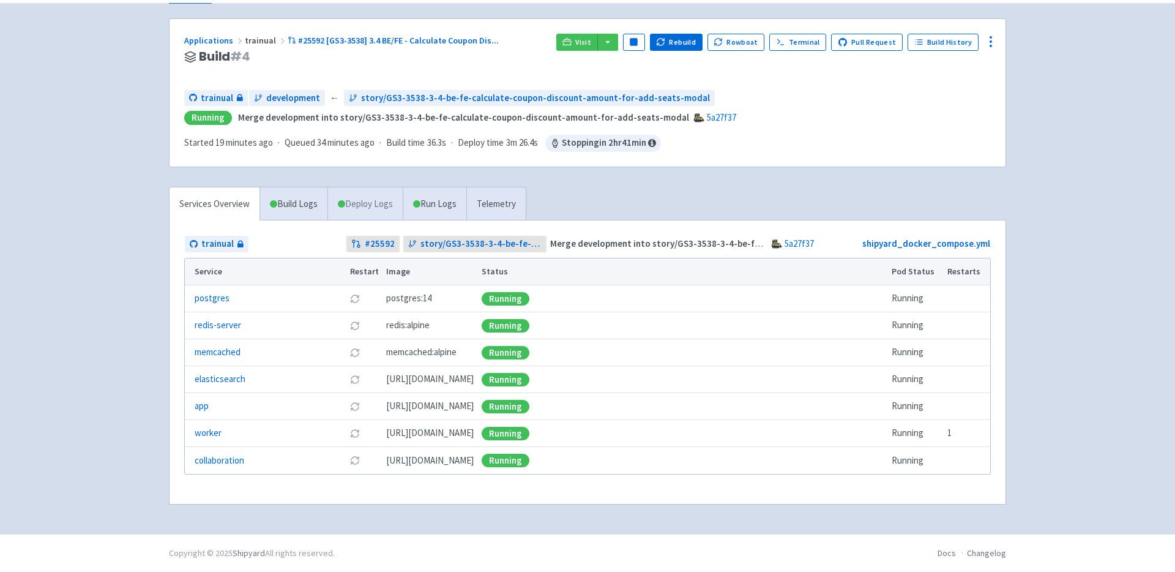
click at [365, 210] on link "Deploy Logs" at bounding box center [364, 204] width 75 height 34
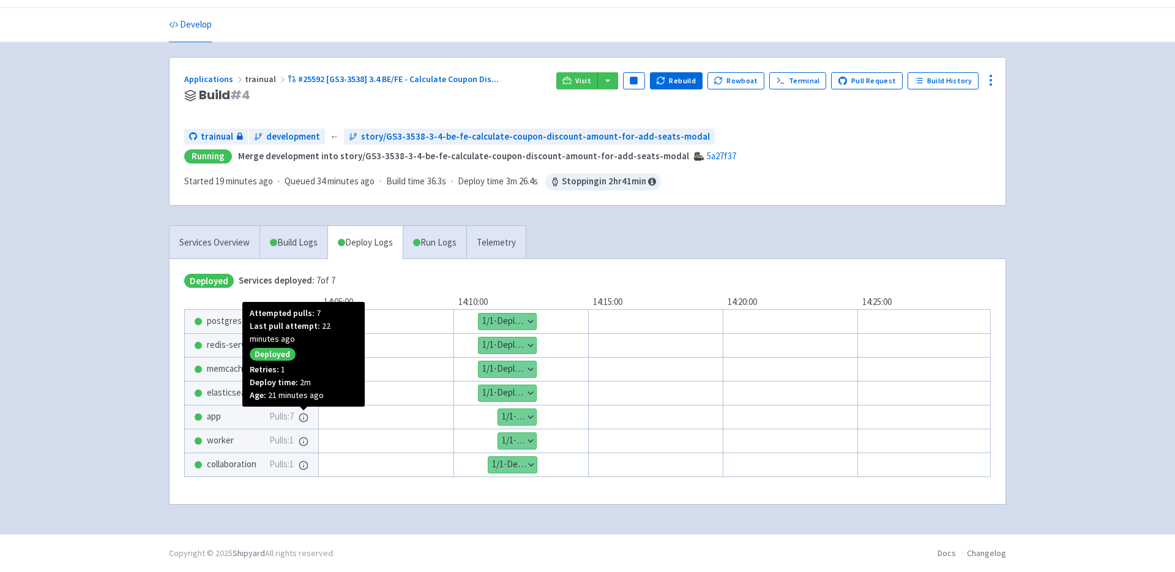
click at [302, 417] on icon at bounding box center [304, 417] width 10 height 10
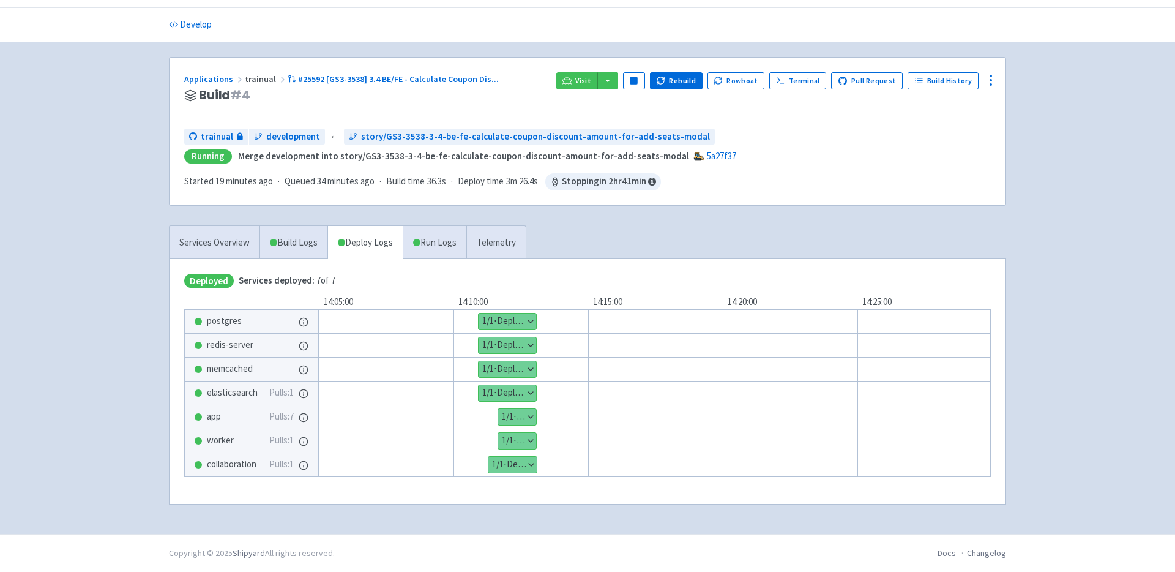
click at [532, 415] on button "Show details" at bounding box center [517, 417] width 38 height 16
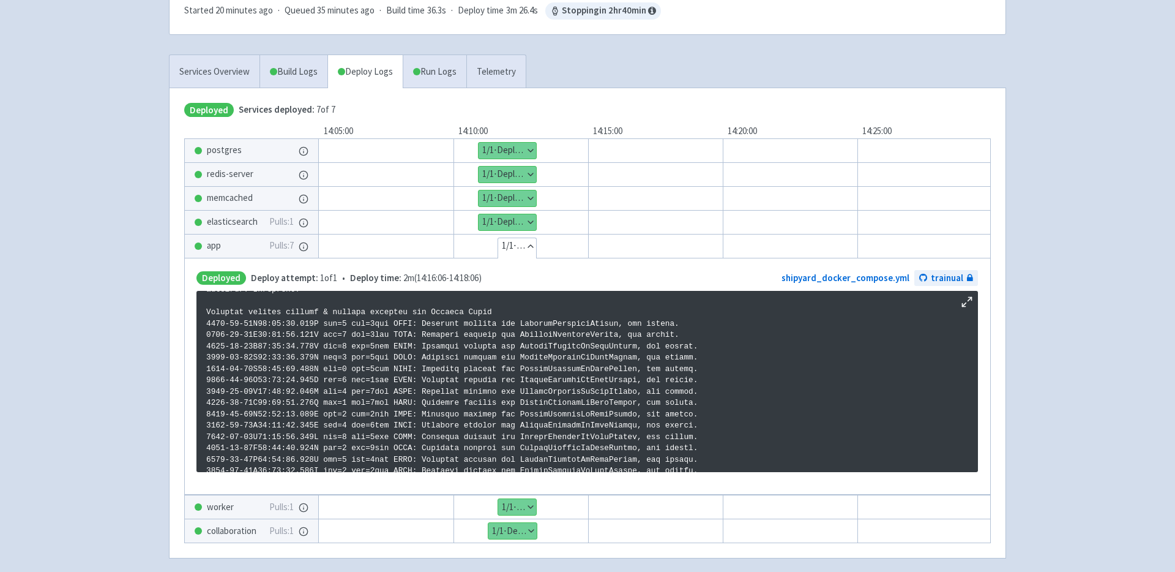
scroll to position [209, 0]
click at [529, 250] on button "Hide details" at bounding box center [517, 246] width 38 height 16
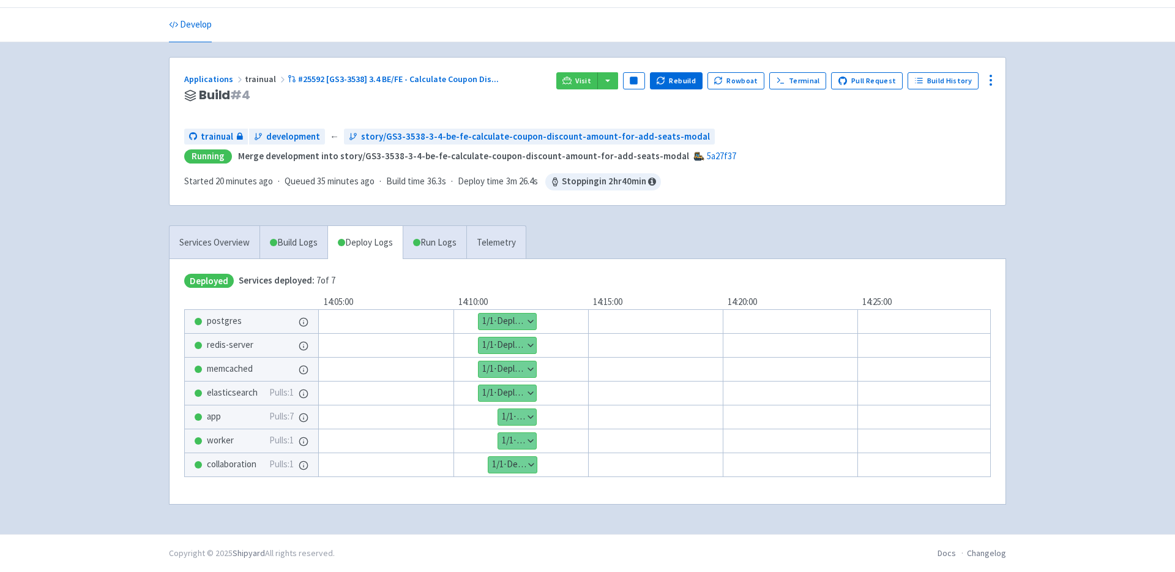
click at [531, 439] on button "Show details" at bounding box center [517, 441] width 38 height 16
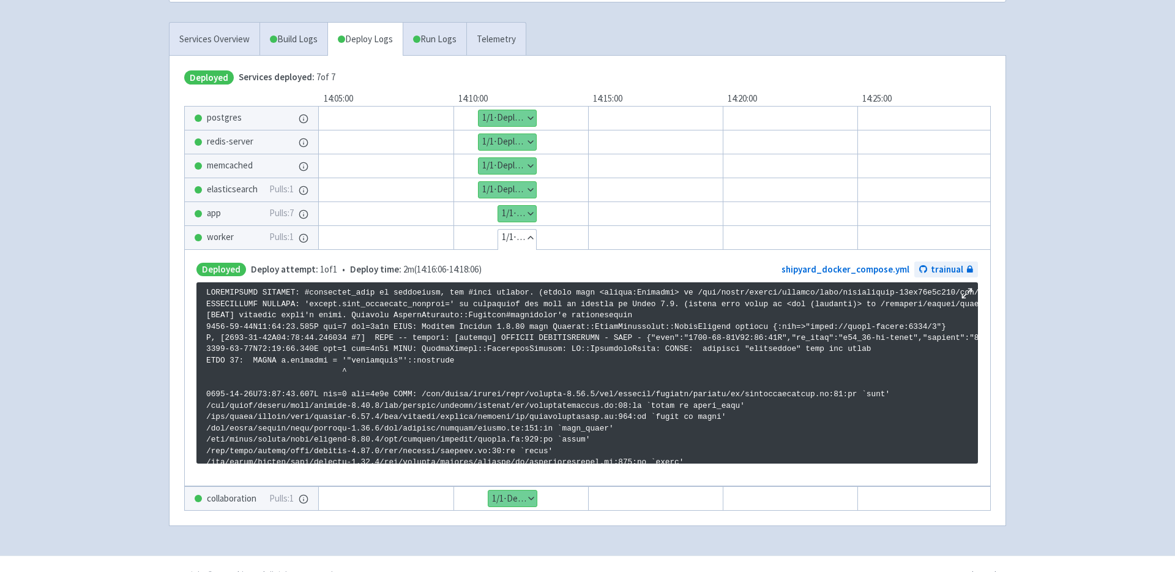
click at [280, 239] on span "Pulls: 1" at bounding box center [281, 237] width 24 height 14
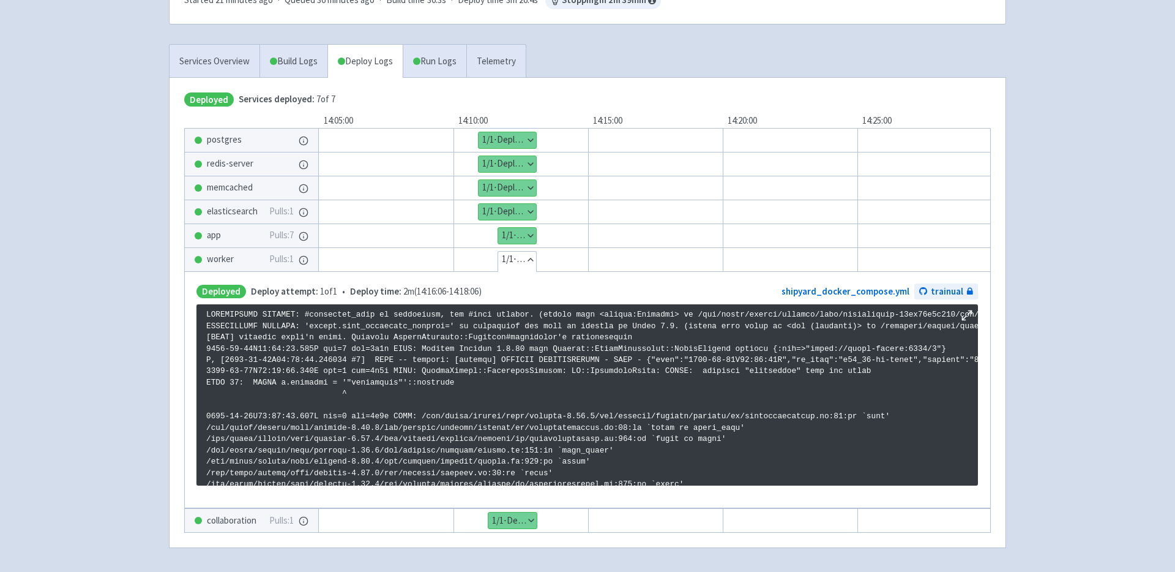
scroll to position [216, 0]
click at [527, 256] on button "Hide details" at bounding box center [517, 259] width 38 height 16
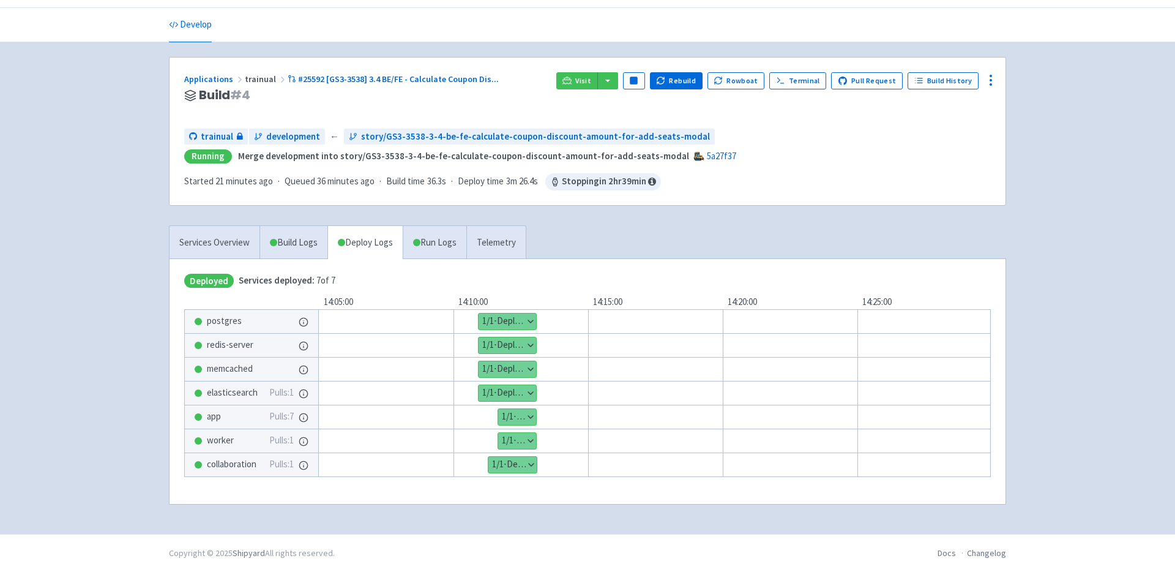
click at [507, 439] on button "Show details" at bounding box center [517, 441] width 38 height 16
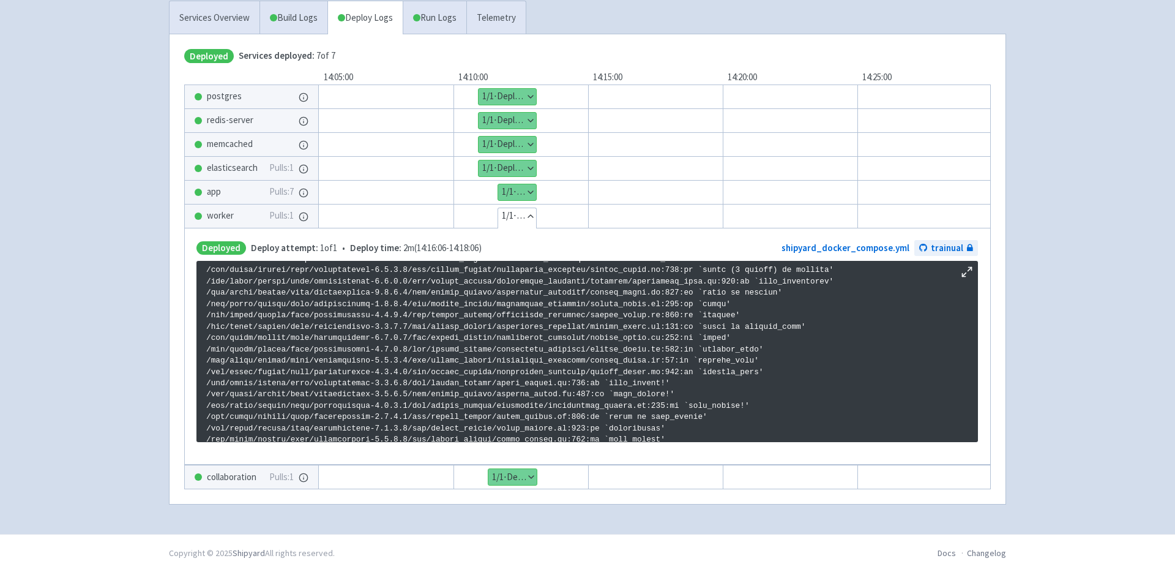
scroll to position [0, 0]
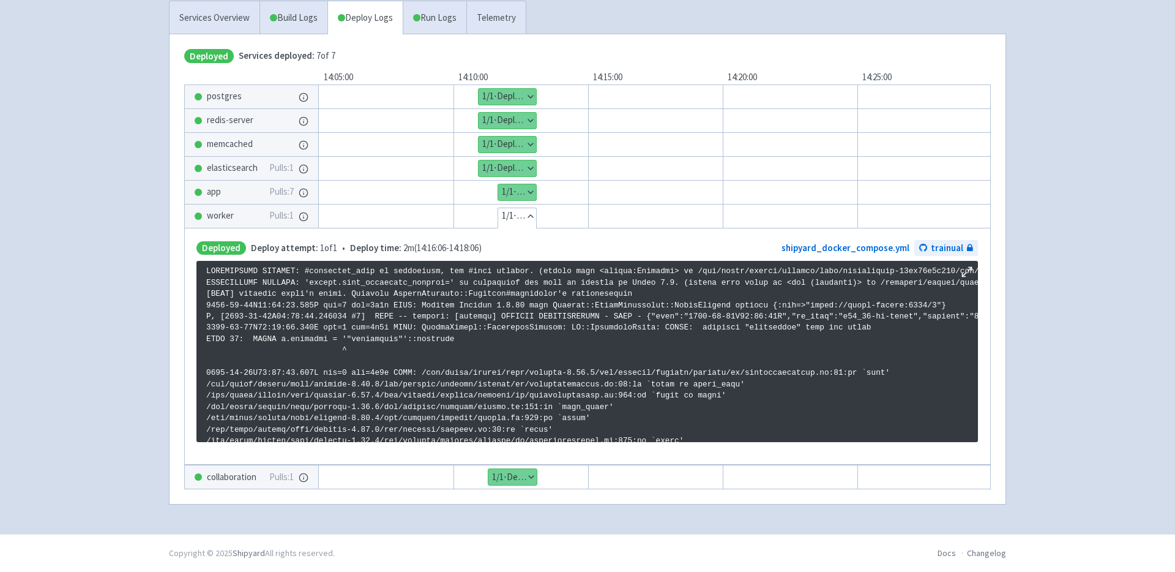
click at [525, 187] on button "Show details" at bounding box center [517, 192] width 38 height 16
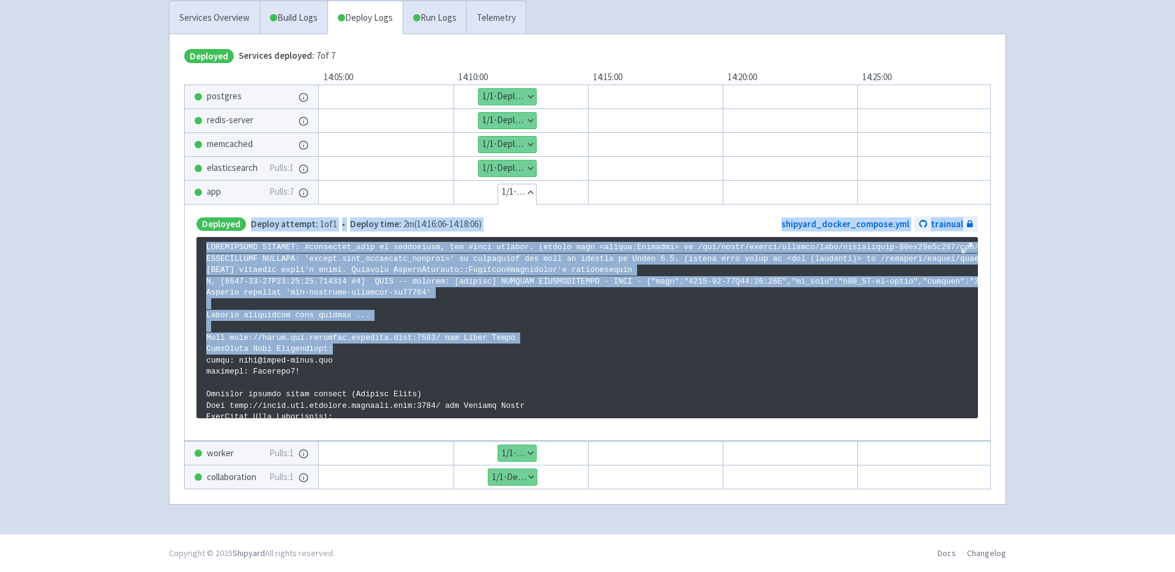
drag, startPoint x: 363, startPoint y: 345, endPoint x: 178, endPoint y: 228, distance: 218.9
click at [178, 228] on div "Deployed Services deployed: 7 of 7 14:05:00 14:10:00 14:15:00 14:20:00 14:25:00…" at bounding box center [588, 268] width 836 height 469
copy p "DEPRECATION WARNING: #sanitized_file is deprecated, use #file instead. (called …"
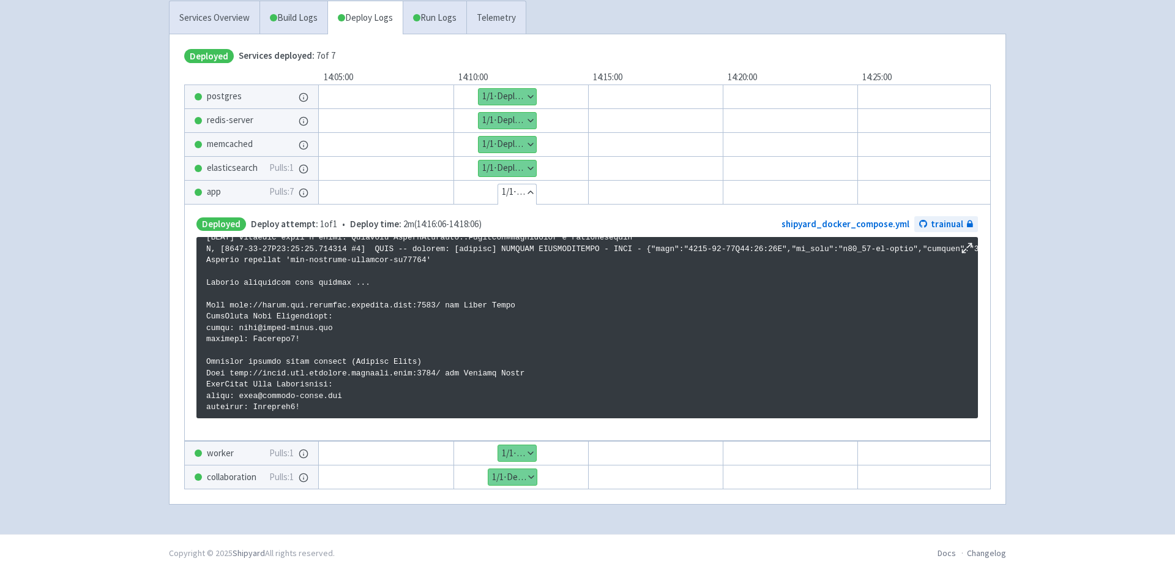
scroll to position [50, 0]
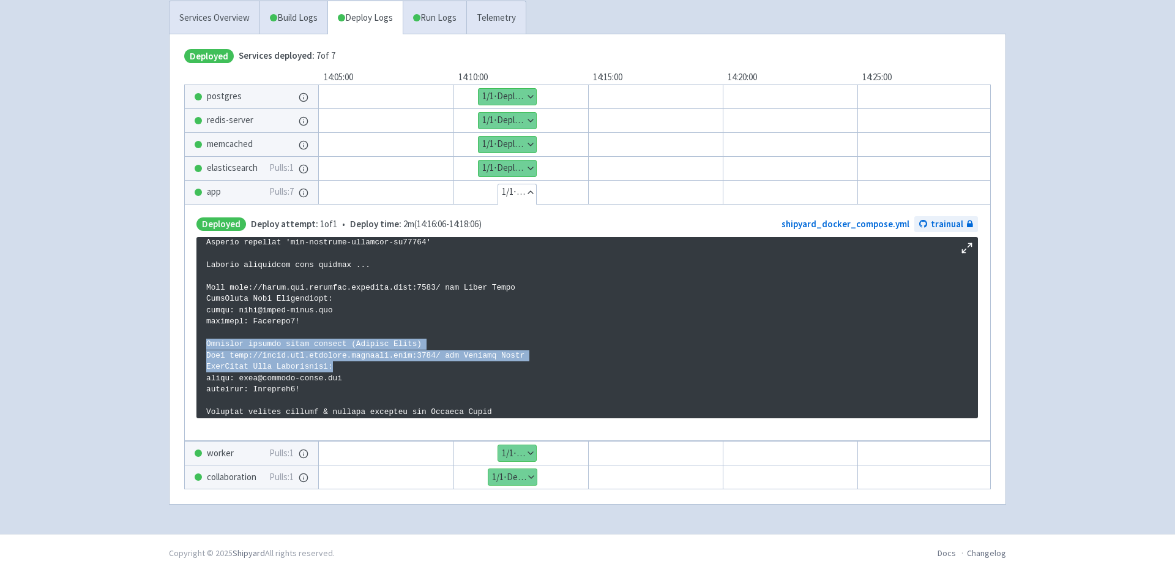
drag, startPoint x: 370, startPoint y: 360, endPoint x: 183, endPoint y: 340, distance: 188.3
click at [183, 340] on div "Deployed Services deployed: 7 of 7 14:05:00 14:10:00 14:15:00 14:20:00 14:25:00…" at bounding box center [588, 268] width 836 height 469
copy p "Creating partner admin account (Partner Admin) Open http://admin.dev.trainual.s…"
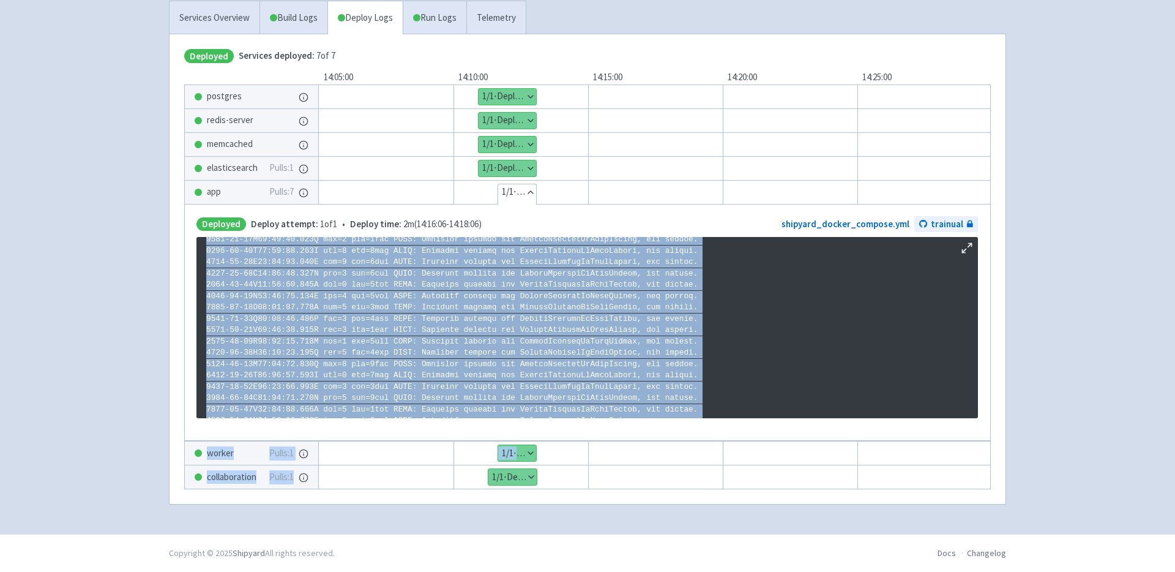
scroll to position [2095, 0]
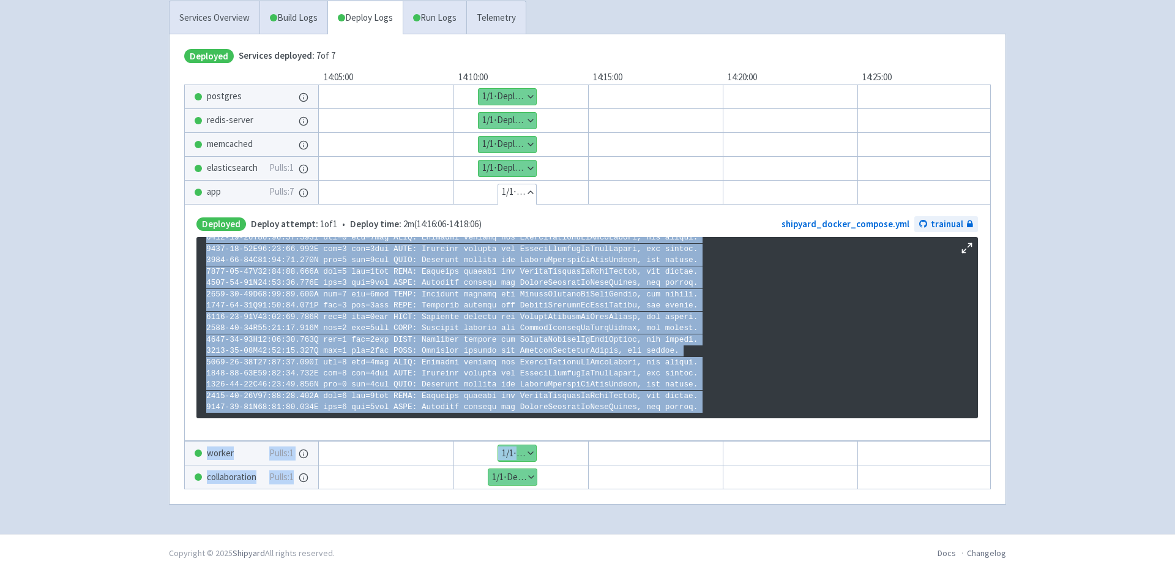
drag, startPoint x: 207, startPoint y: 315, endPoint x: 662, endPoint y: 509, distance: 494.6
click at [662, 509] on div "Services Overview Build Logs Deploy Logs Run Logs Telemetry Deployed Services d…" at bounding box center [588, 260] width 852 height 519
copy div "Creating partner regular & sandbox accounts for Partner Admin 2025-08-21T11:16:…"
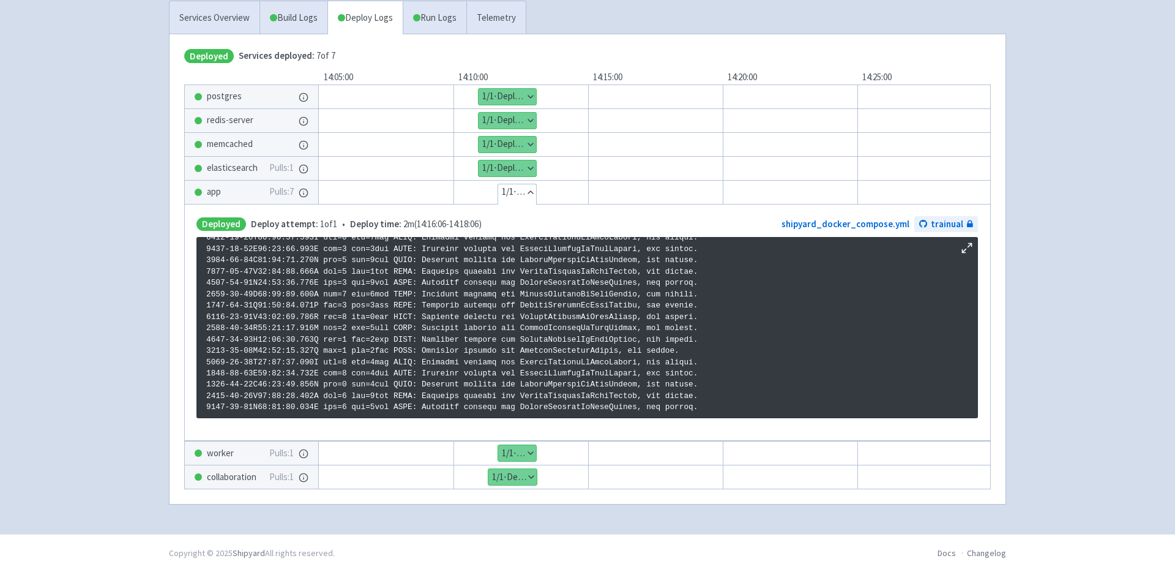
click at [529, 449] on button "Show details" at bounding box center [517, 453] width 38 height 16
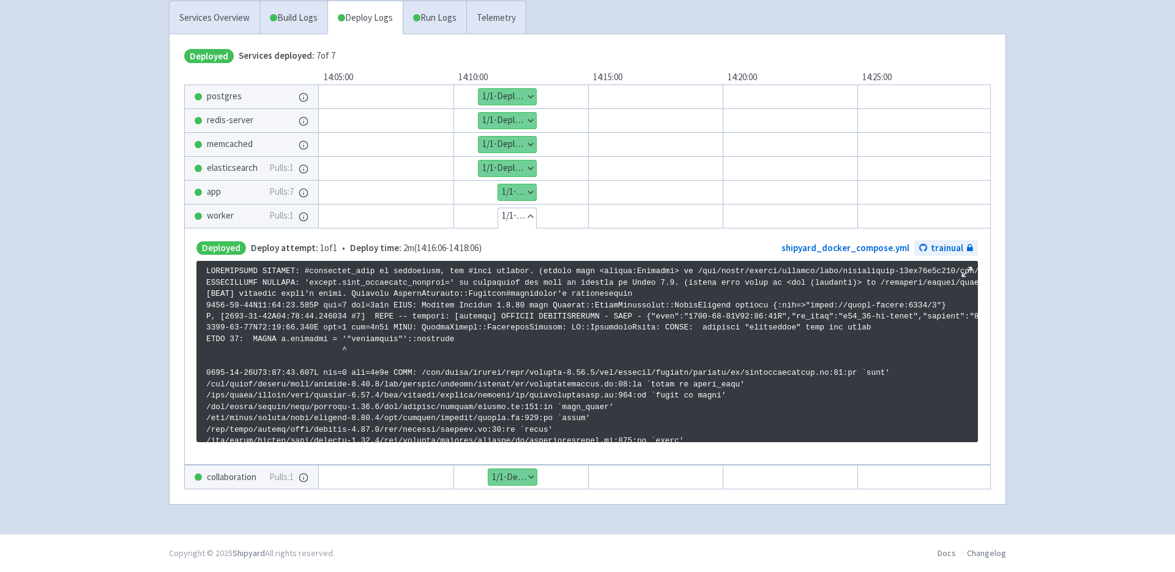
scroll to position [24, 0]
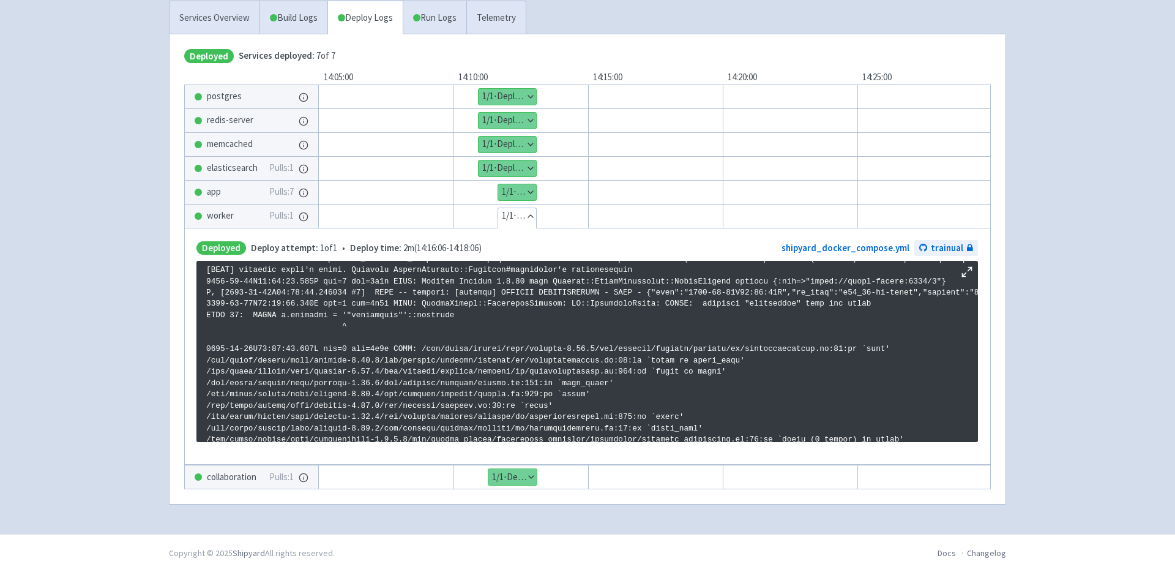
click at [531, 185] on button "Show details" at bounding box center [517, 192] width 38 height 16
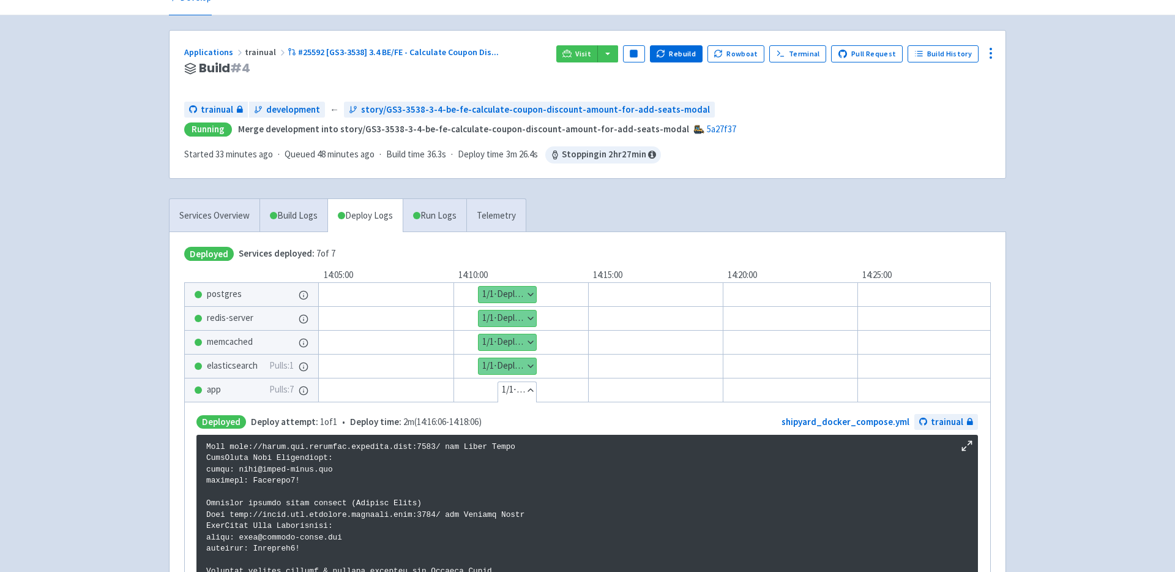
scroll to position [59, 0]
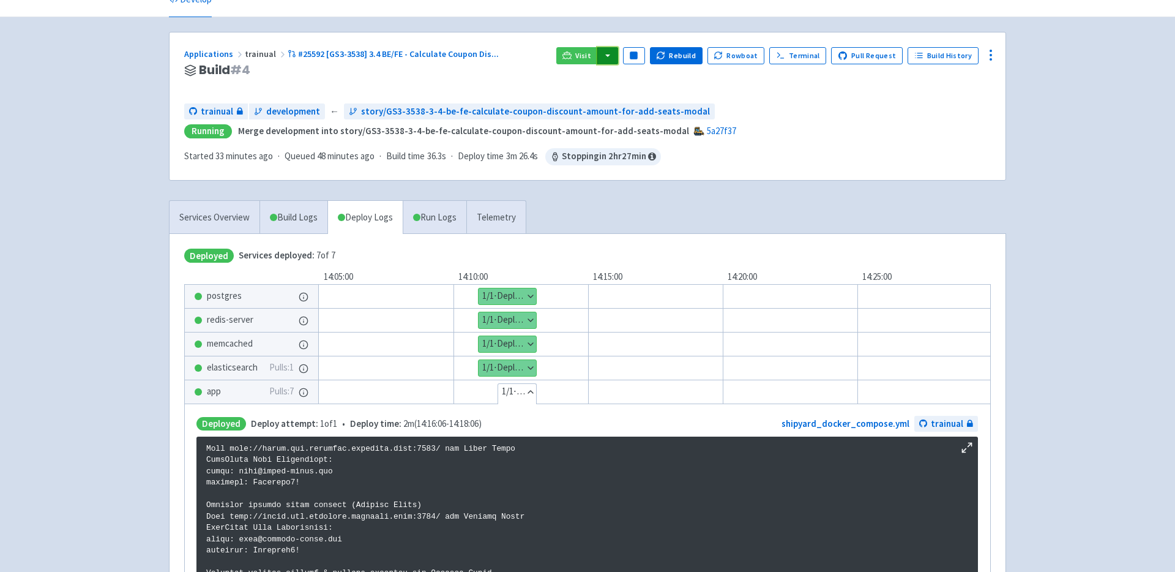
click at [616, 54] on button "button" at bounding box center [607, 55] width 21 height 17
click at [581, 54] on link "Visit" at bounding box center [577, 55] width 42 height 17
click at [618, 57] on button "button" at bounding box center [607, 55] width 21 height 17
click at [666, 79] on link "trainual (admin)" at bounding box center [654, 80] width 115 height 19
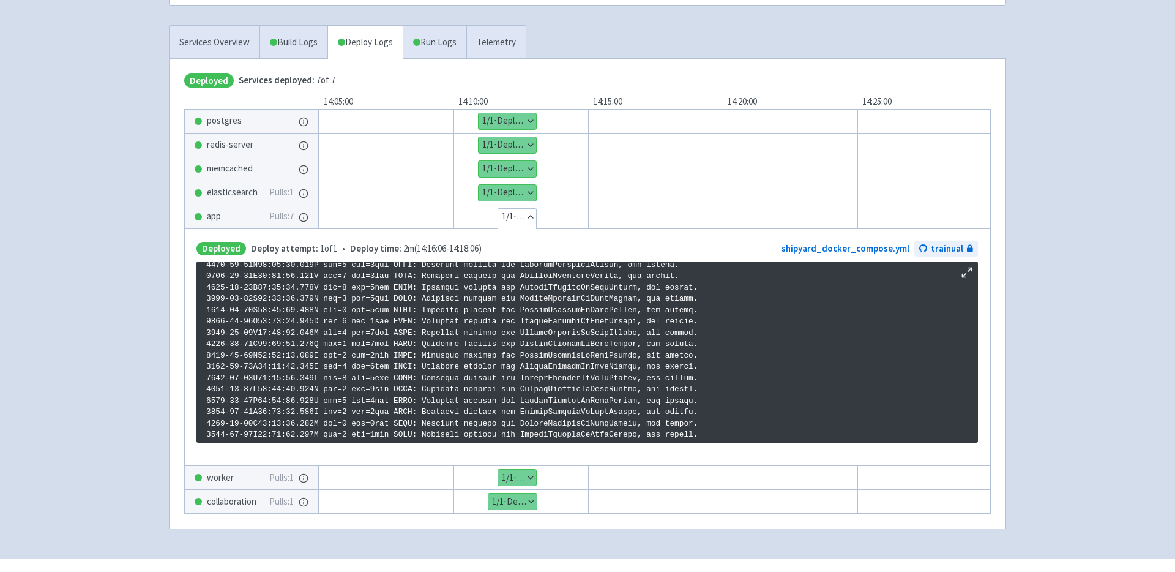
scroll to position [0, 0]
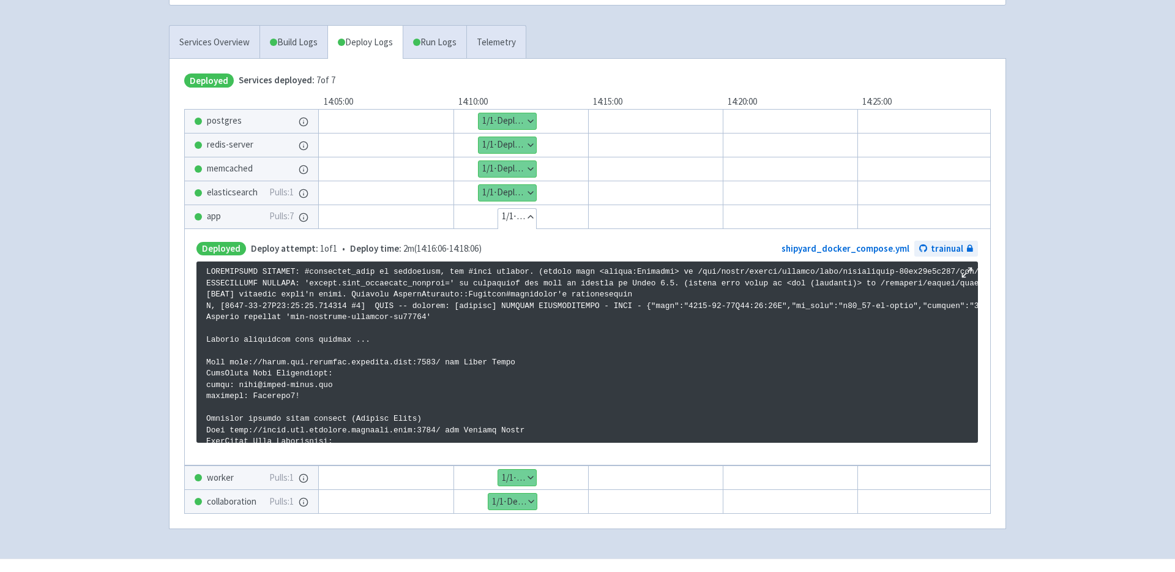
click at [525, 475] on button "Show details" at bounding box center [517, 477] width 38 height 16
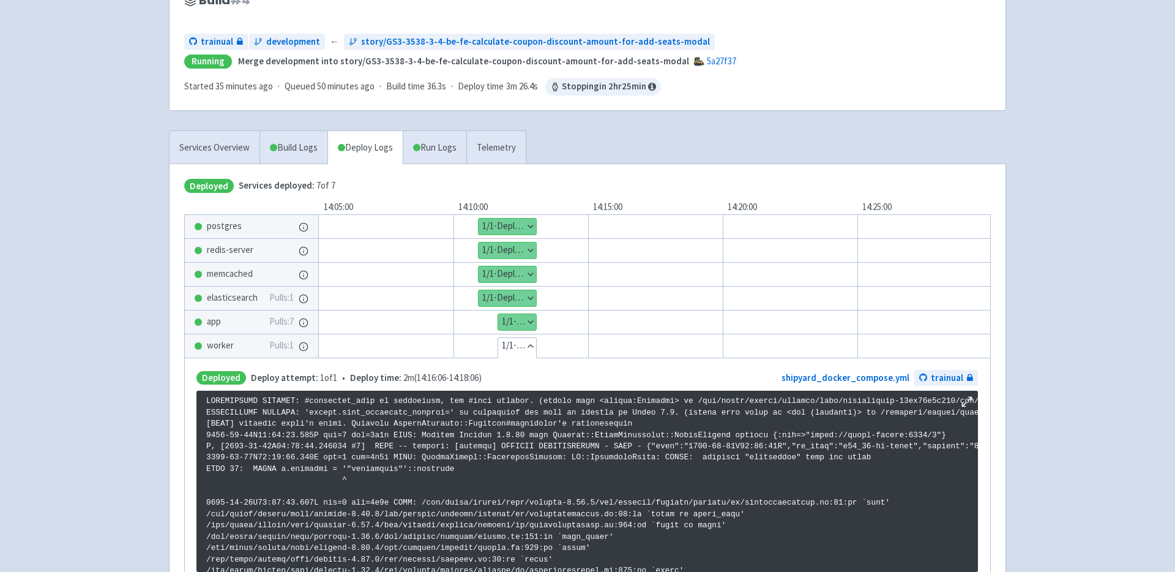
scroll to position [165, 0]
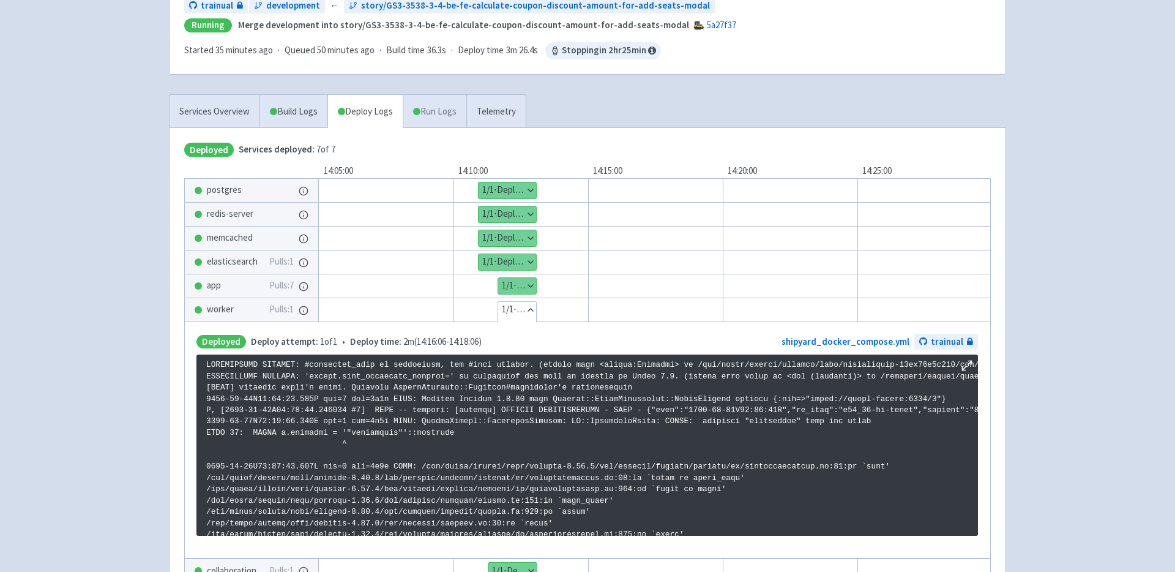
click at [441, 108] on link "Run Logs" at bounding box center [435, 112] width 64 height 34
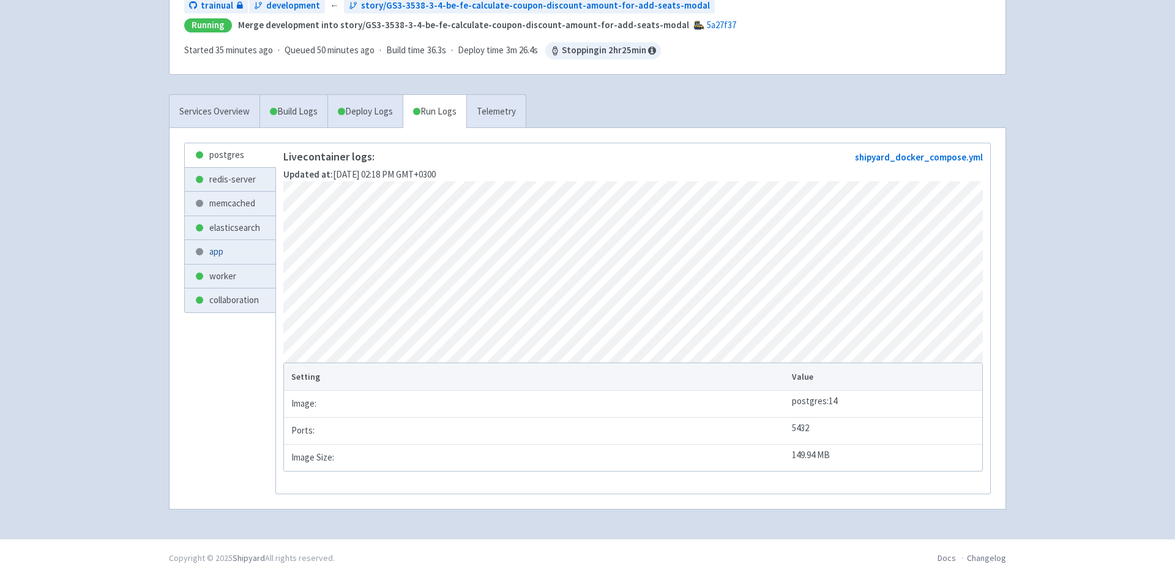
click at [223, 254] on link "app" at bounding box center [230, 252] width 91 height 24
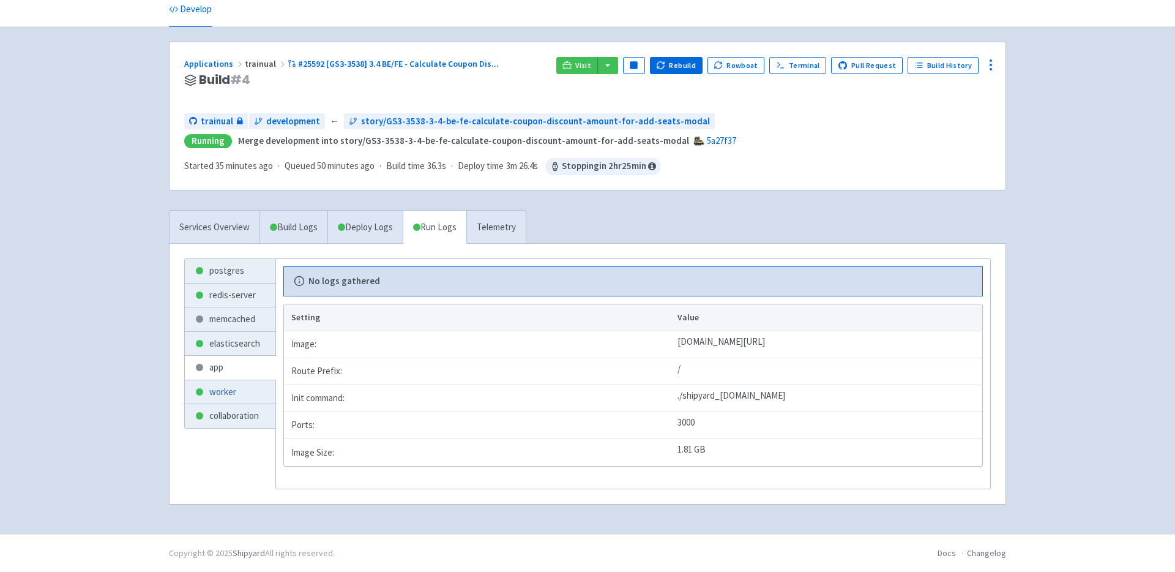
click at [227, 394] on link "worker" at bounding box center [230, 392] width 91 height 24
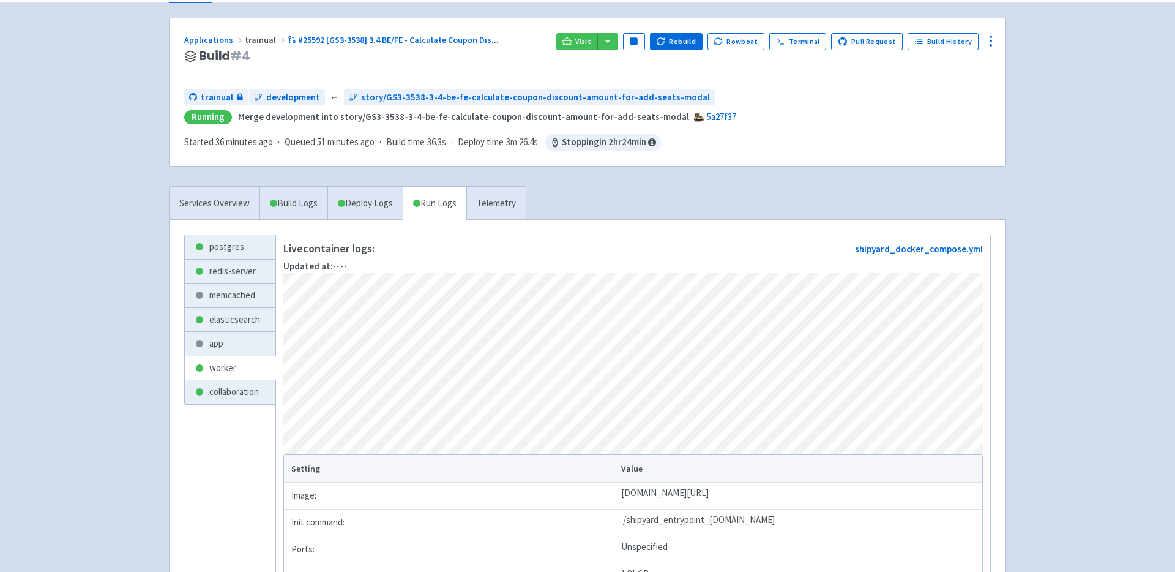
scroll to position [60, 0]
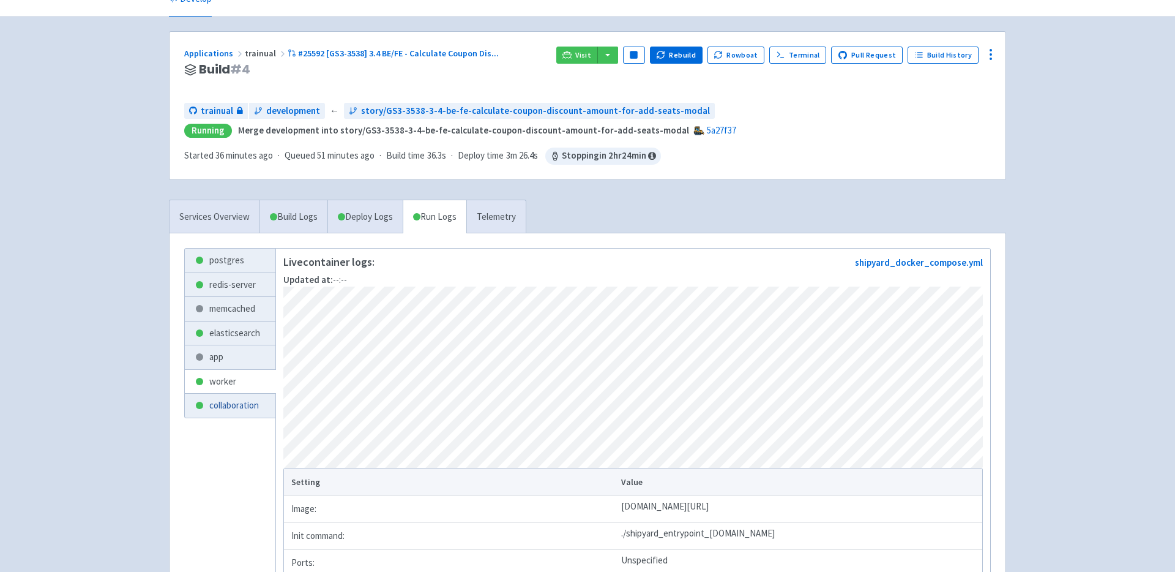
click at [242, 408] on link "collaboration" at bounding box center [230, 405] width 91 height 24
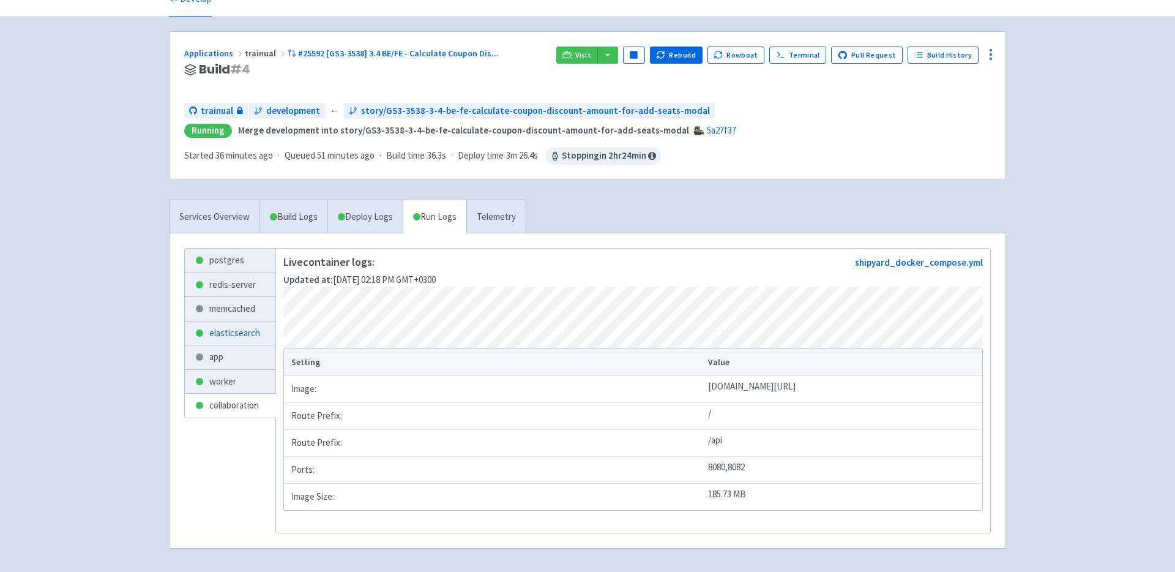
click at [220, 328] on link "elasticsearch" at bounding box center [230, 333] width 91 height 24
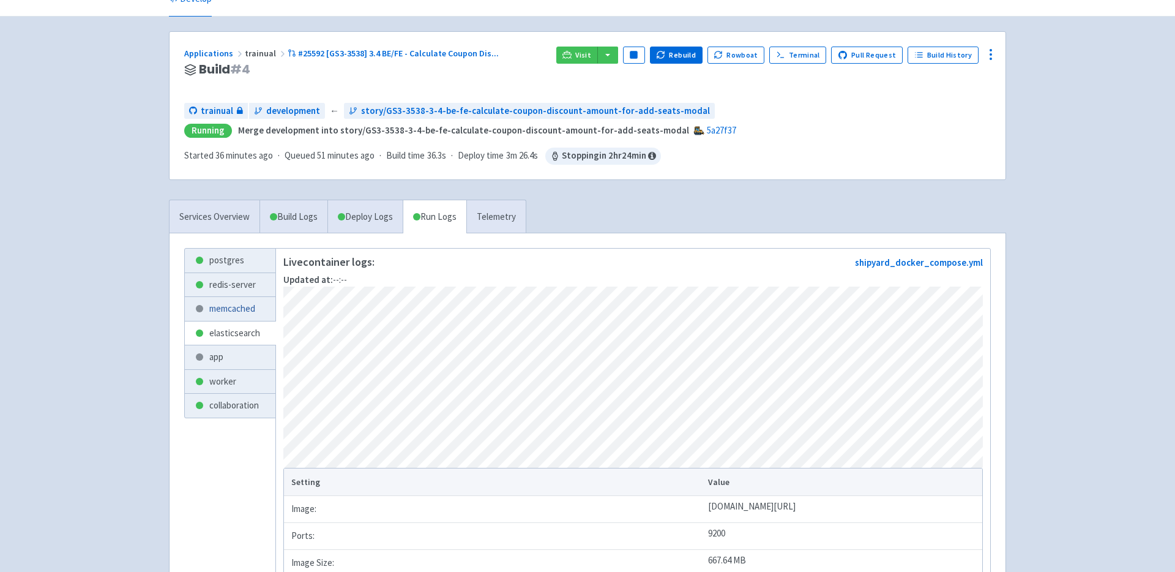
click at [222, 300] on link "memcached" at bounding box center [230, 309] width 91 height 24
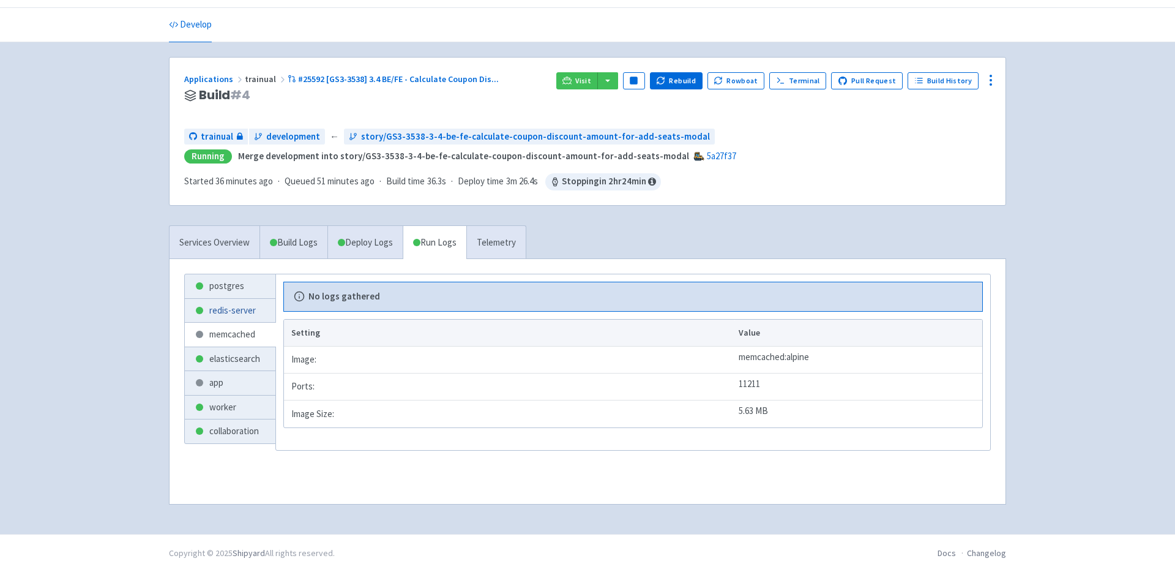
click at [215, 308] on link "redis-server" at bounding box center [230, 311] width 91 height 24
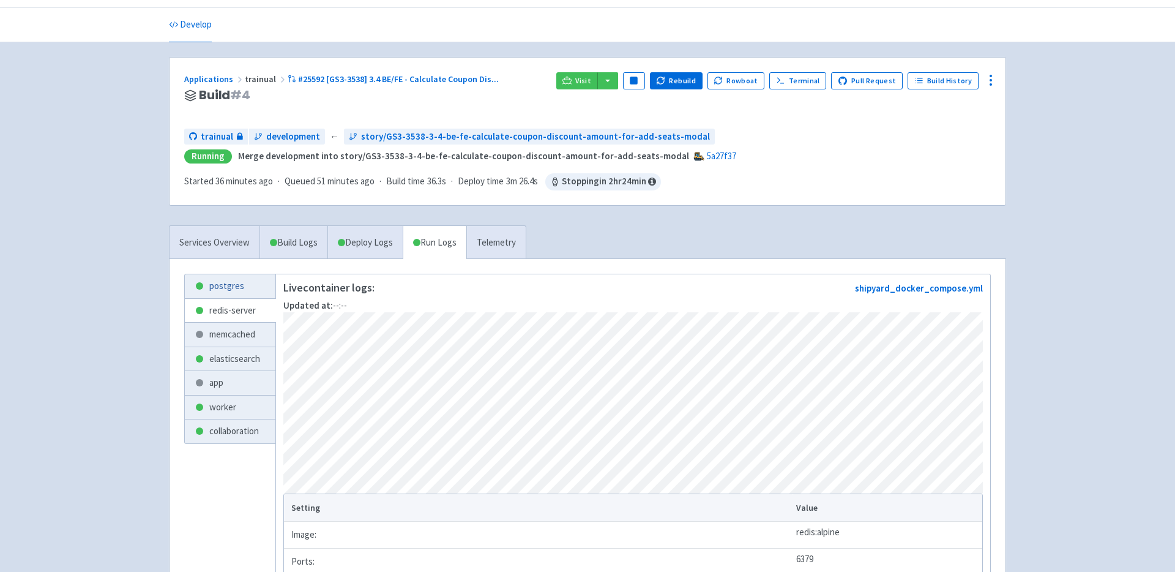
click at [233, 282] on link "postgres" at bounding box center [230, 286] width 91 height 24
click at [219, 362] on link "elasticsearch" at bounding box center [230, 359] width 91 height 24
click at [219, 380] on link "app" at bounding box center [230, 383] width 91 height 24
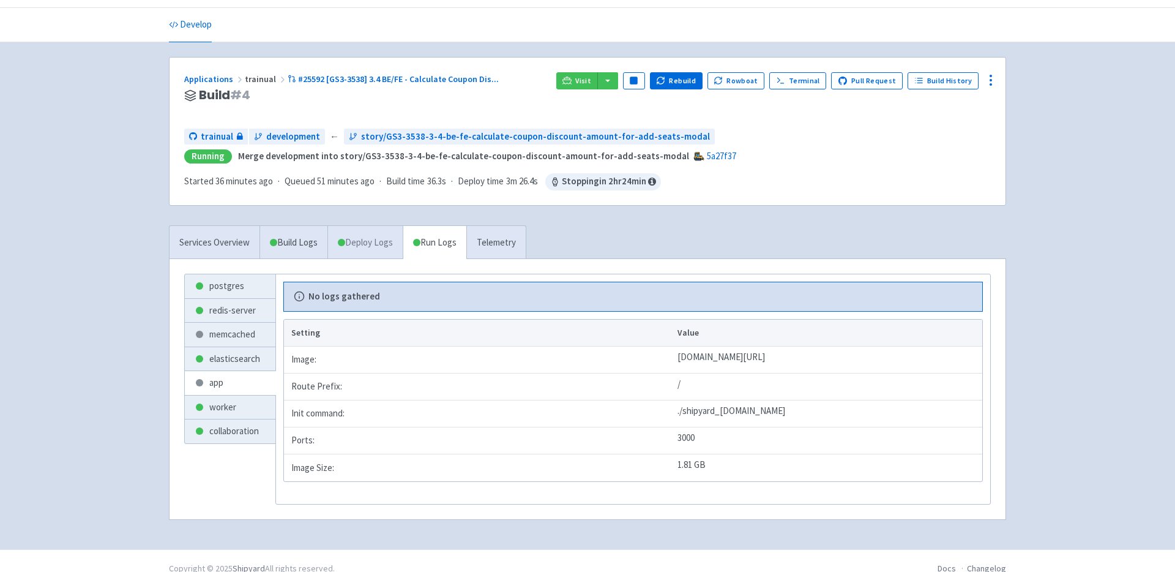
click at [382, 237] on link "Deploy Logs" at bounding box center [364, 243] width 75 height 34
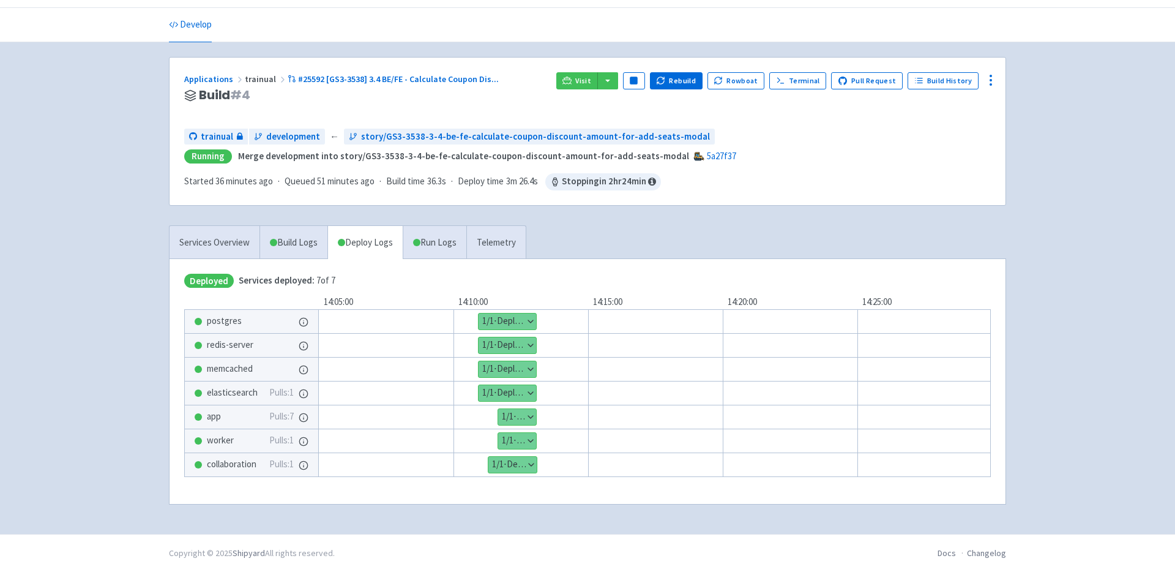
click at [526, 415] on button "Show details" at bounding box center [517, 417] width 38 height 16
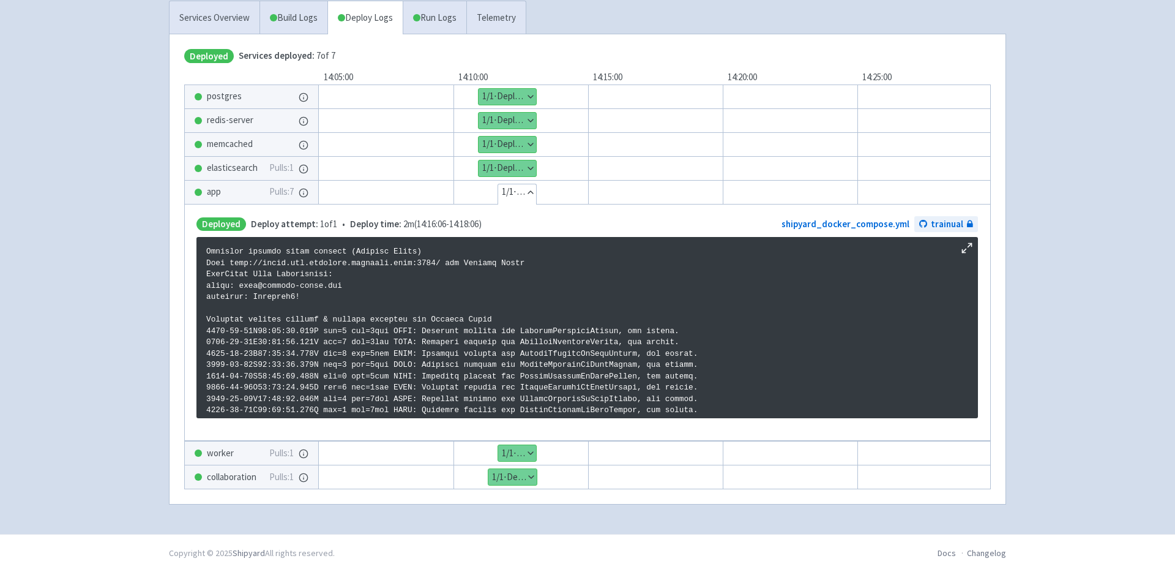
scroll to position [100, 0]
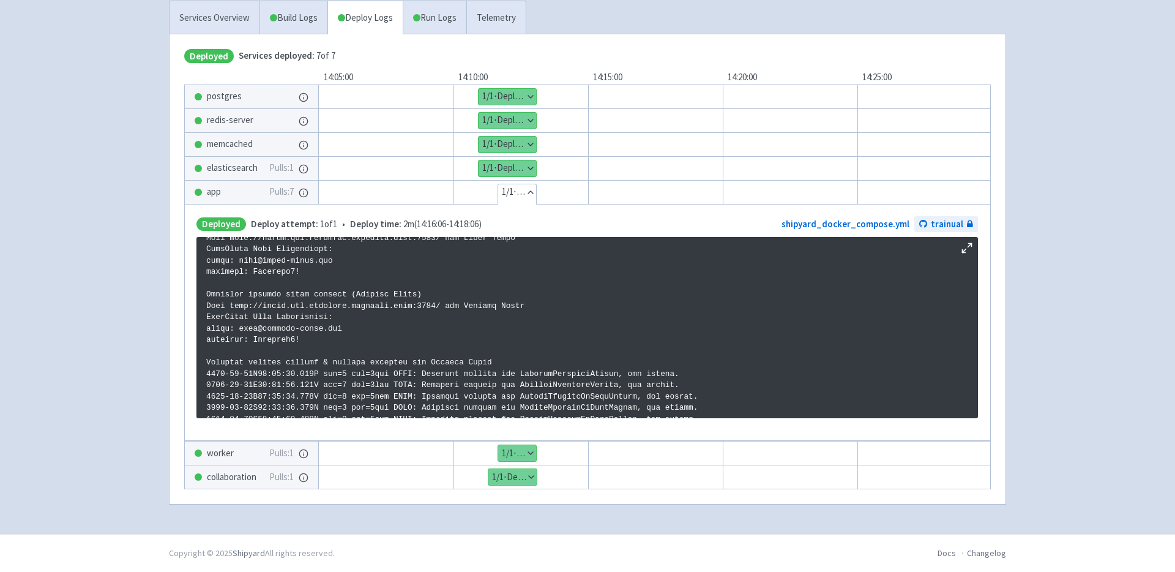
click at [524, 446] on button "Show details" at bounding box center [517, 453] width 38 height 16
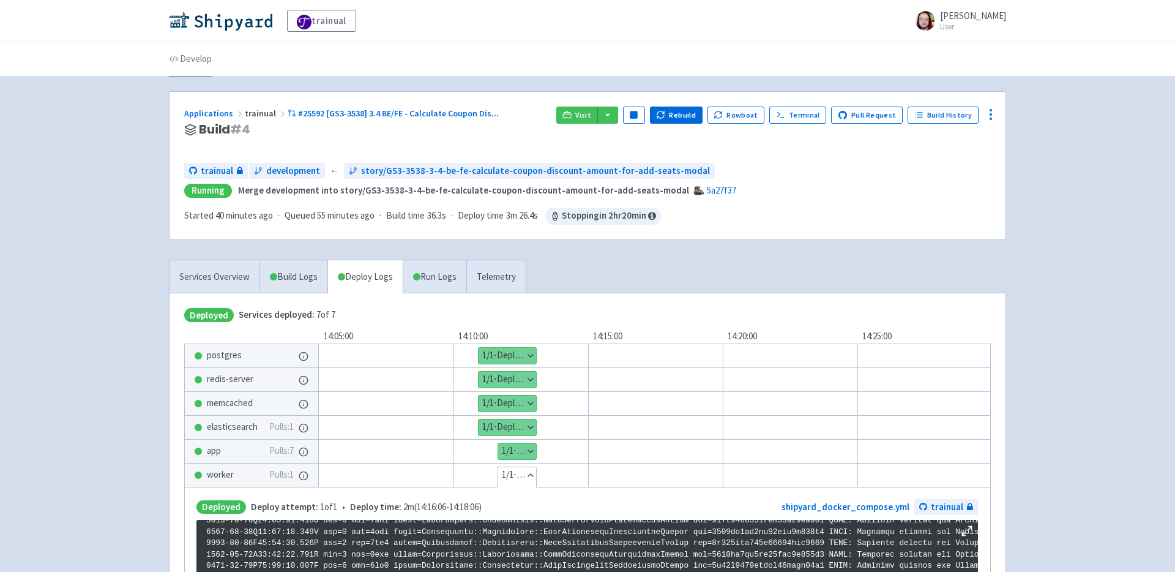
click at [187, 55] on link "Develop" at bounding box center [190, 59] width 43 height 34
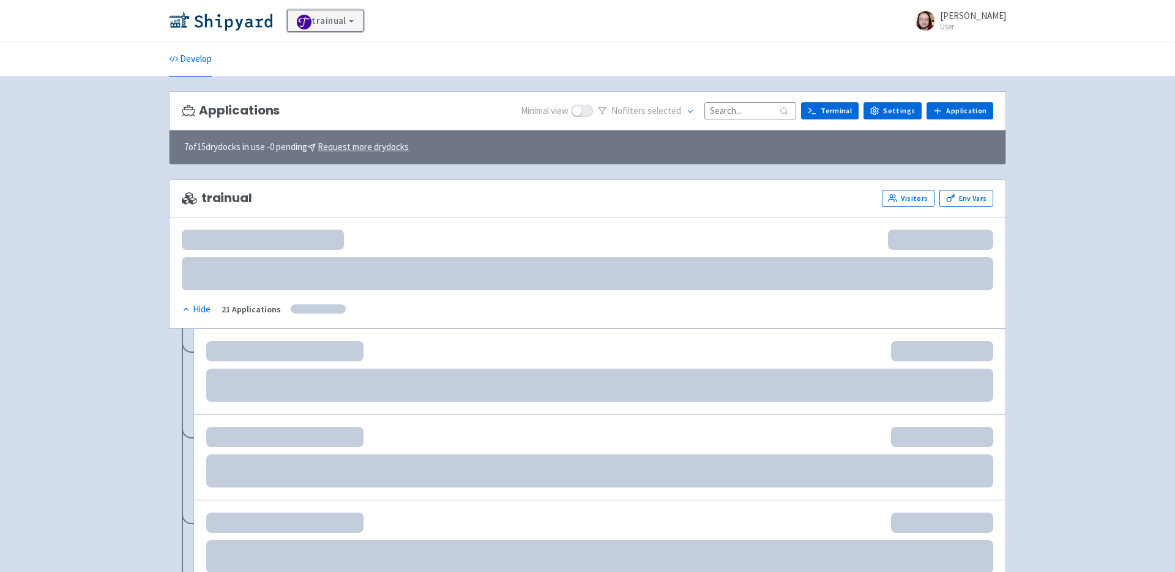
click at [351, 18] on link "trainual" at bounding box center [325, 21] width 76 height 22
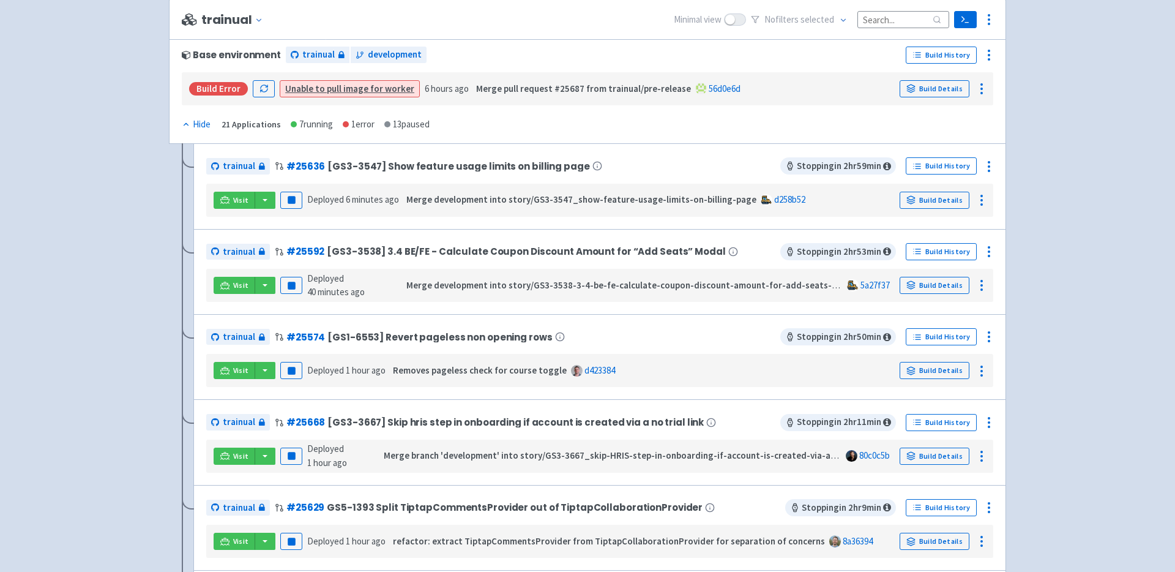
scroll to position [187, 0]
click at [264, 200] on button "button" at bounding box center [265, 198] width 21 height 17
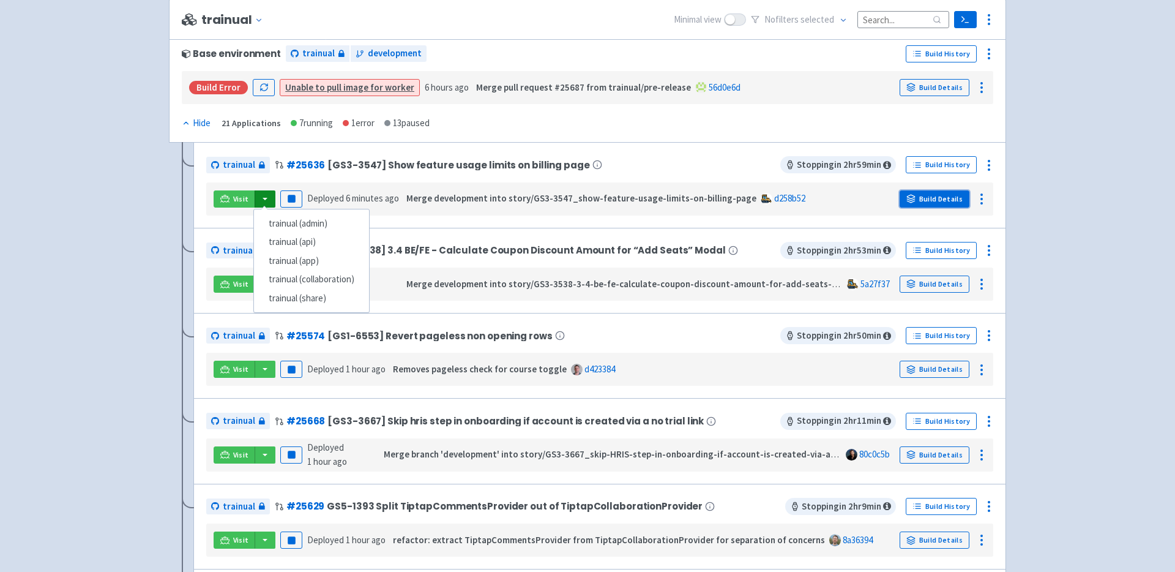
click at [937, 199] on link "Build Details" at bounding box center [935, 198] width 70 height 17
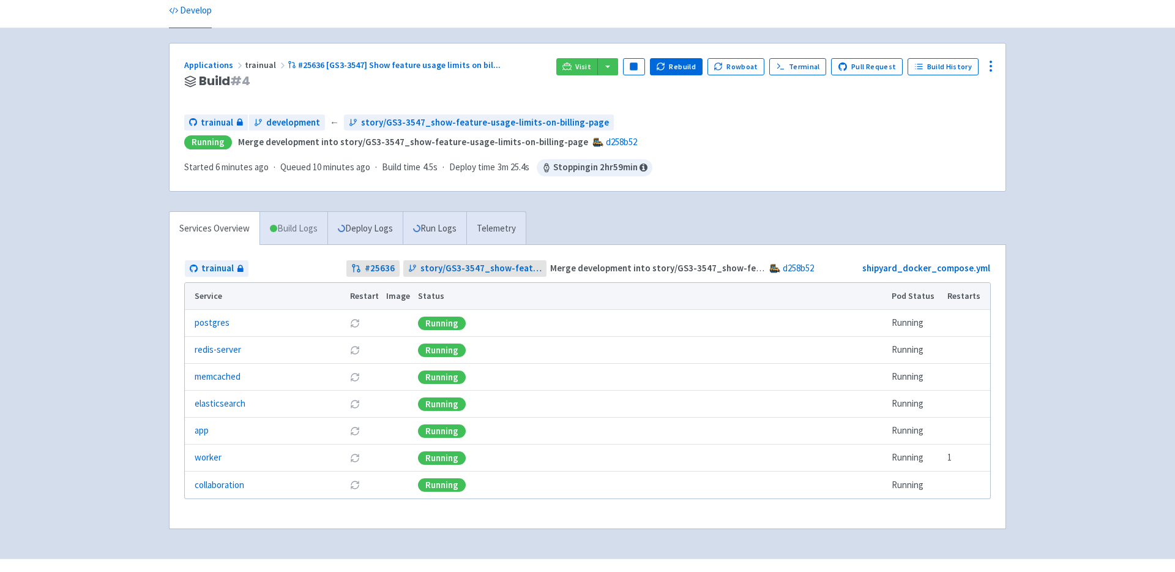
click at [319, 220] on link "Build Logs" at bounding box center [293, 229] width 67 height 34
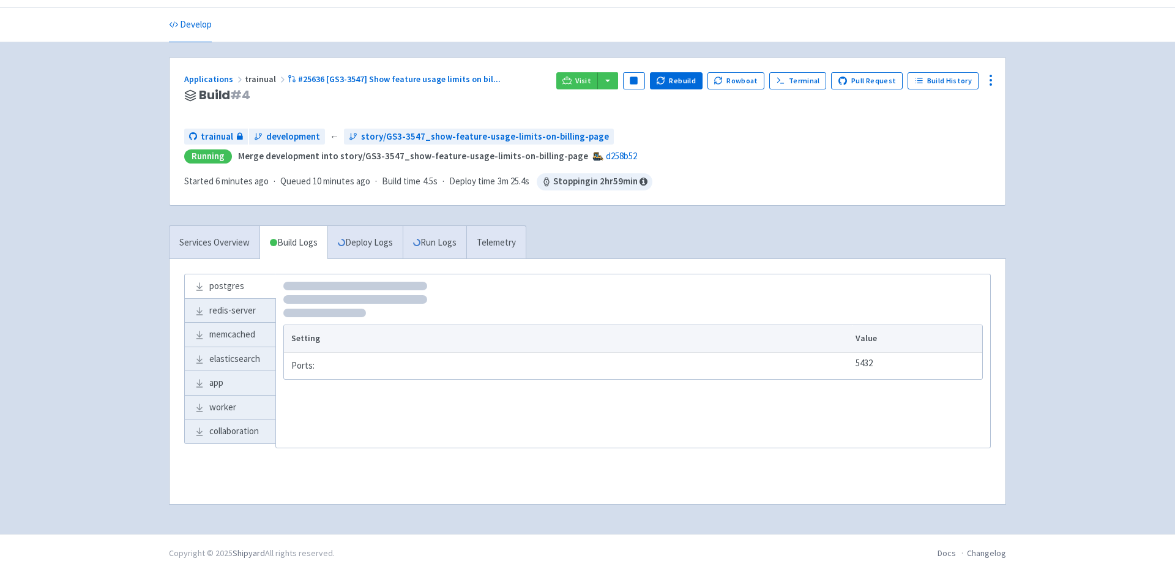
scroll to position [34, 0]
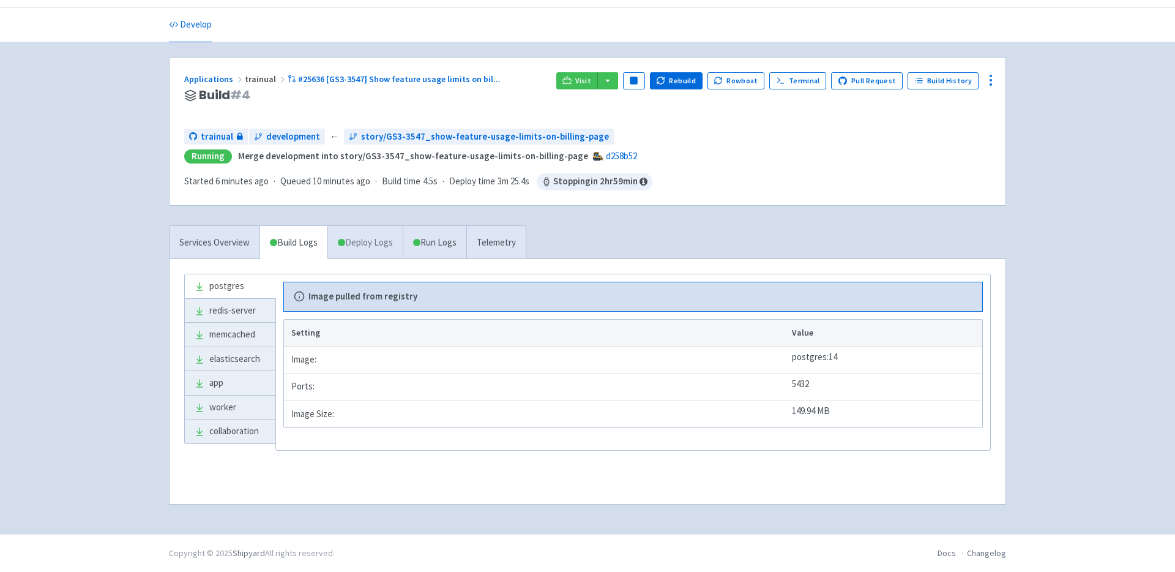
click at [368, 244] on link "Deploy Logs" at bounding box center [364, 243] width 75 height 34
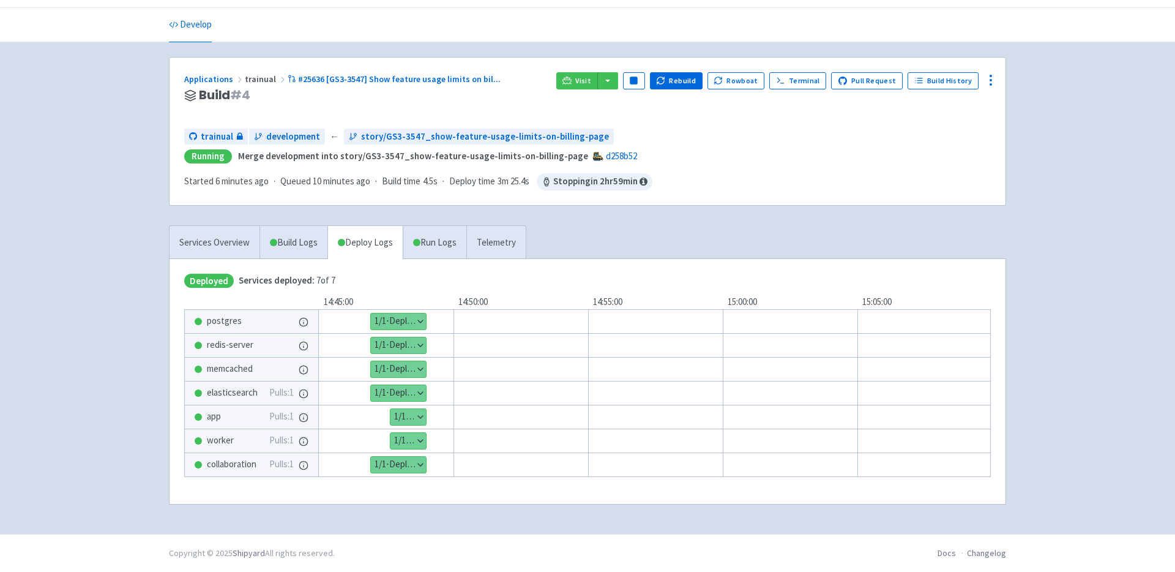
click at [420, 411] on button "Show details" at bounding box center [407, 417] width 35 height 16
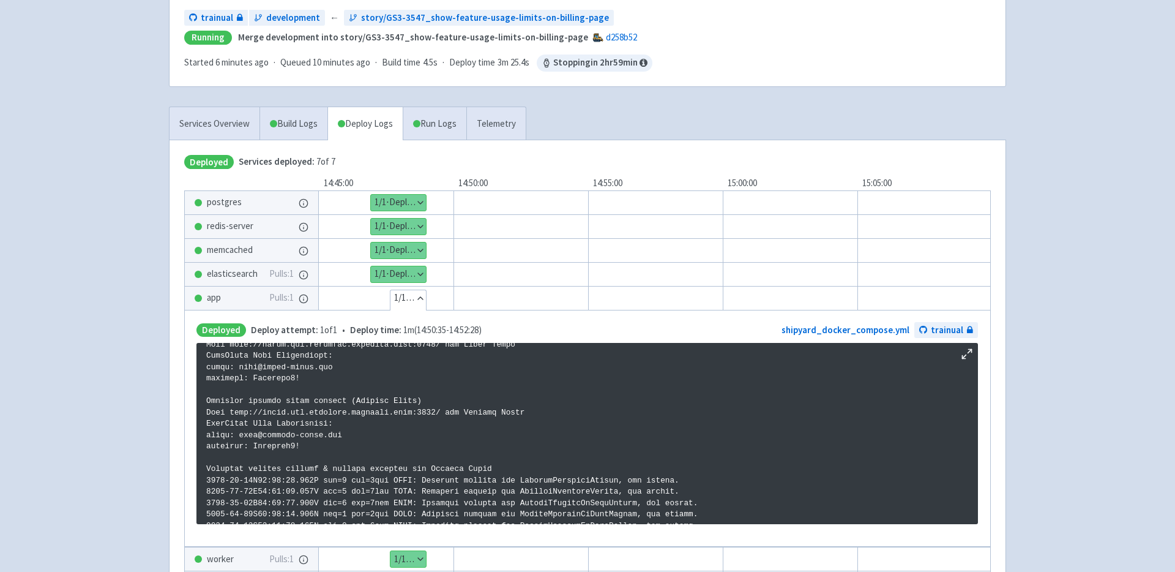
scroll to position [99, 0]
click at [415, 294] on button "Hide details" at bounding box center [407, 298] width 35 height 16
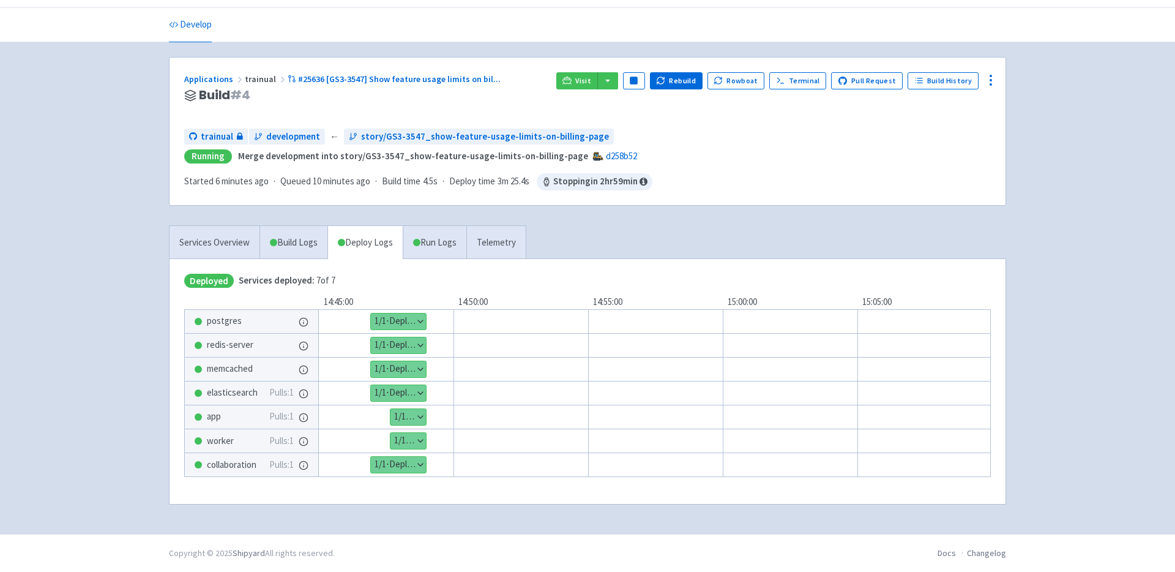
scroll to position [34, 0]
click at [414, 436] on button "Show details" at bounding box center [407, 441] width 35 height 16
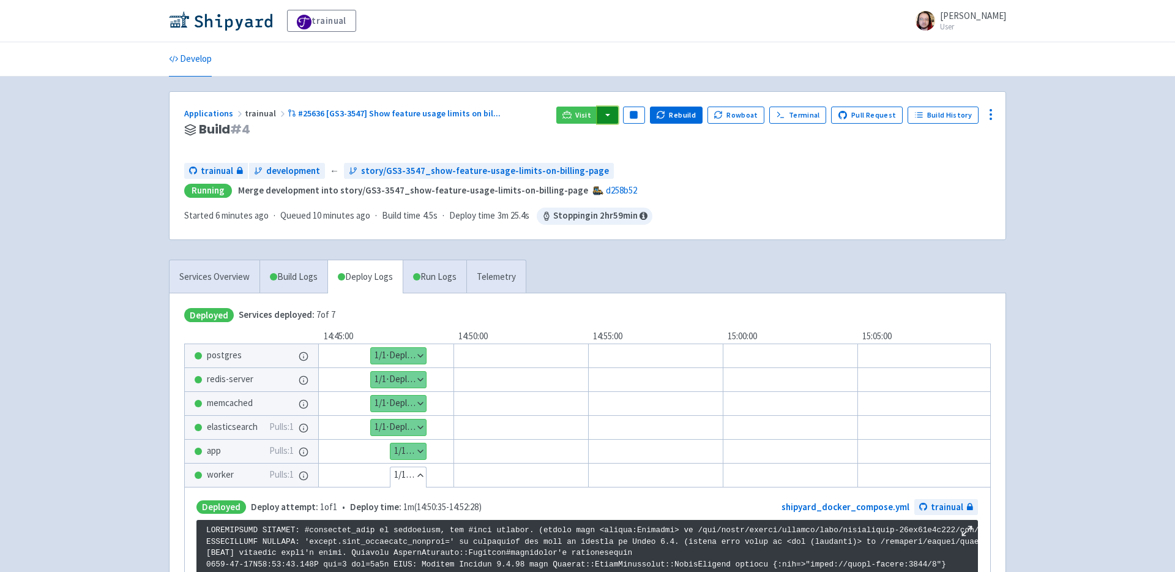
click at [618, 115] on button "button" at bounding box center [607, 114] width 21 height 17
click at [646, 137] on link "trainual (admin)" at bounding box center [654, 139] width 115 height 19
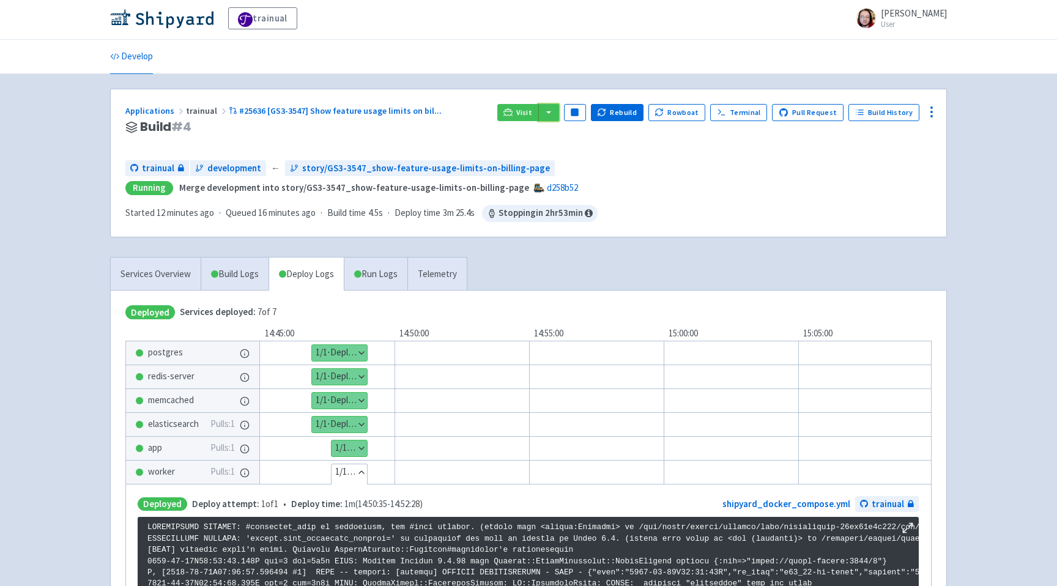
scroll to position [2, 0]
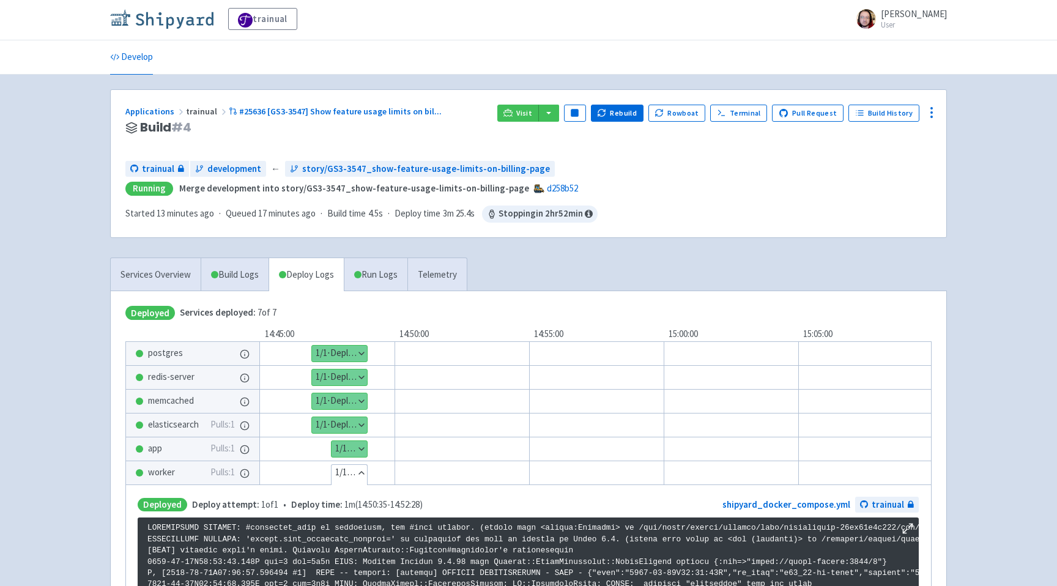
click at [176, 17] on img at bounding box center [161, 19] width 103 height 20
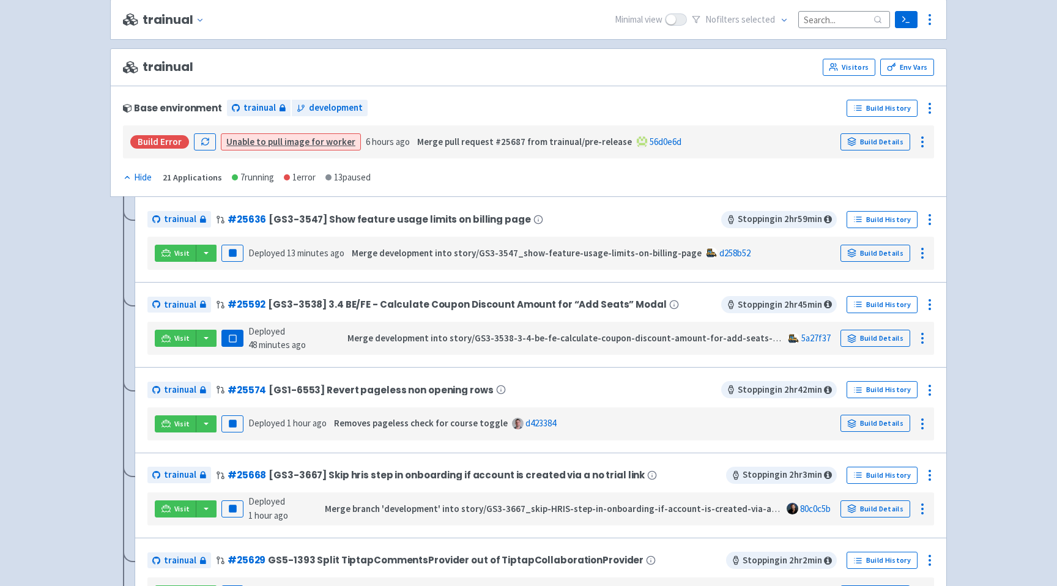
scroll to position [176, 0]
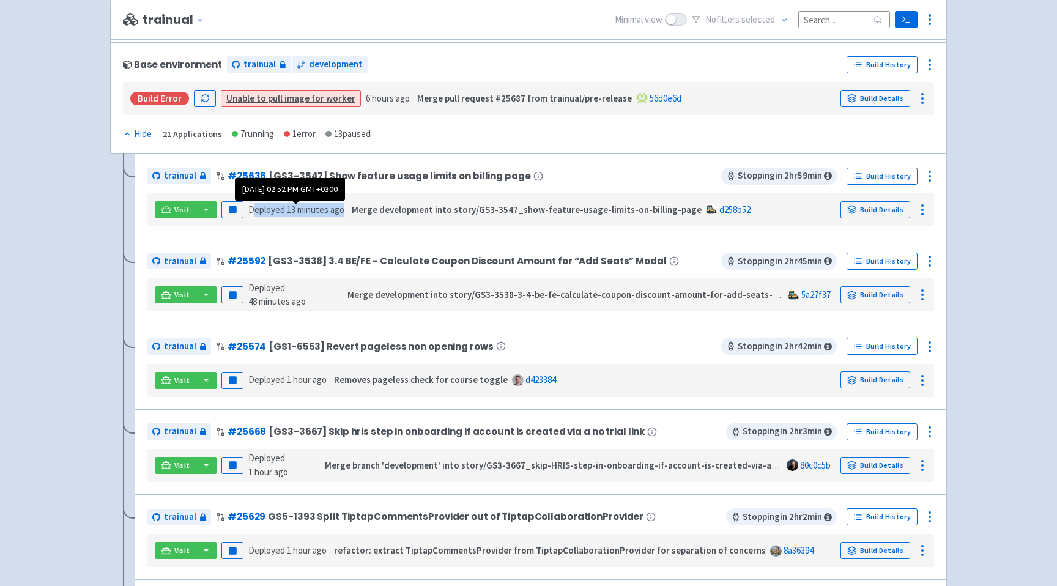
drag, startPoint x: 252, startPoint y: 211, endPoint x: 343, endPoint y: 211, distance: 90.6
click at [343, 211] on span "Deployed 13 minutes ago" at bounding box center [296, 210] width 96 height 12
click at [204, 210] on button "button" at bounding box center [206, 209] width 21 height 17
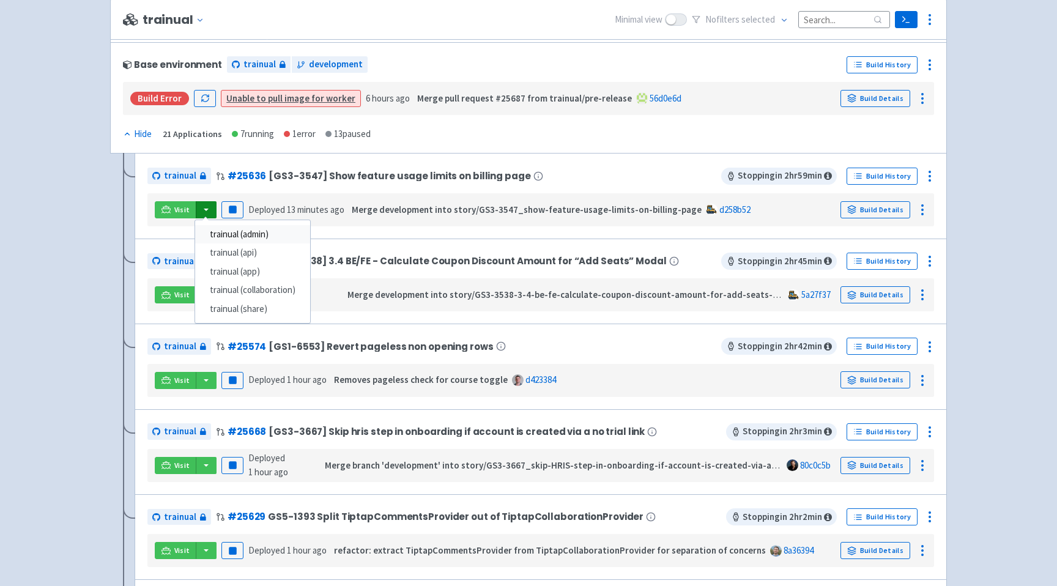
click at [259, 234] on link "trainual (admin)" at bounding box center [252, 234] width 115 height 19
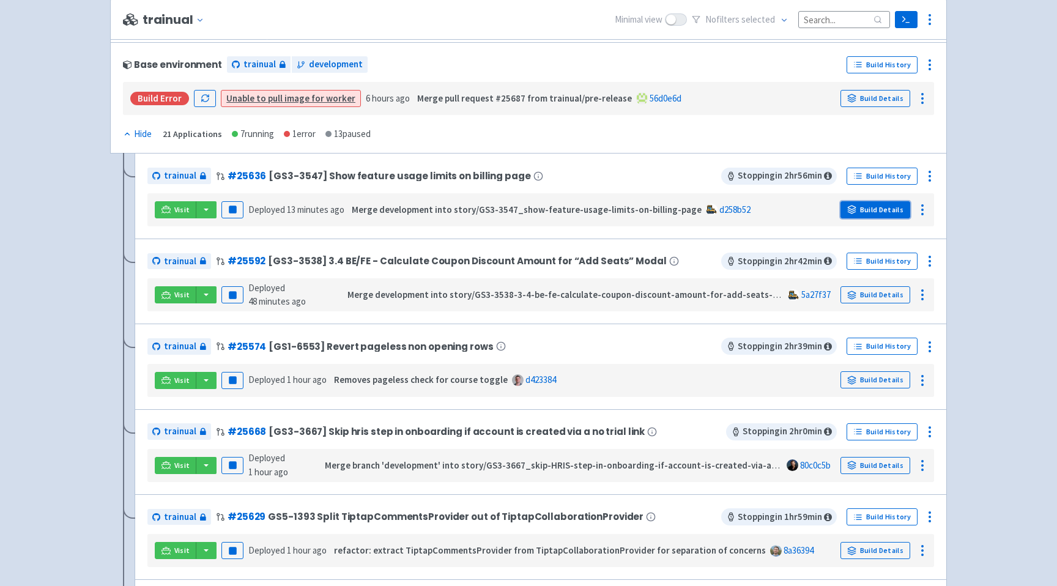
click at [894, 208] on link "Build Details" at bounding box center [876, 209] width 70 height 17
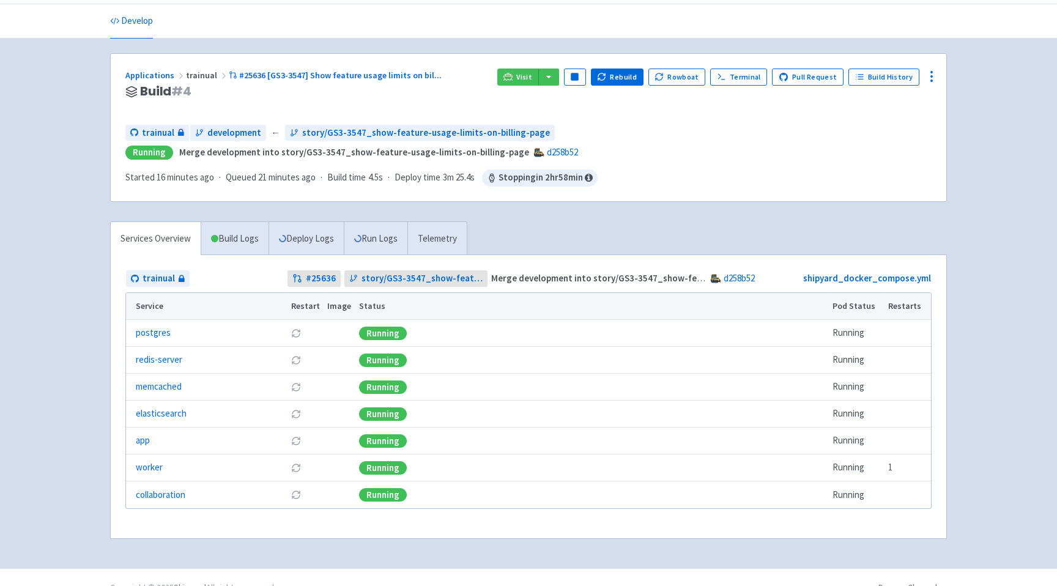
scroll to position [58, 0]
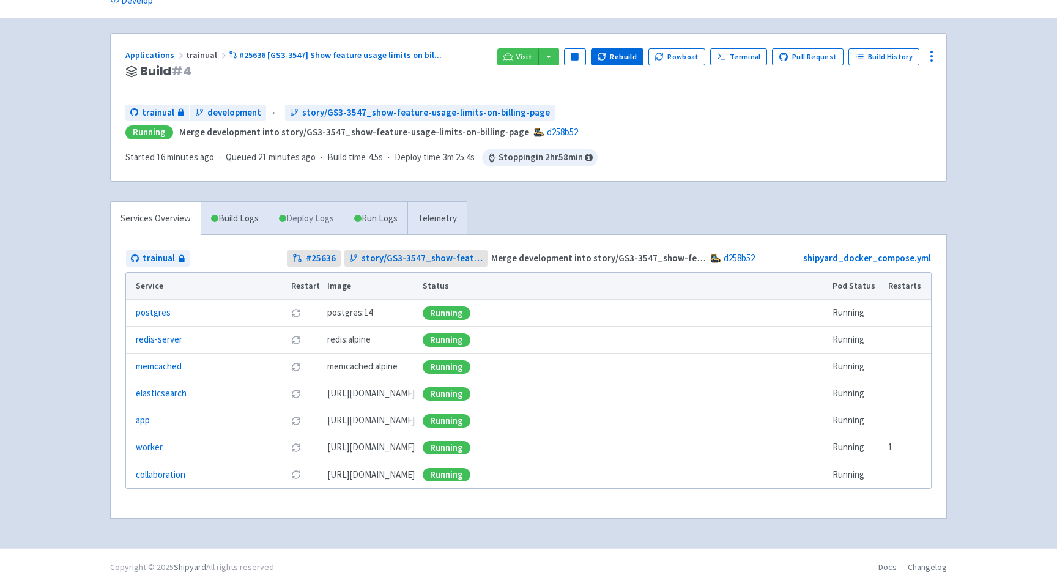
click at [305, 222] on link "Deploy Logs" at bounding box center [306, 219] width 75 height 34
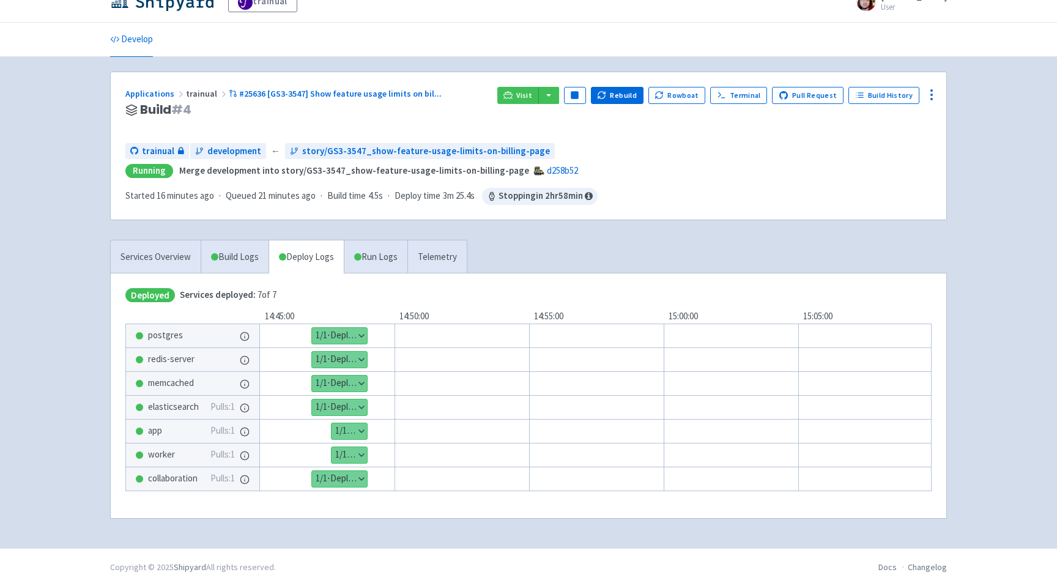
click at [361, 430] on button "Show details" at bounding box center [349, 431] width 35 height 16
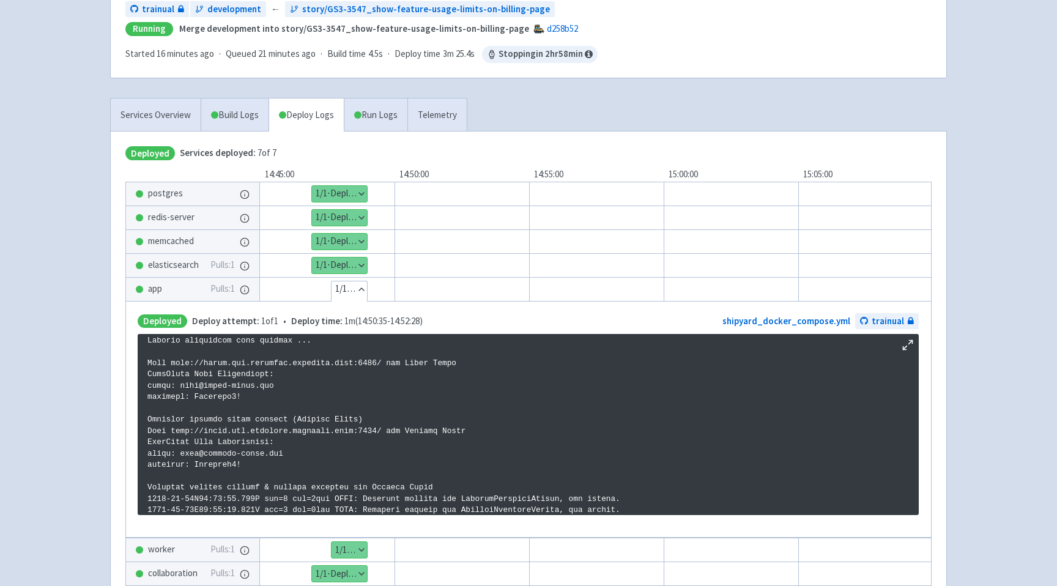
scroll to position [248, 0]
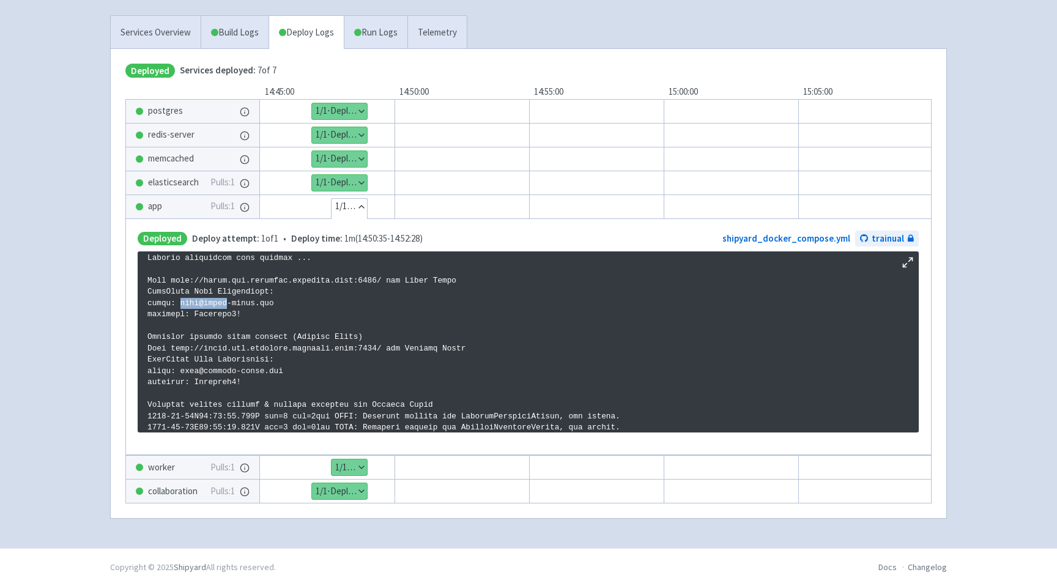
drag, startPoint x: 178, startPoint y: 300, endPoint x: 234, endPoint y: 300, distance: 56.3
drag, startPoint x: 201, startPoint y: 332, endPoint x: 270, endPoint y: 330, distance: 69.2
drag, startPoint x: 292, startPoint y: 336, endPoint x: 343, endPoint y: 336, distance: 50.2
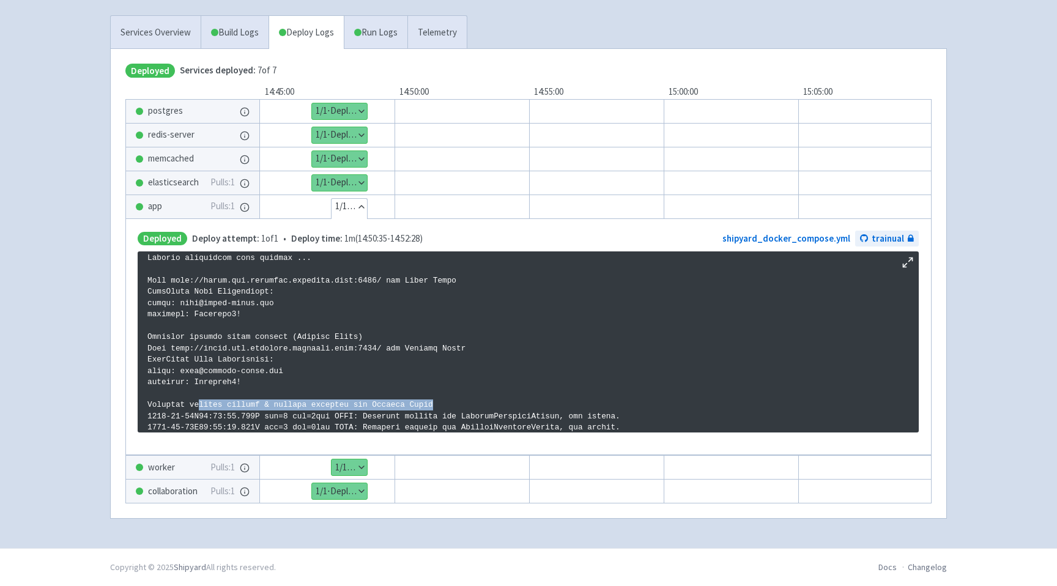
drag, startPoint x: 444, startPoint y: 399, endPoint x: 195, endPoint y: 397, distance: 248.5
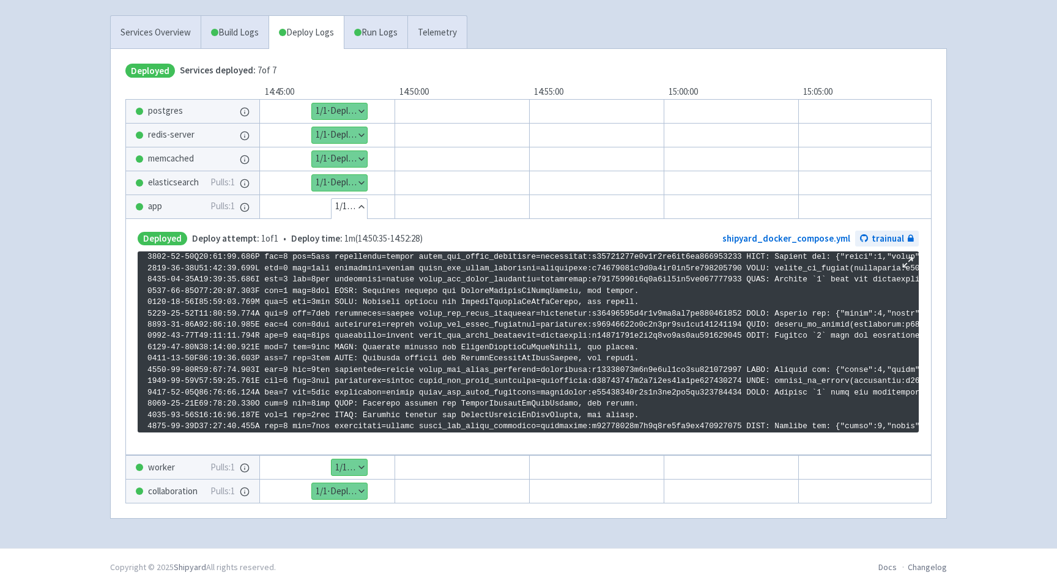
scroll to position [2095, 0]
